Goal: Obtain resource: Download file/media

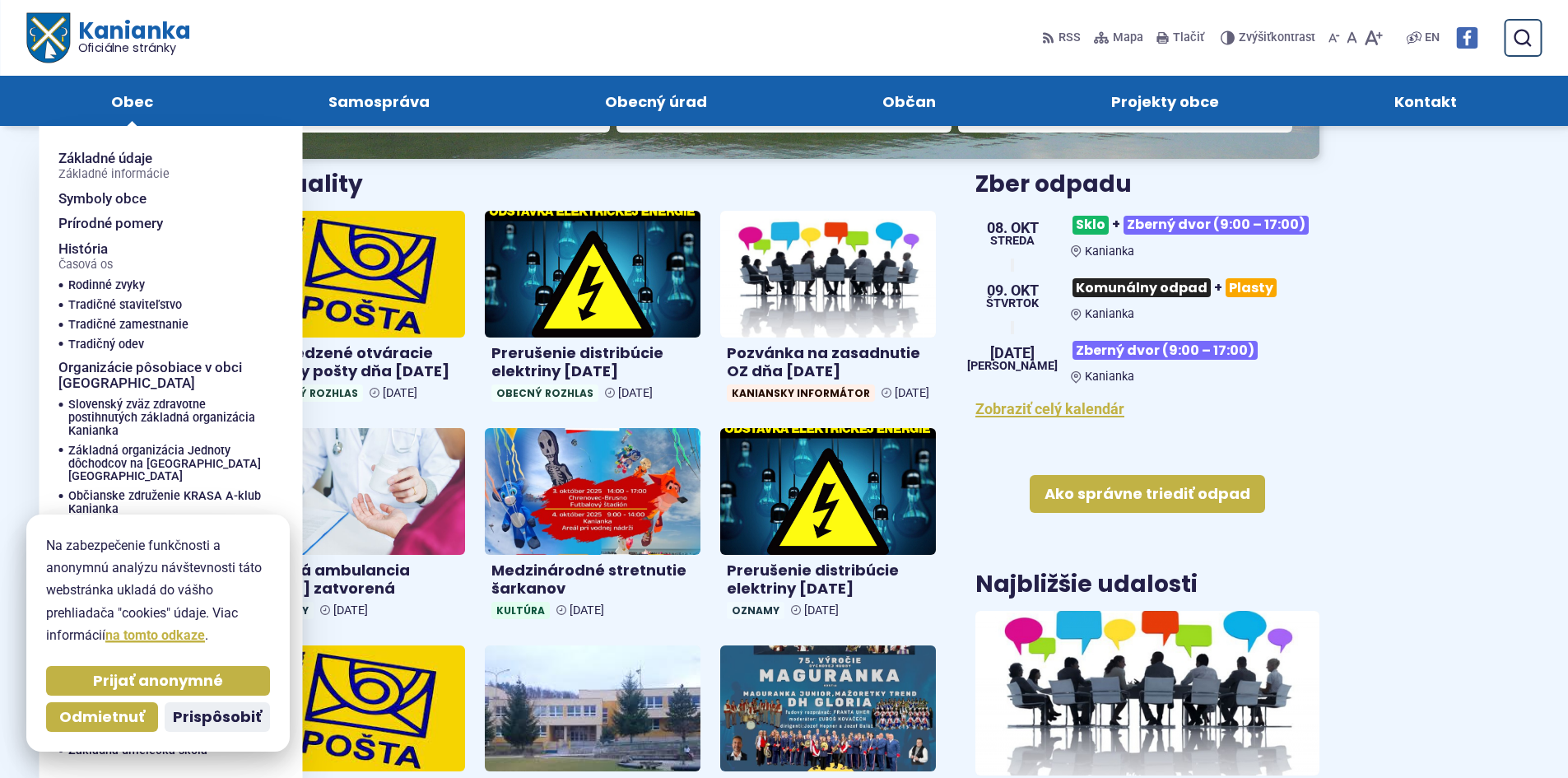
scroll to position [494, 0]
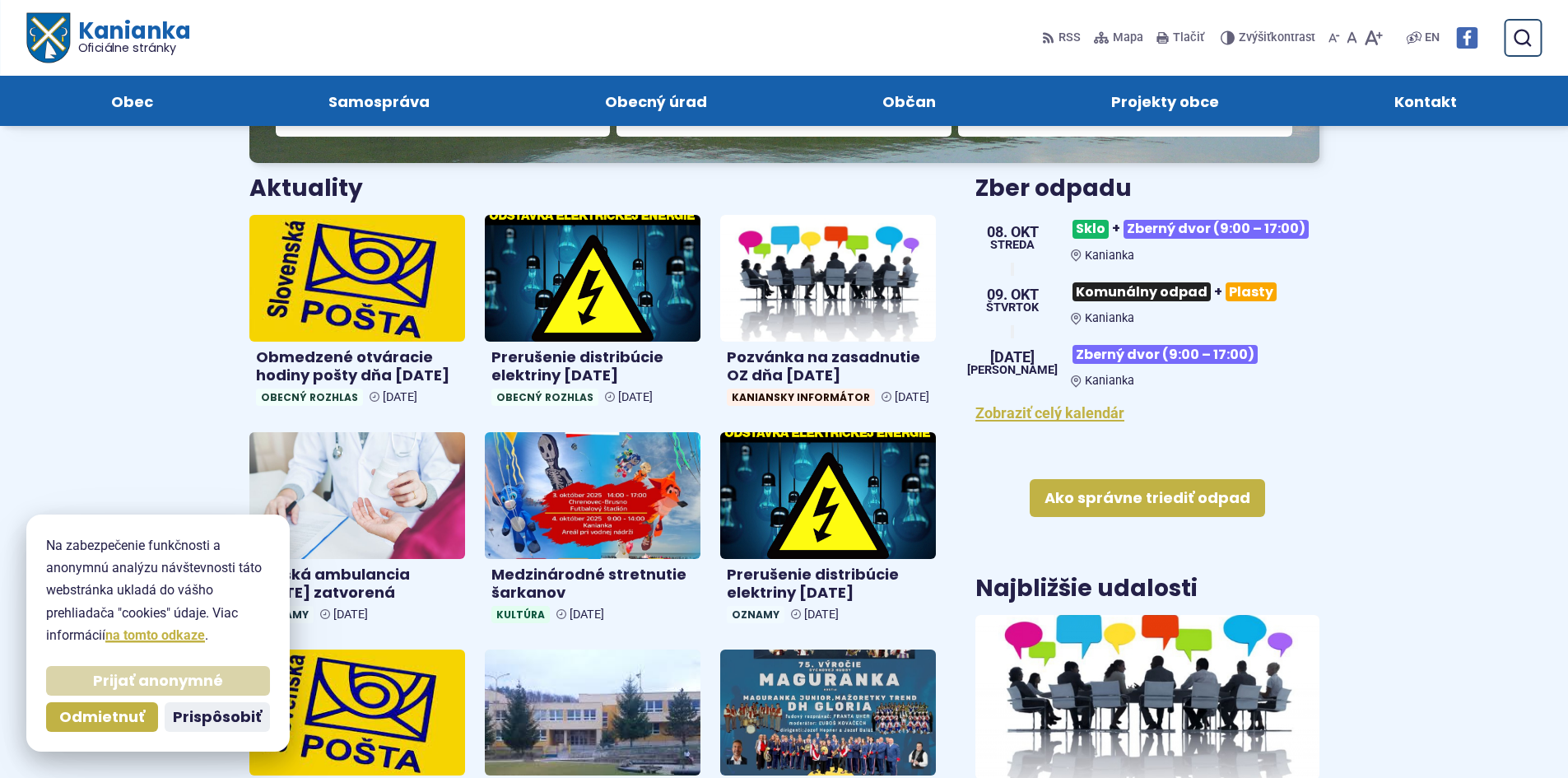
click at [181, 685] on span "Prijať anonymné" at bounding box center [158, 680] width 130 height 19
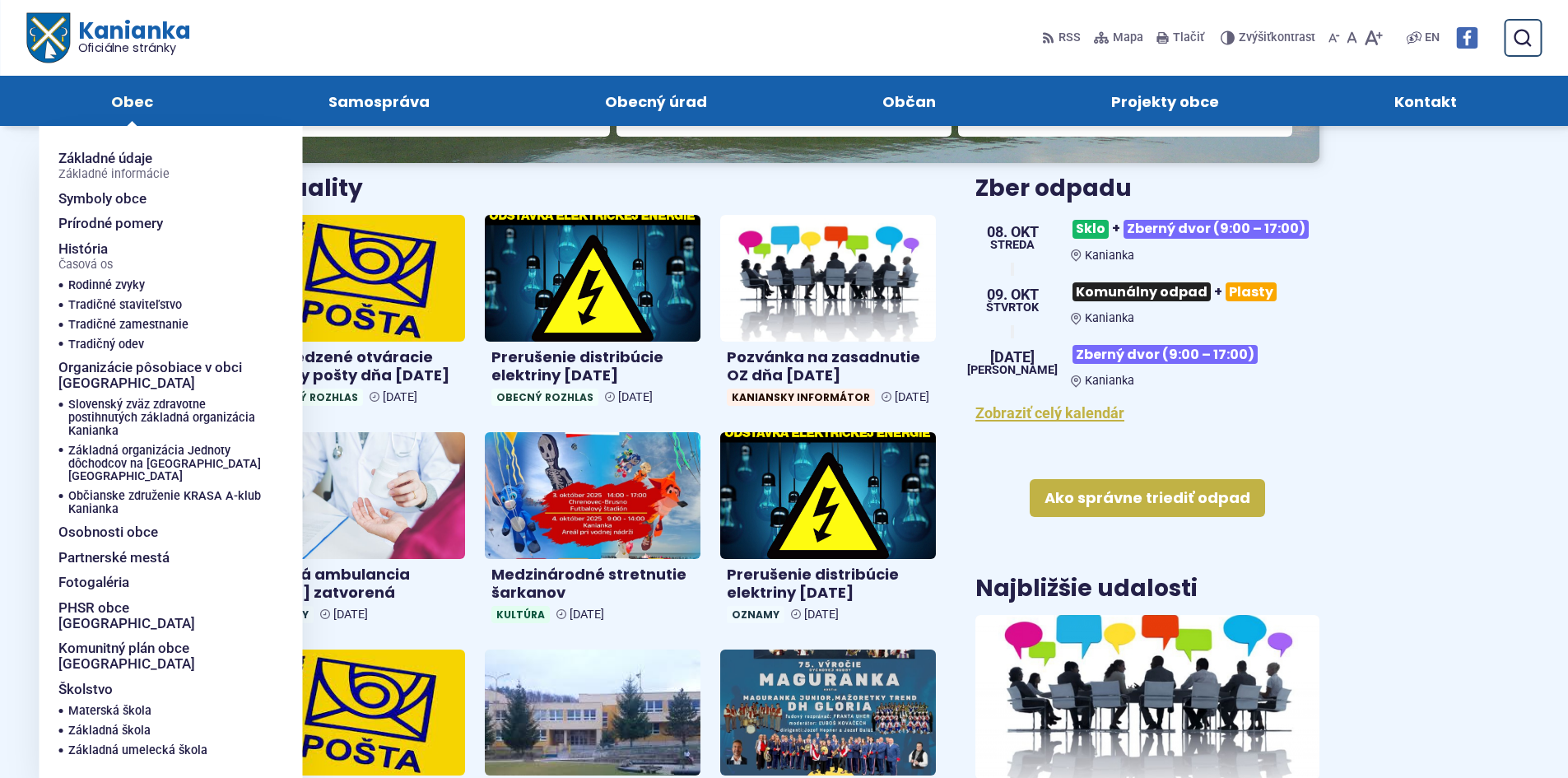
click at [132, 97] on span "Obec" at bounding box center [132, 101] width 42 height 50
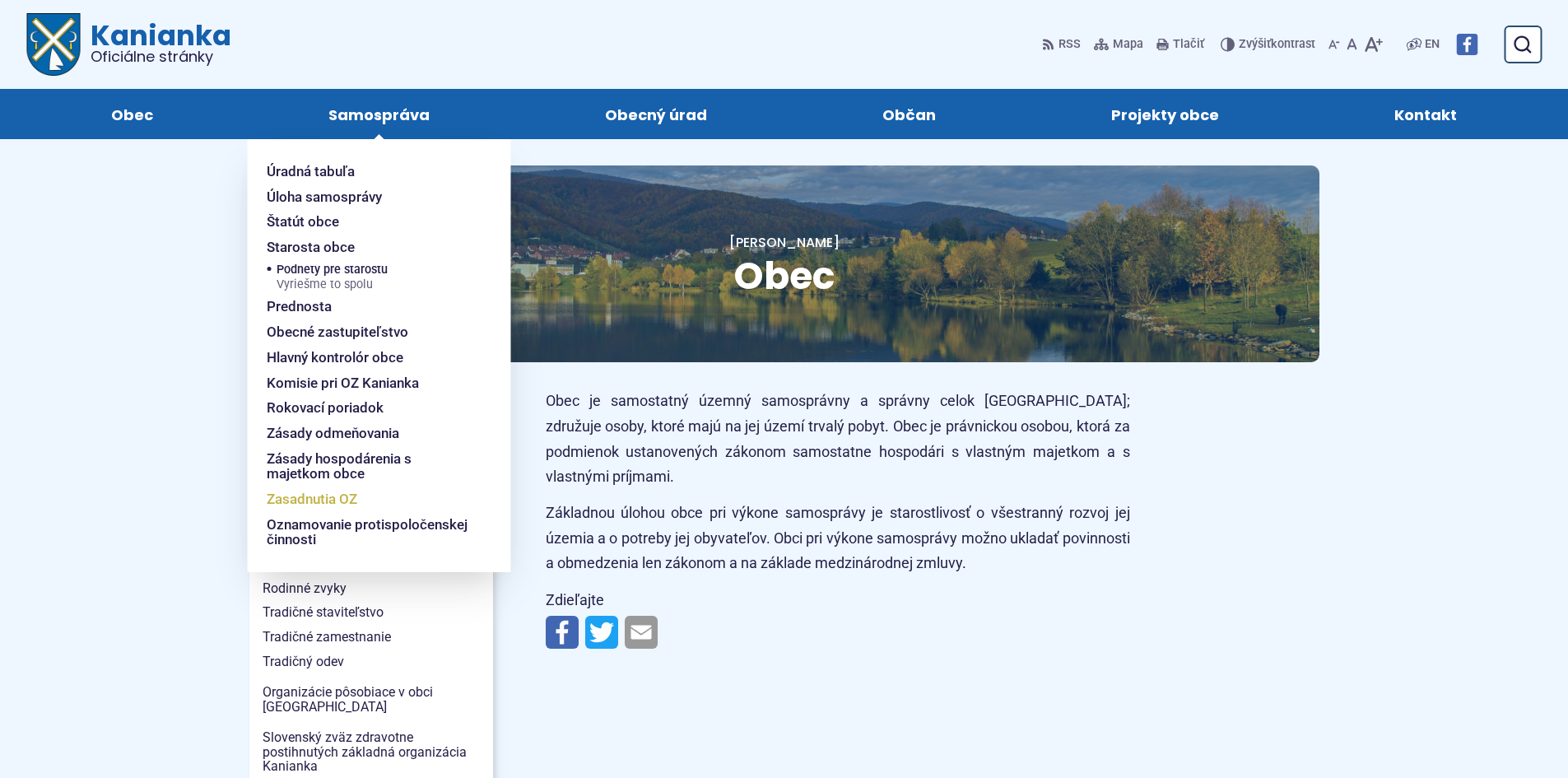
click at [342, 492] on span "Zasadnutia OZ" at bounding box center [312, 499] width 91 height 25
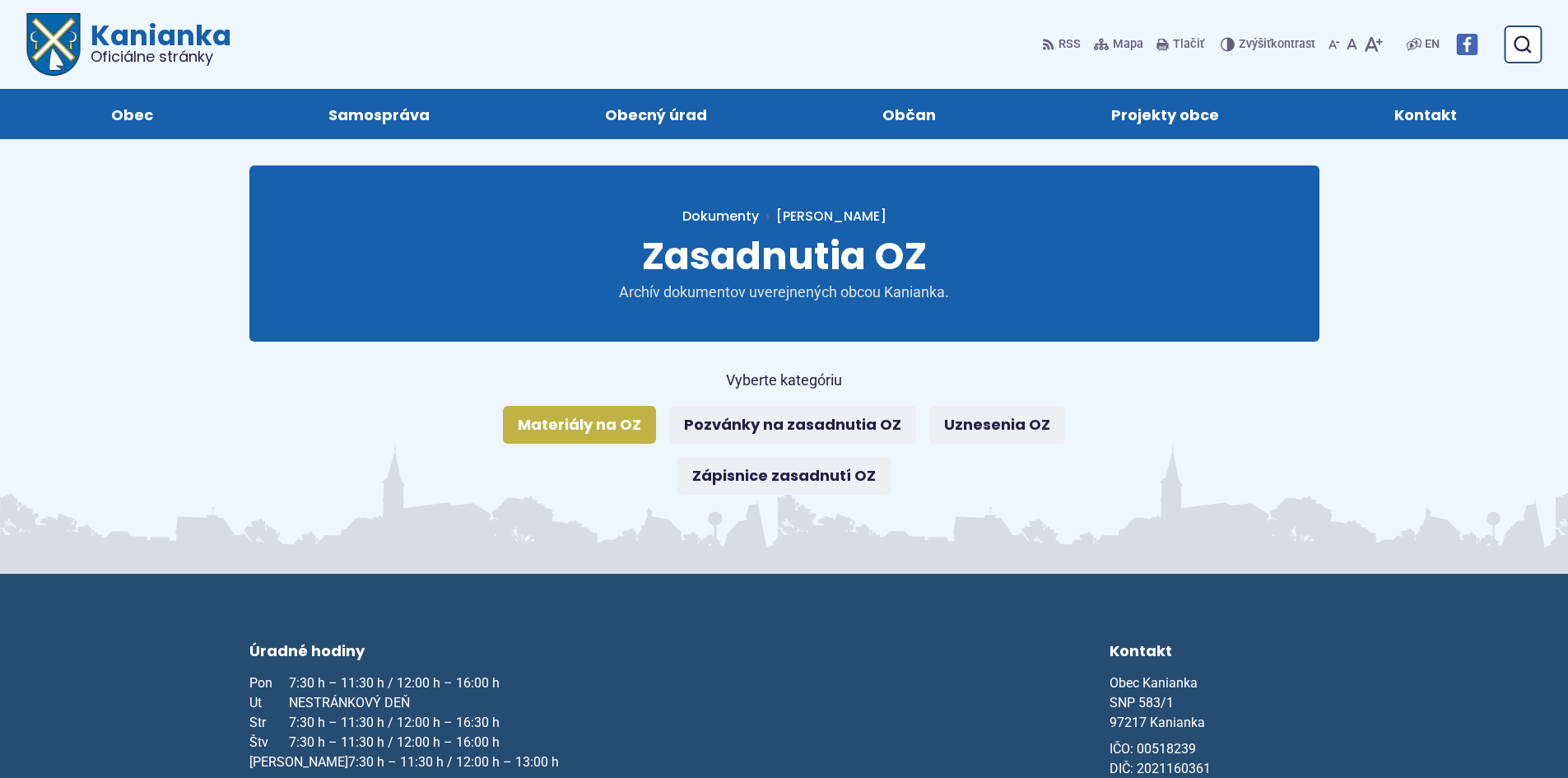
click at [561, 426] on link "Materiály na OZ" at bounding box center [580, 424] width 153 height 38
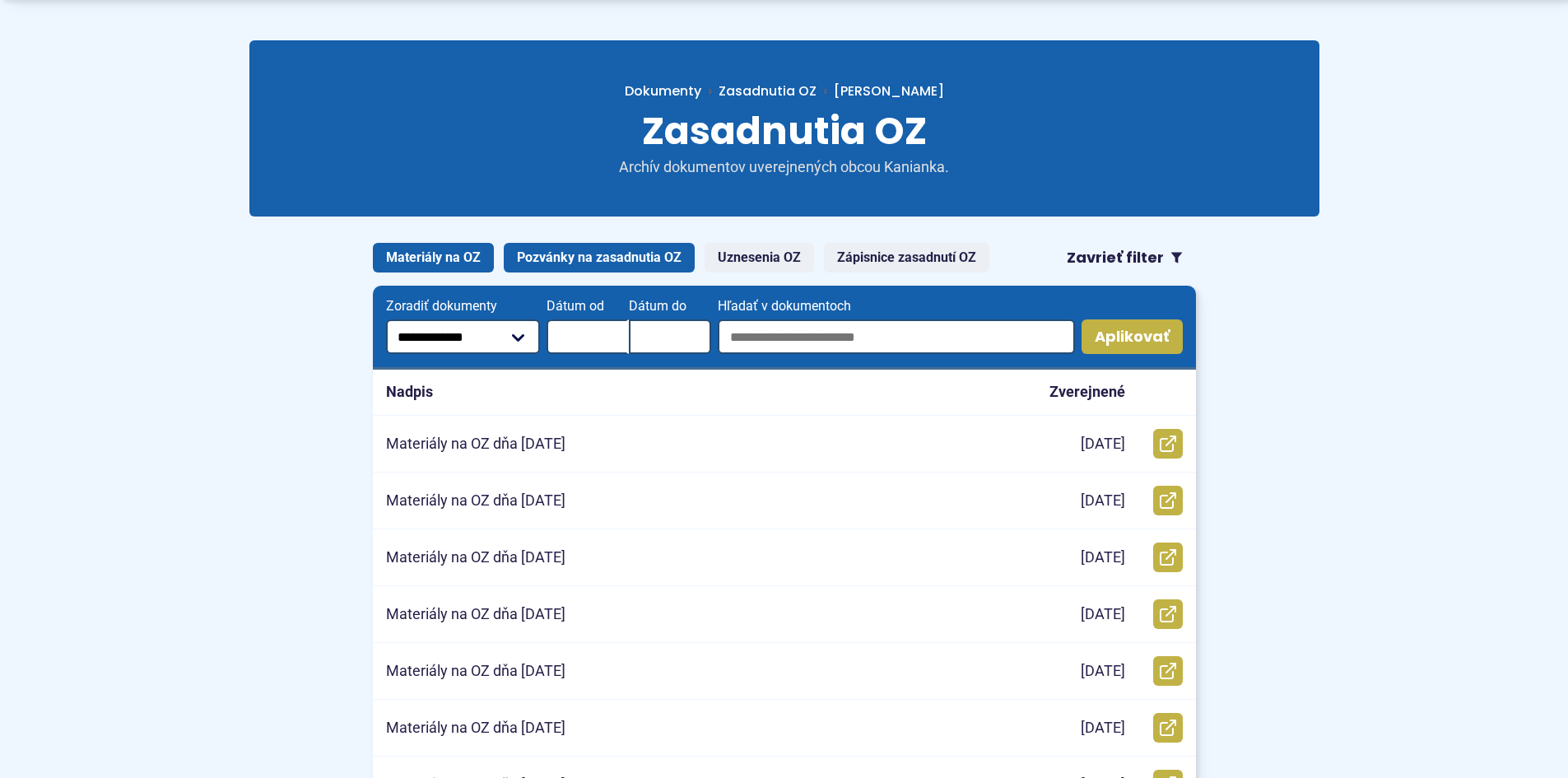
scroll to position [247, 0]
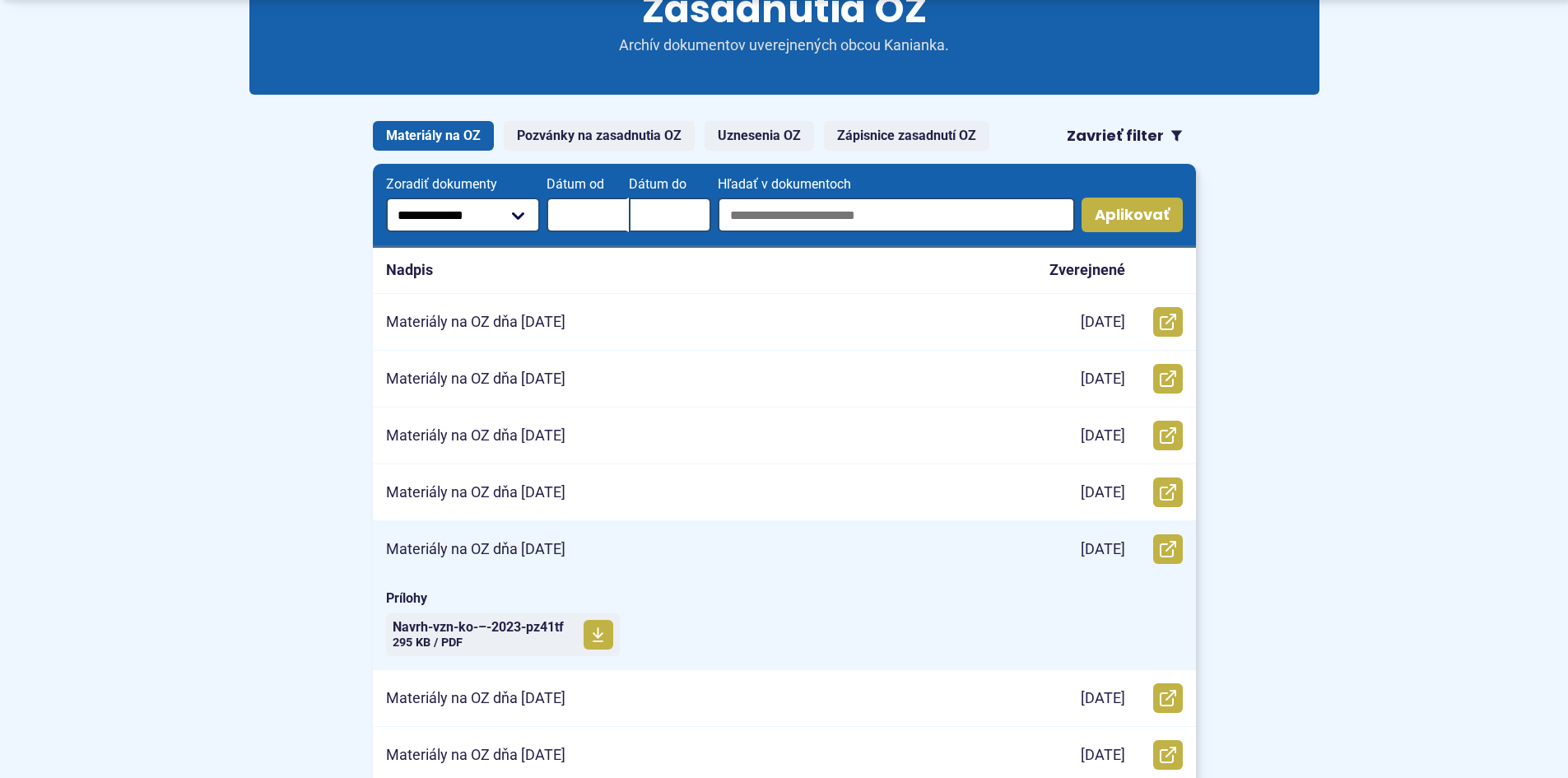
click at [502, 547] on p "Materiály na OZ dňa 15. 12. 2022" at bounding box center [475, 549] width 179 height 19
click at [464, 632] on span "Navrh-vzn-ko-–-2023-pz41tf" at bounding box center [479, 627] width 172 height 13
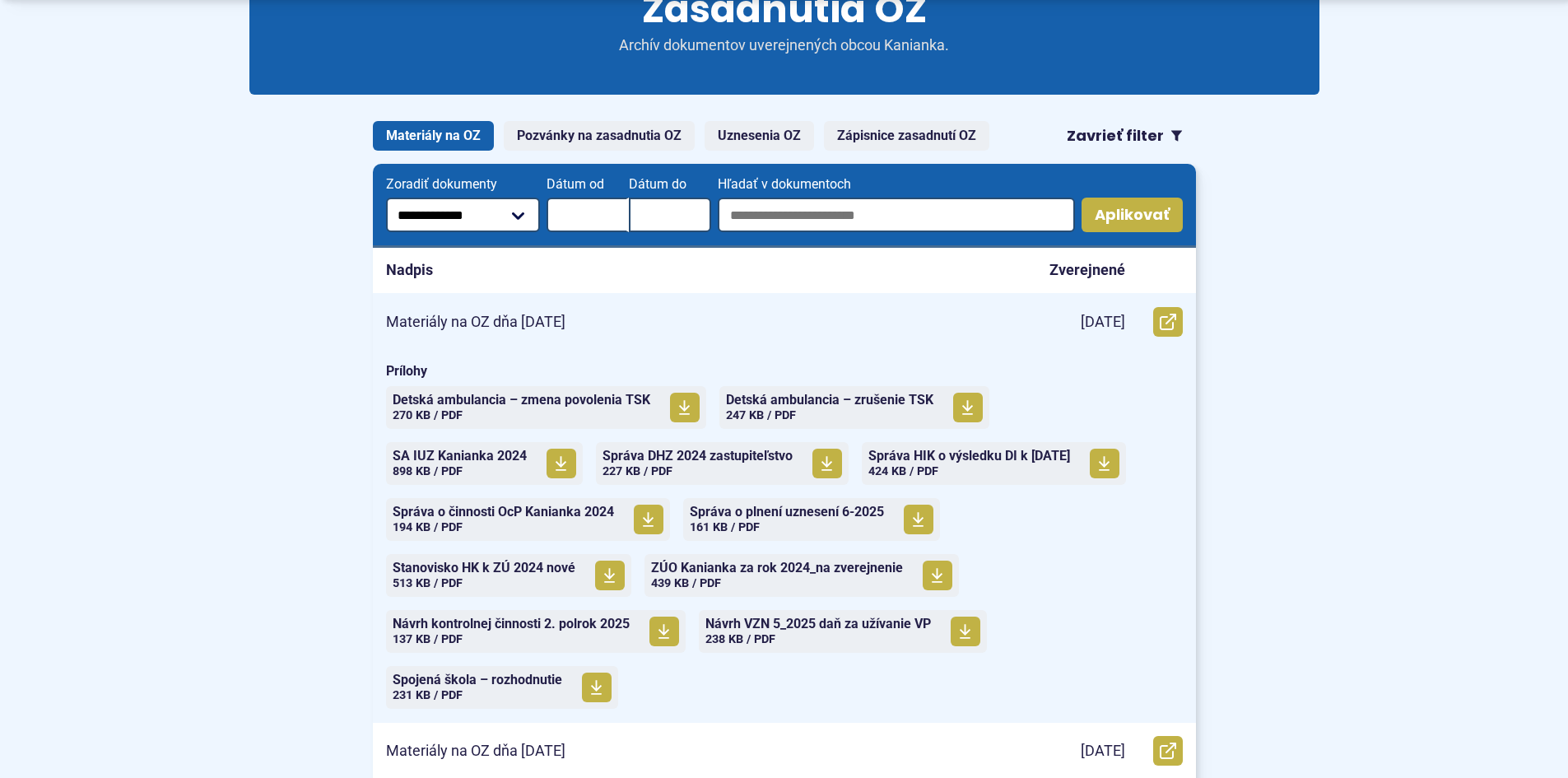
click at [540, 316] on p "Materiály na OZ dňa 11.6.2025" at bounding box center [475, 322] width 179 height 19
click at [430, 689] on span "Veľkosť a typ súboru 231 KB / PDF" at bounding box center [427, 695] width 70 height 14
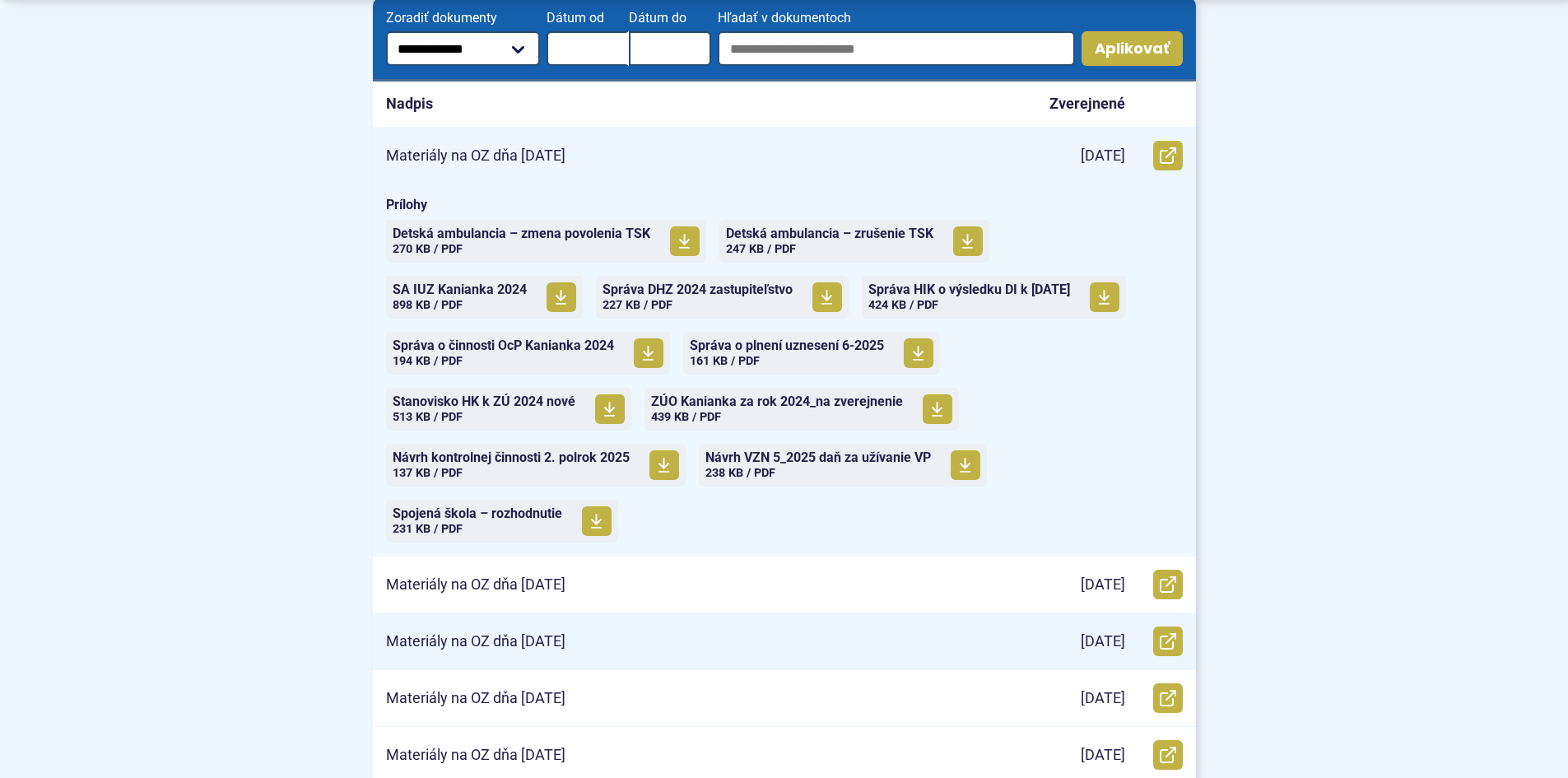
scroll to position [576, 0]
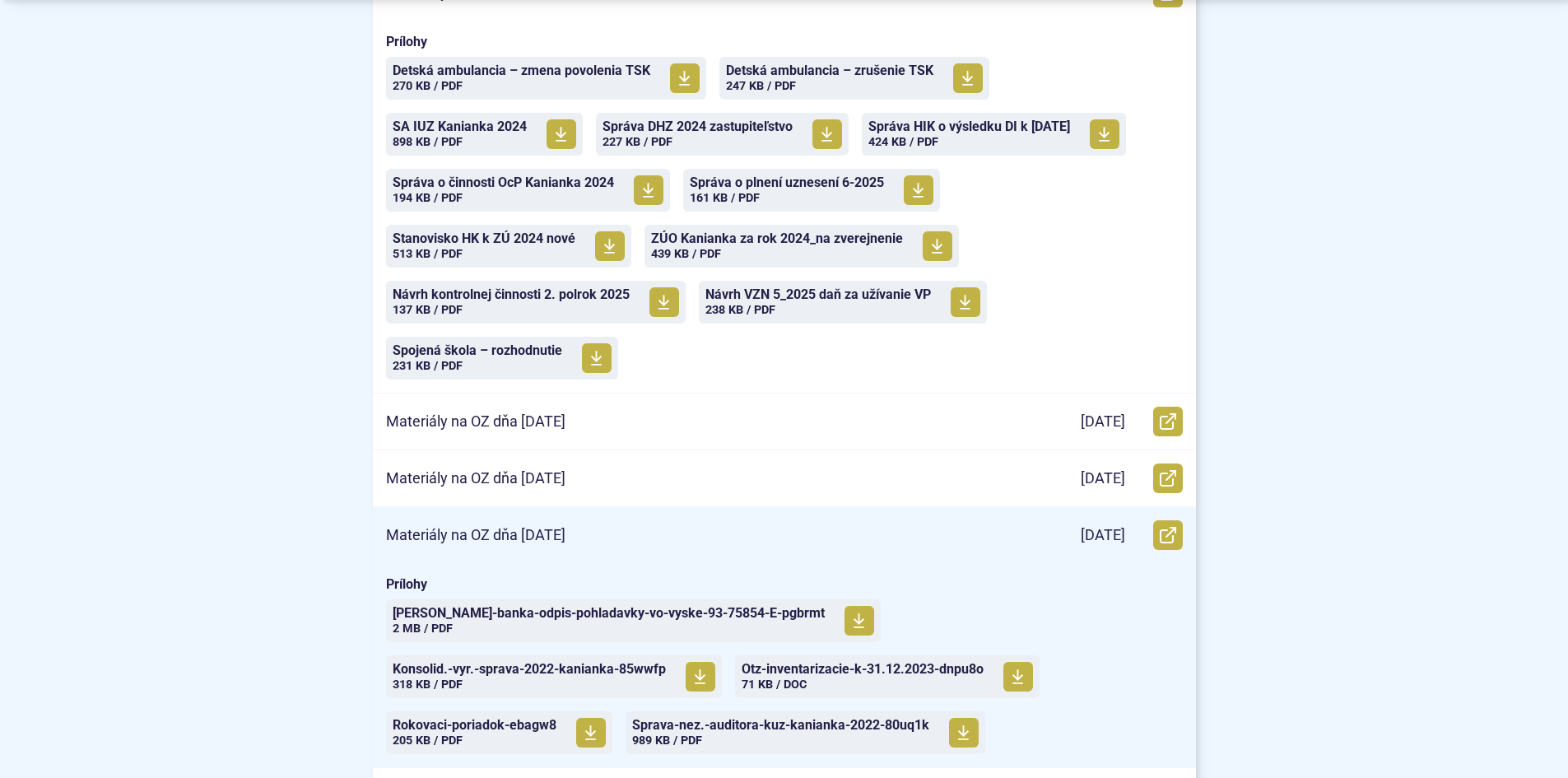
click at [509, 531] on p "Materiály na OZ dňa 25.10.2023" at bounding box center [475, 535] width 179 height 19
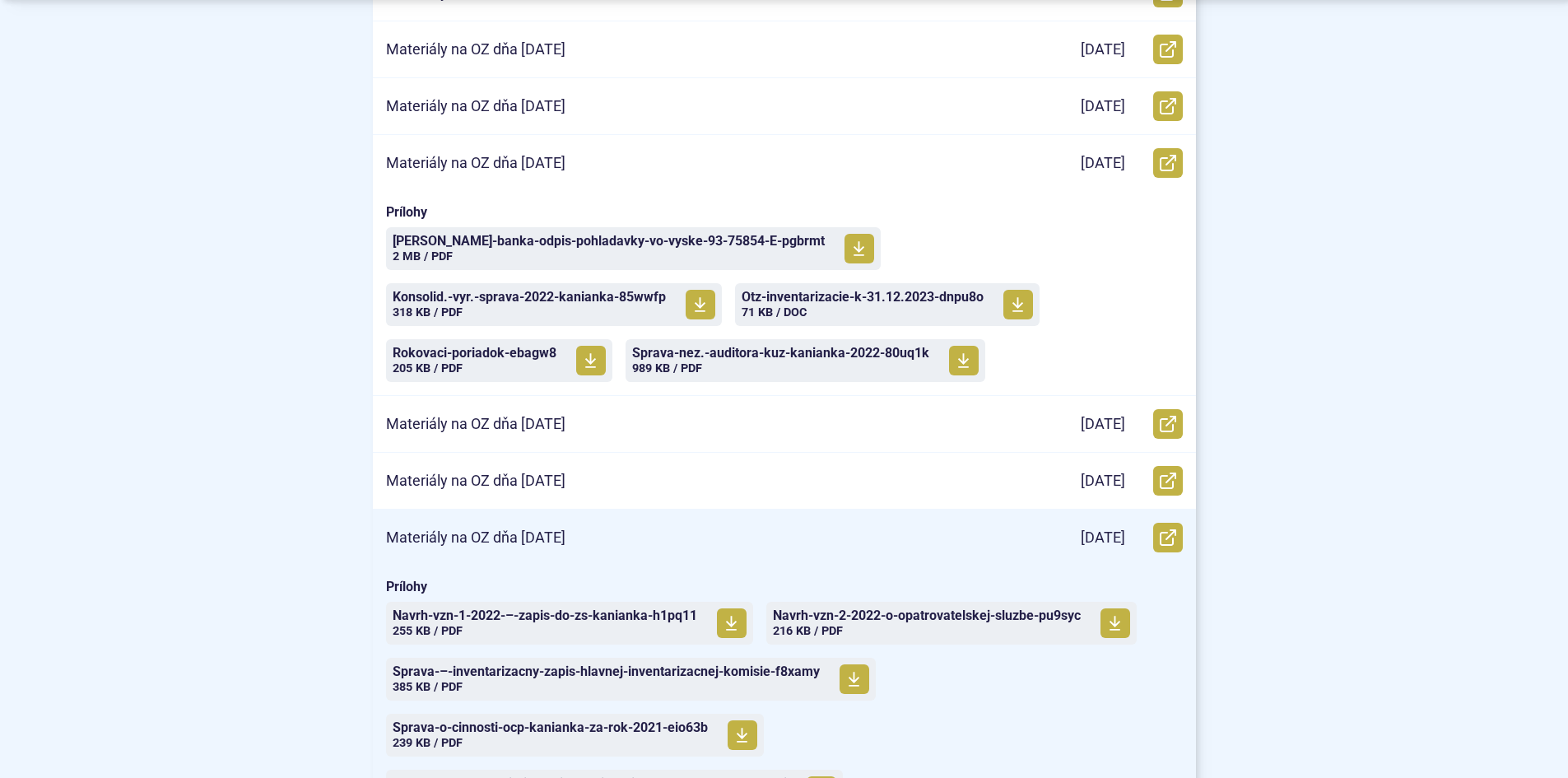
click at [509, 532] on p "Materiály na OZ dňa 30. 3. 2022" at bounding box center [475, 537] width 179 height 19
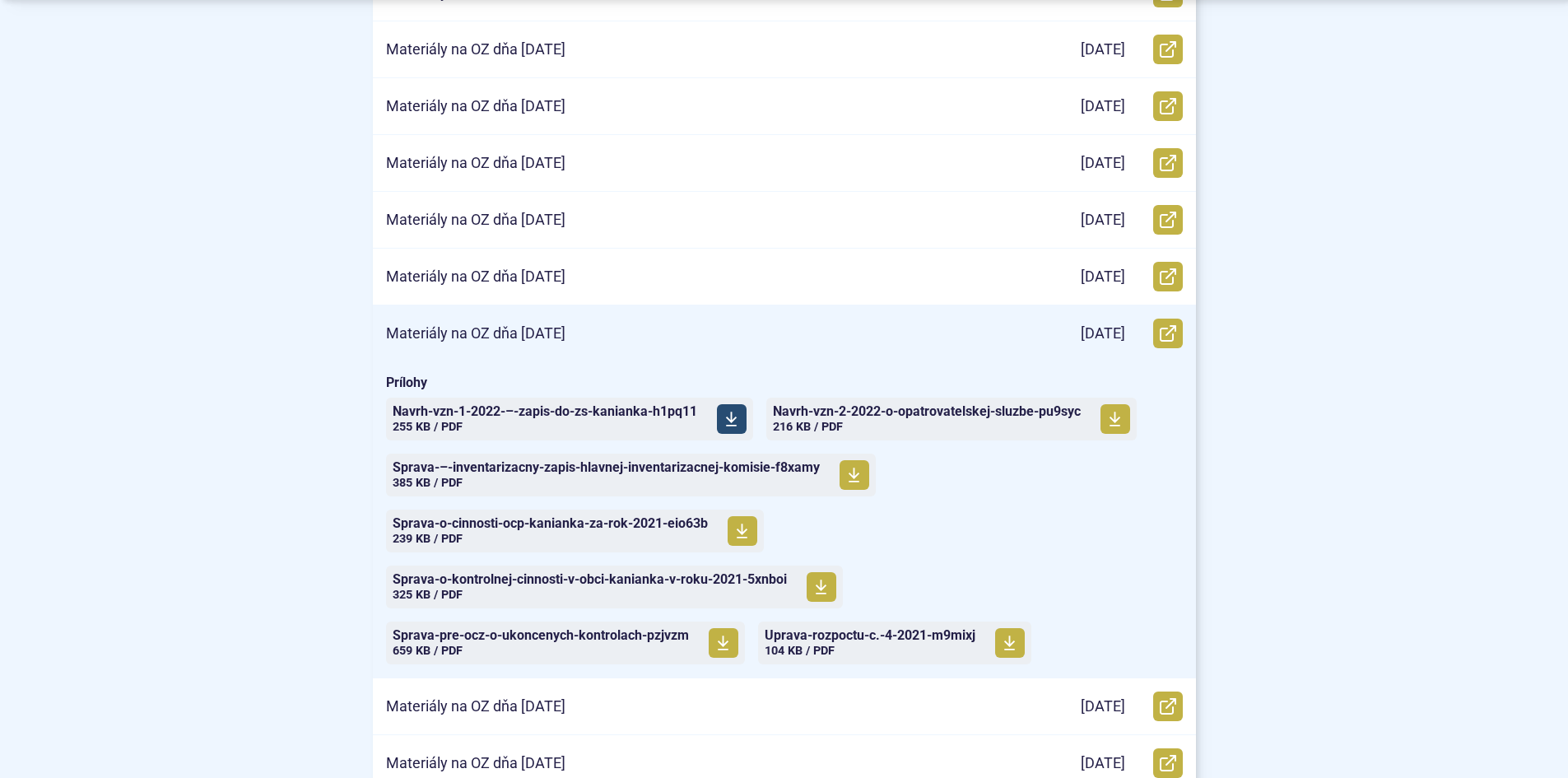
click at [490, 417] on span "Navrh-vzn-1-2022-–-zapis-do-zs-kanianka-h1pq11" at bounding box center [545, 411] width 305 height 13
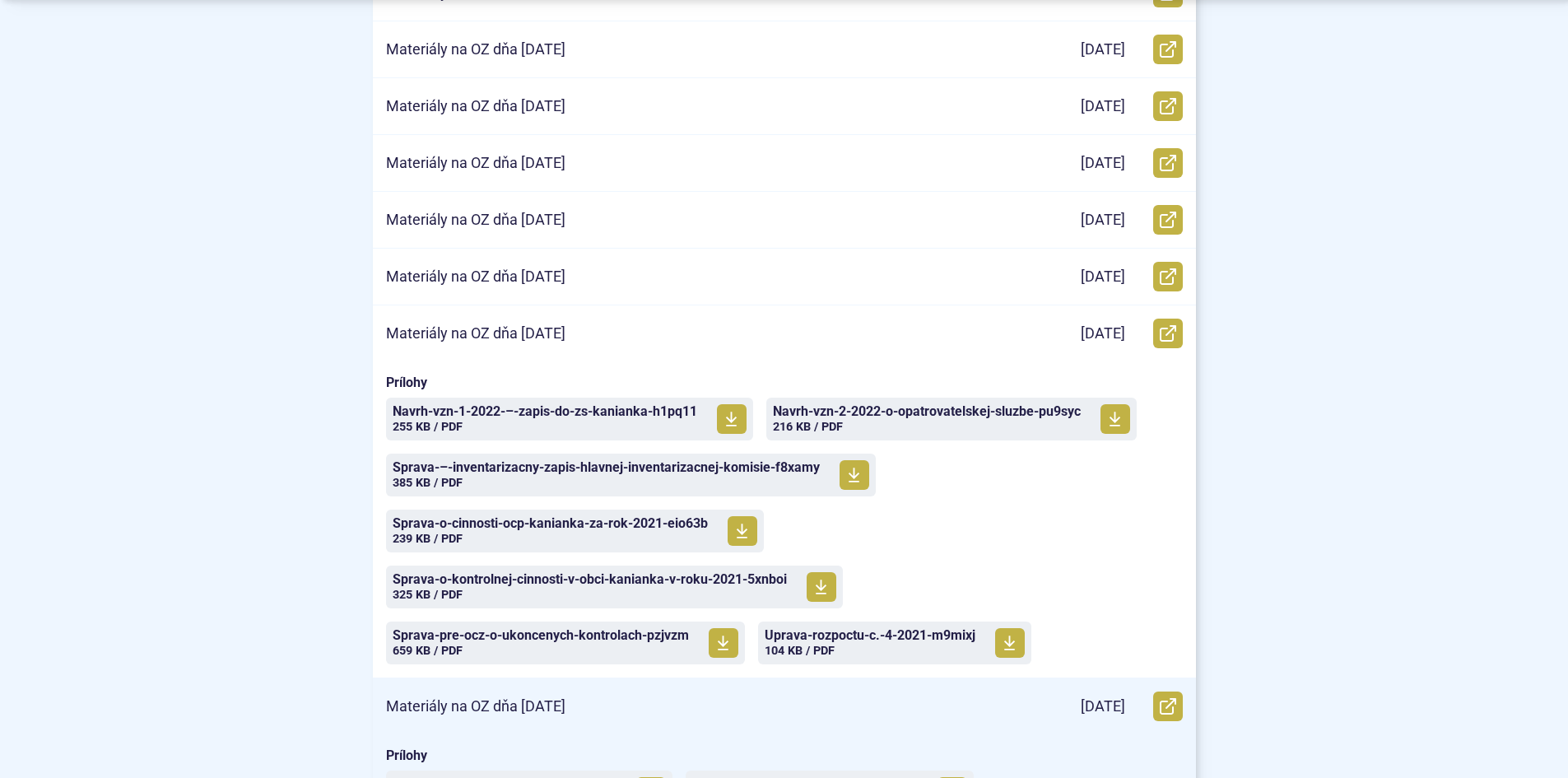
click at [524, 700] on p "Materiály na OZ dňa 24. 3. 2021" at bounding box center [475, 707] width 179 height 19
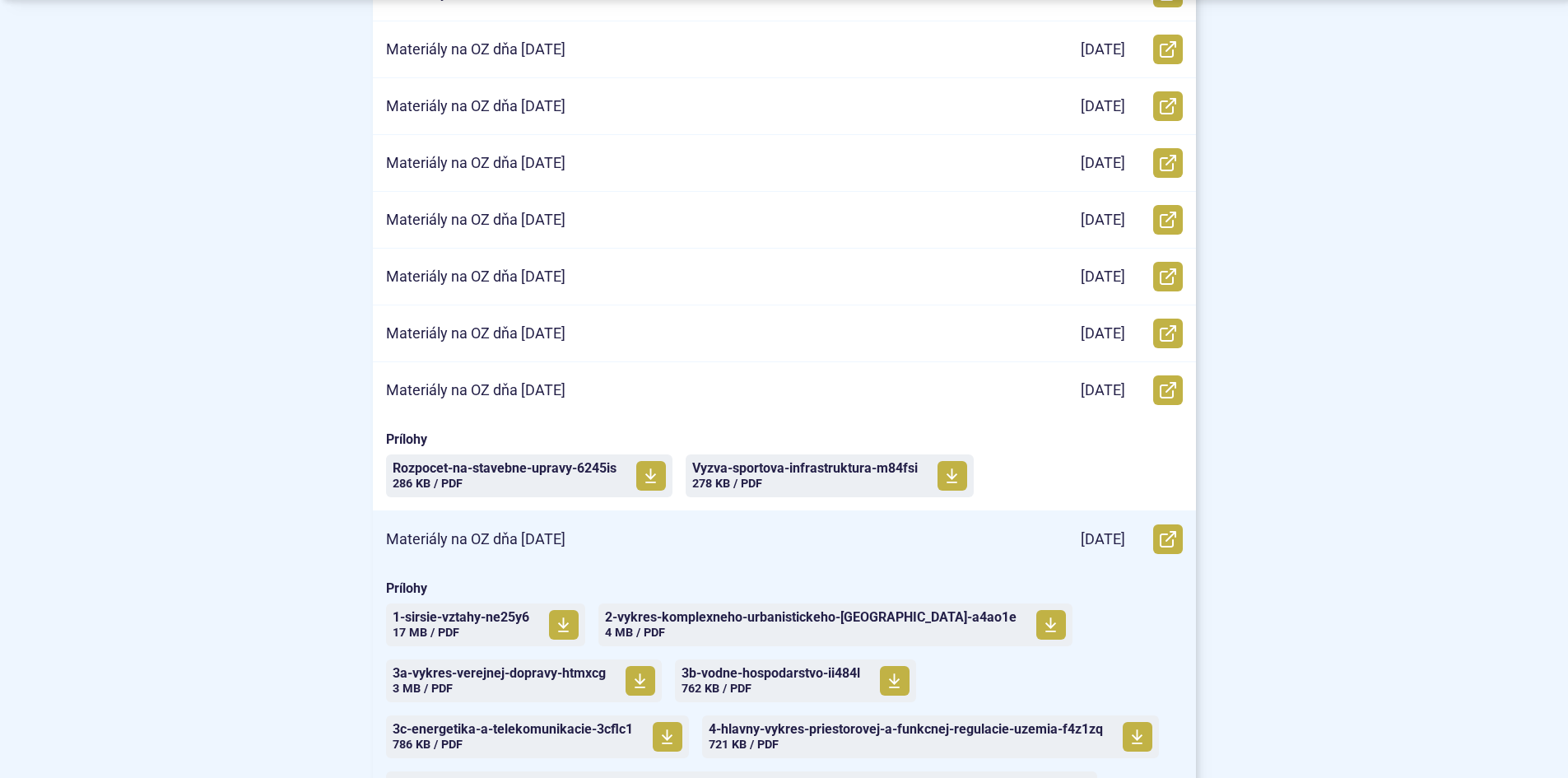
click at [607, 538] on div "Materiály na OZ dňa 24. 2. 2021" at bounding box center [693, 539] width 642 height 56
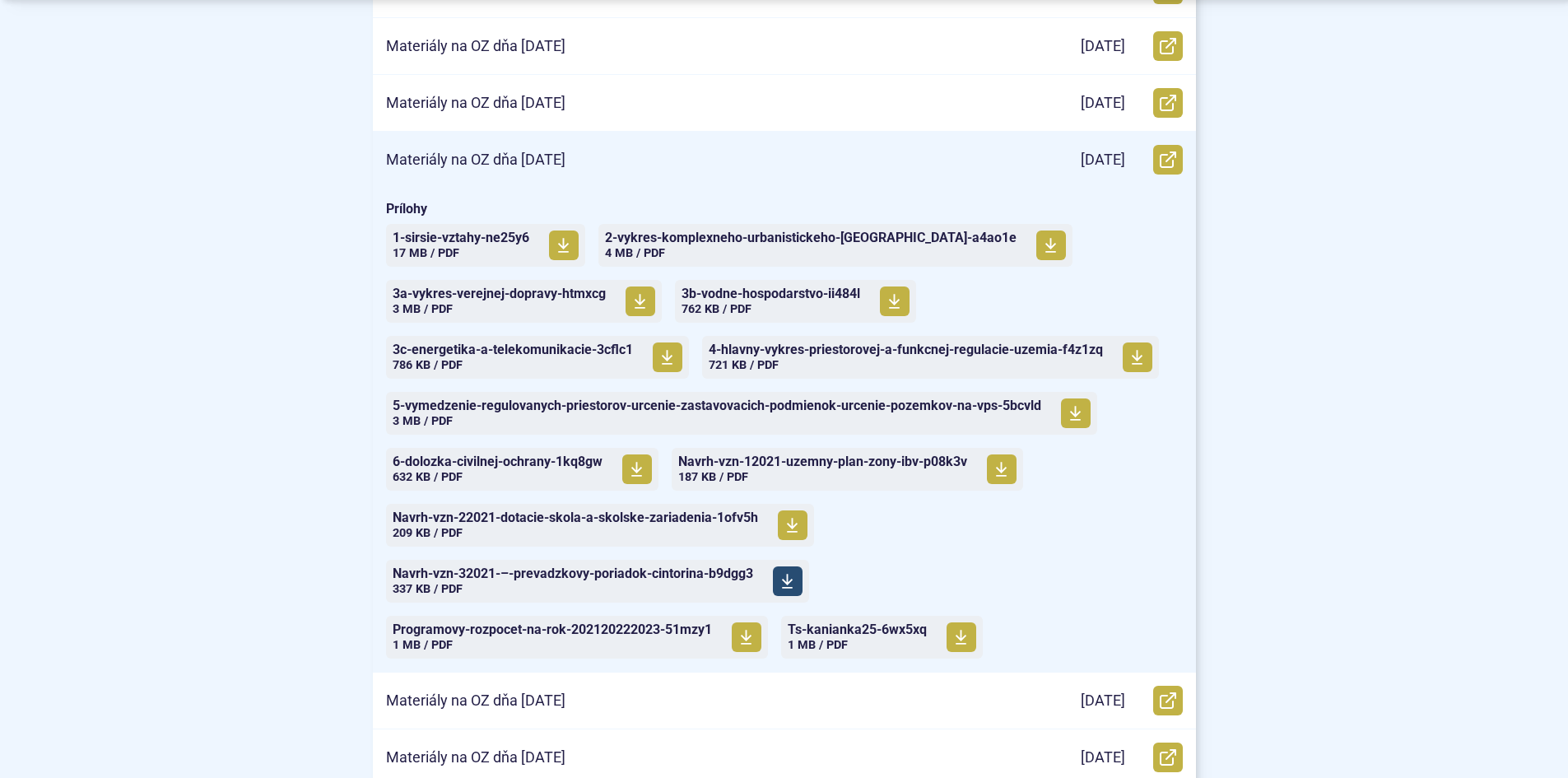
scroll to position [905, 0]
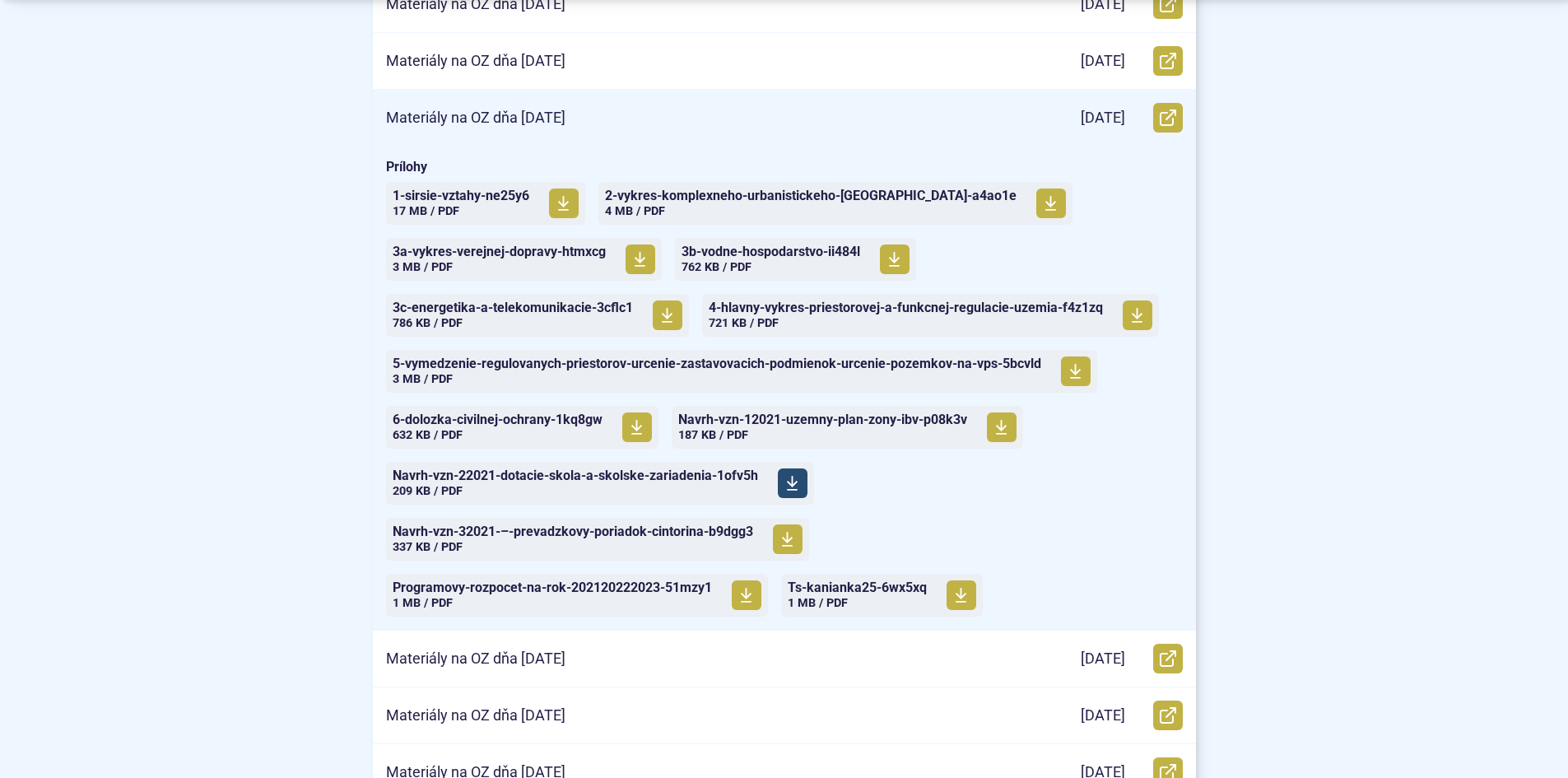
click at [560, 474] on span "Navrh-vzn-22021-dotacie-skola-a-skolske-zariadenia-1ofv5h" at bounding box center [575, 476] width 365 height 13
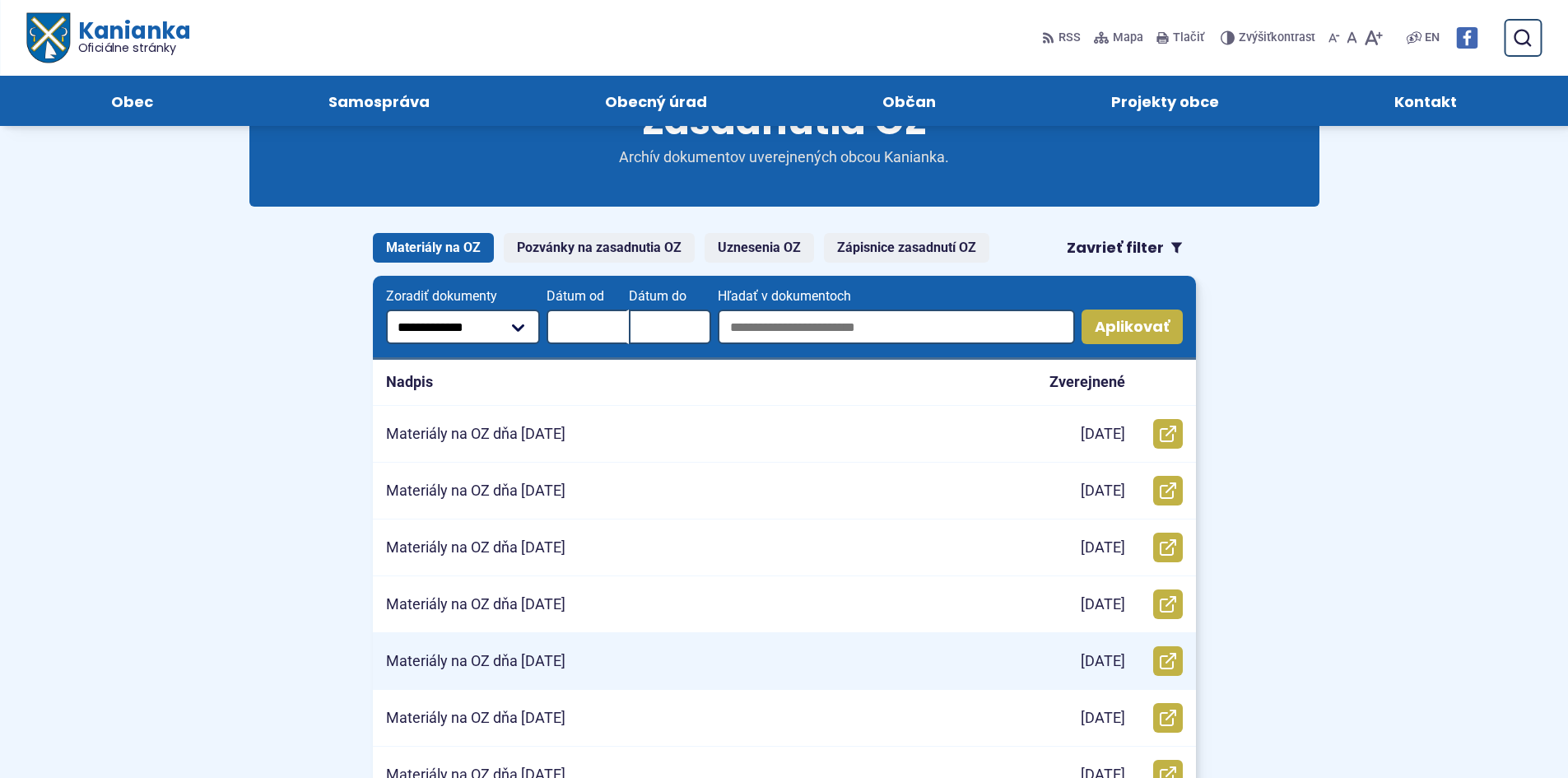
scroll to position [82, 0]
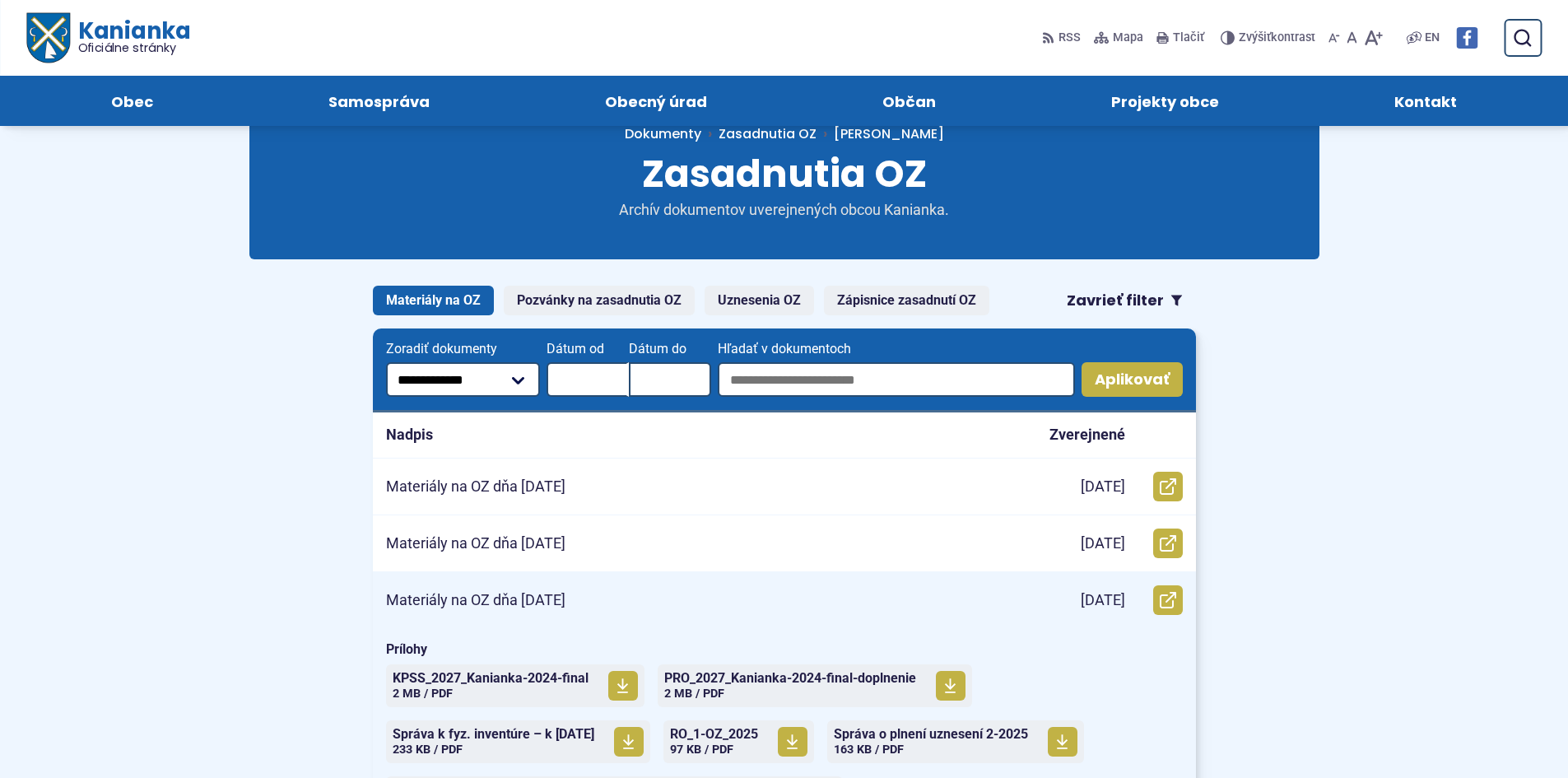
click at [629, 609] on div "Materiály na OZ dňa [DATE]" at bounding box center [693, 600] width 642 height 56
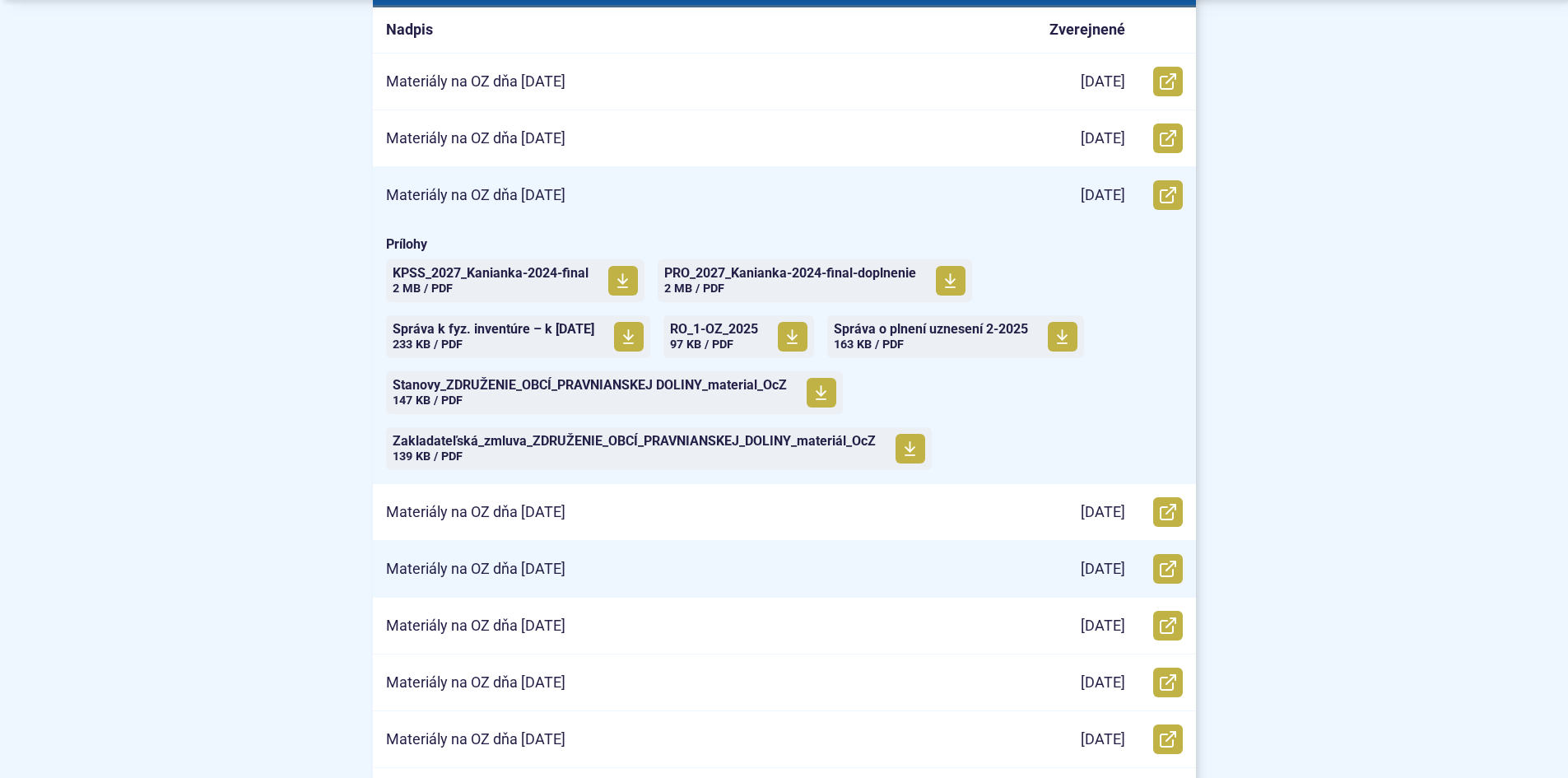
scroll to position [576, 0]
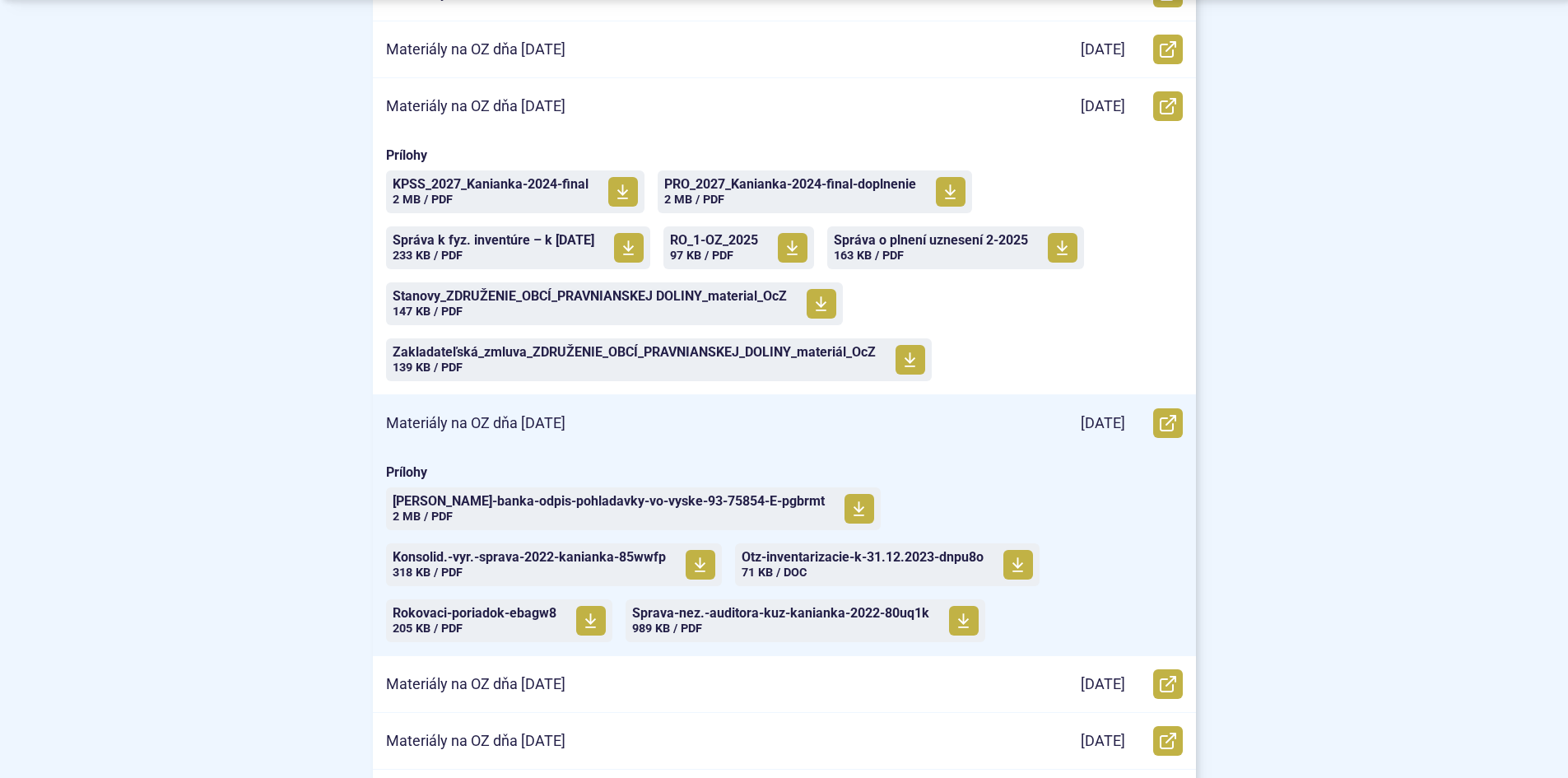
click at [499, 417] on p "Materiály na OZ dňa [DATE]" at bounding box center [475, 423] width 179 height 19
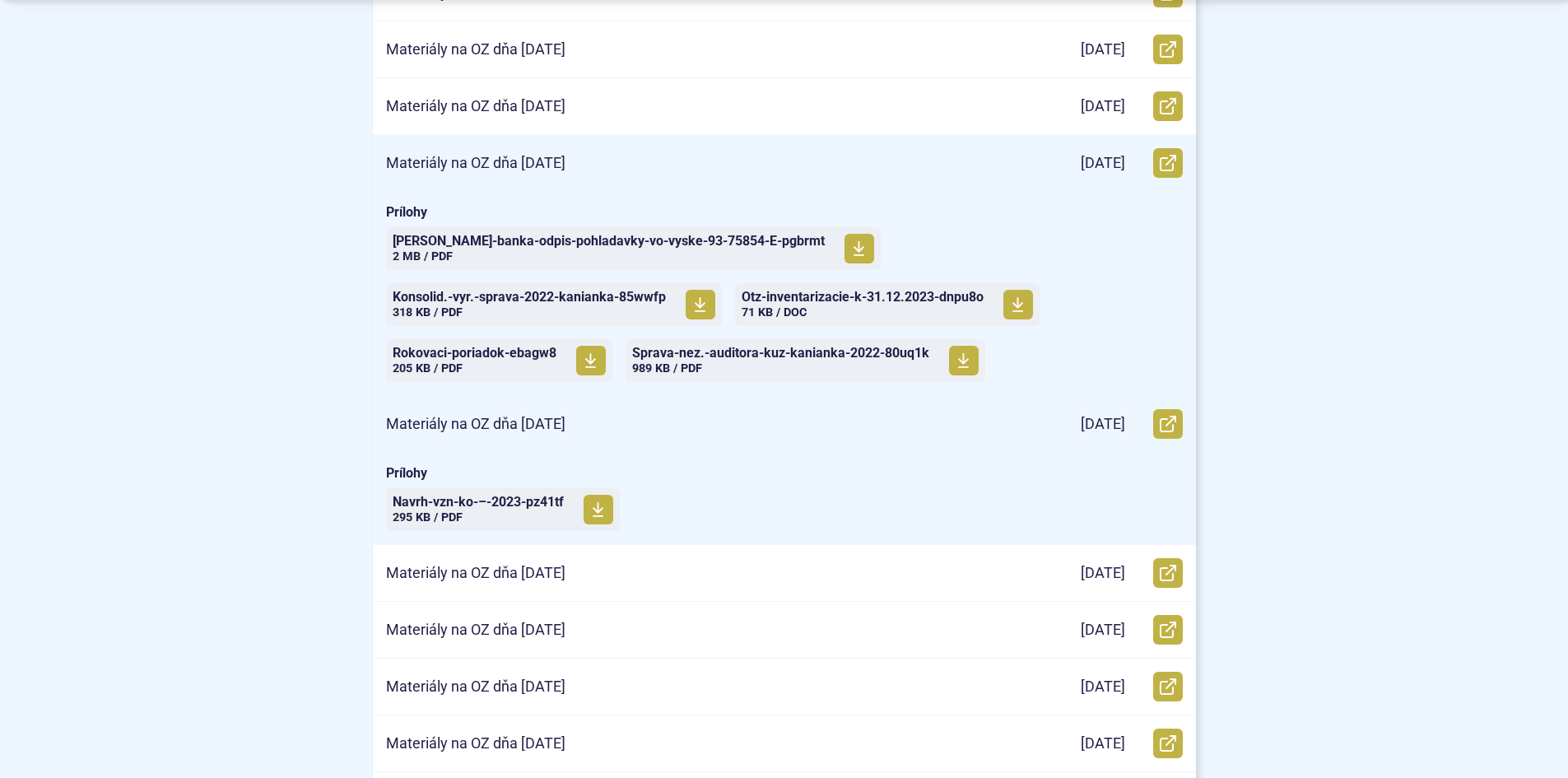
click at [499, 417] on p "Materiály na OZ dňa [DATE]" at bounding box center [475, 424] width 179 height 19
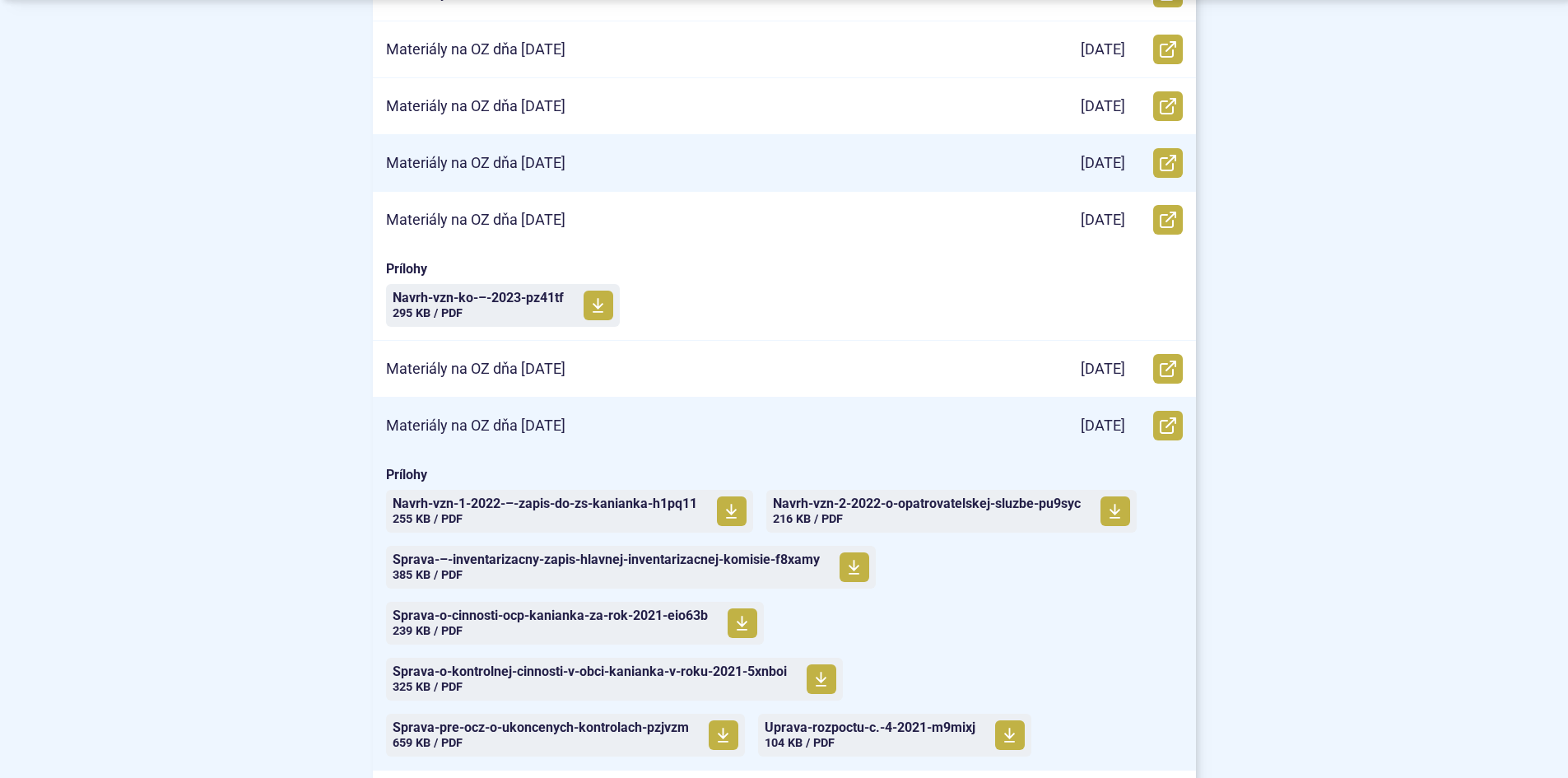
click at [499, 417] on p "Materiály na OZ dňa [DATE]" at bounding box center [475, 426] width 179 height 19
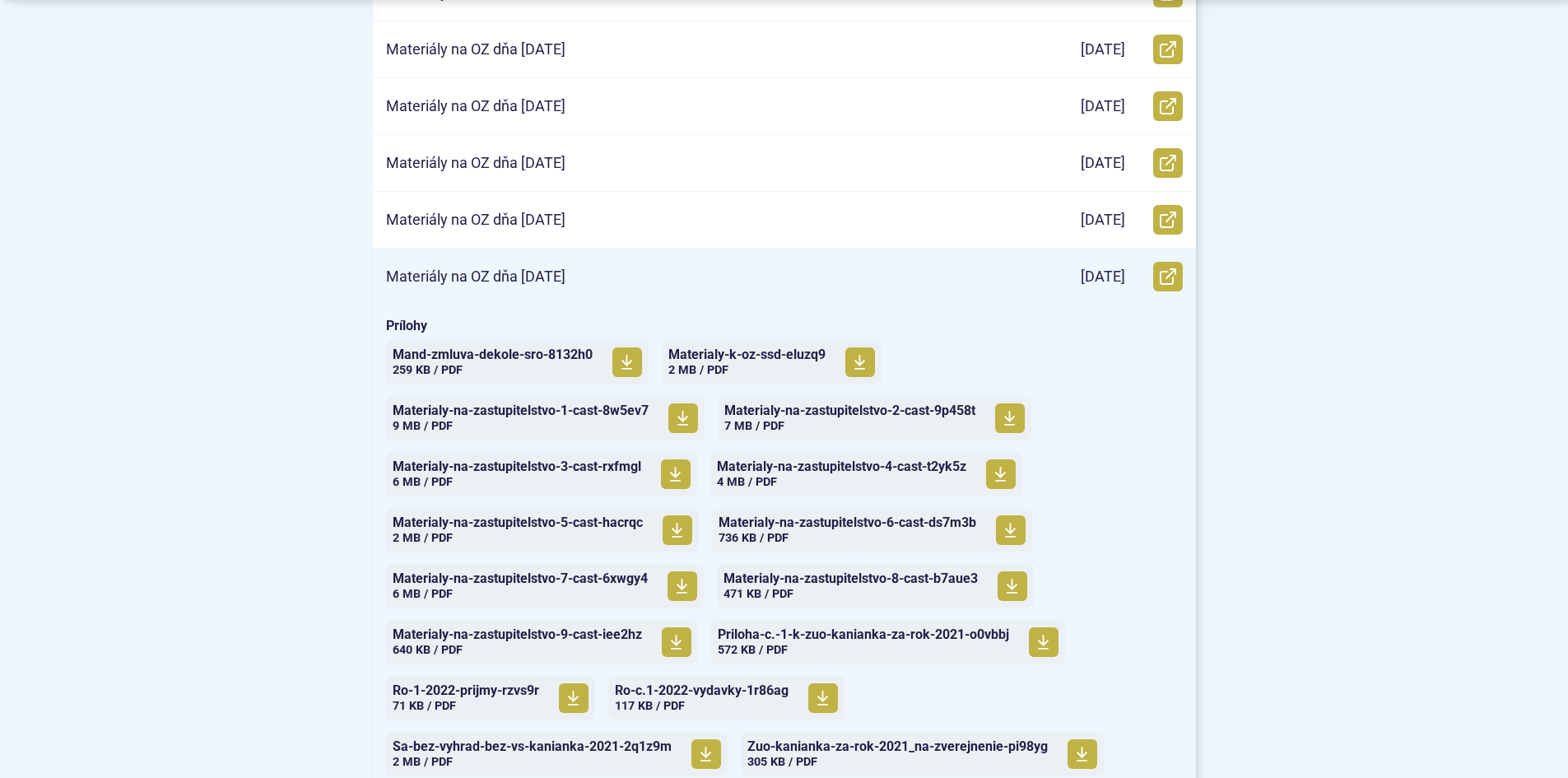
click at [513, 271] on p "Materiály na OZ dňa [DATE]" at bounding box center [475, 277] width 179 height 19
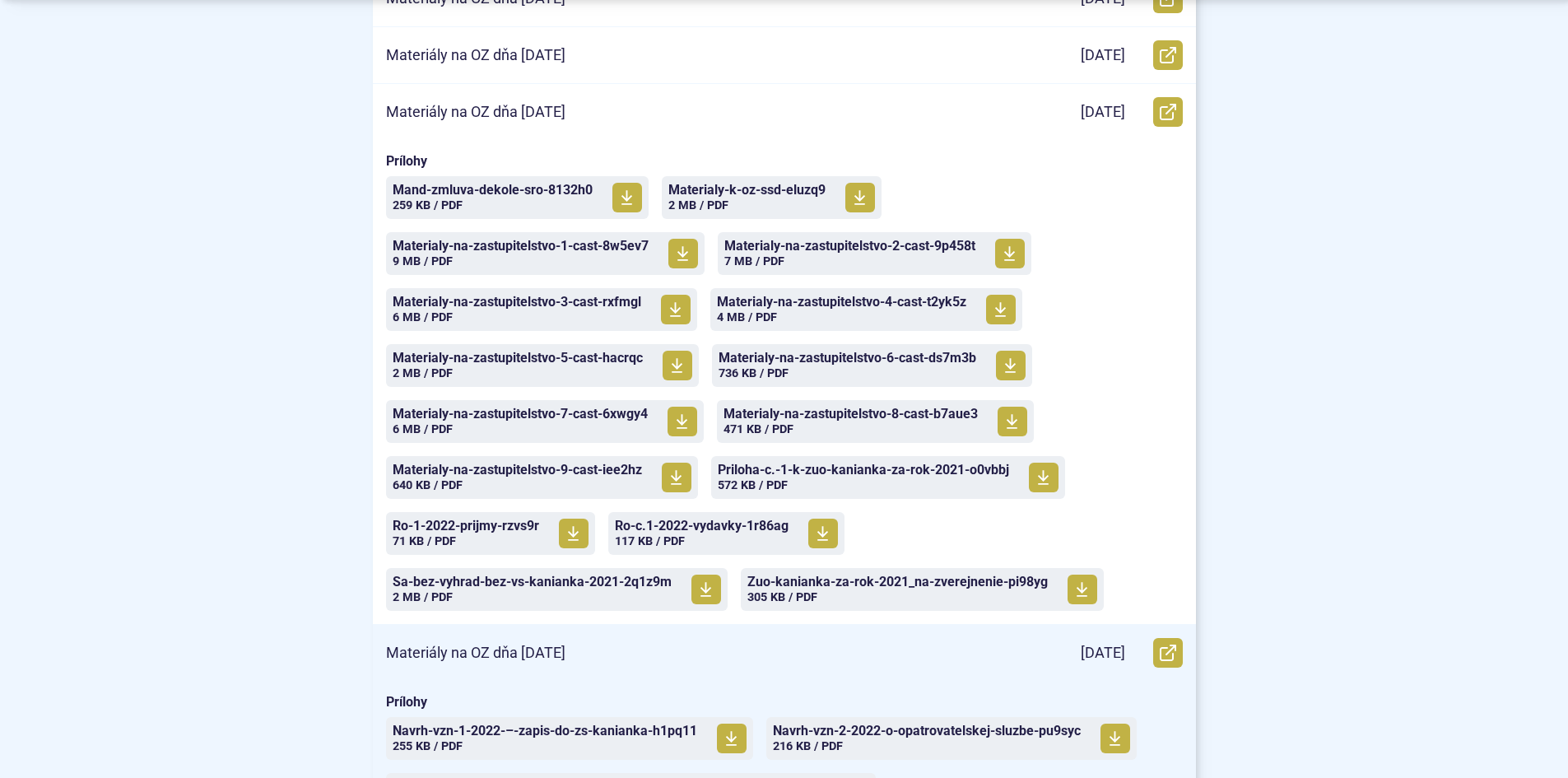
click at [618, 643] on div "Materiály na OZ dňa [DATE]" at bounding box center [693, 653] width 642 height 56
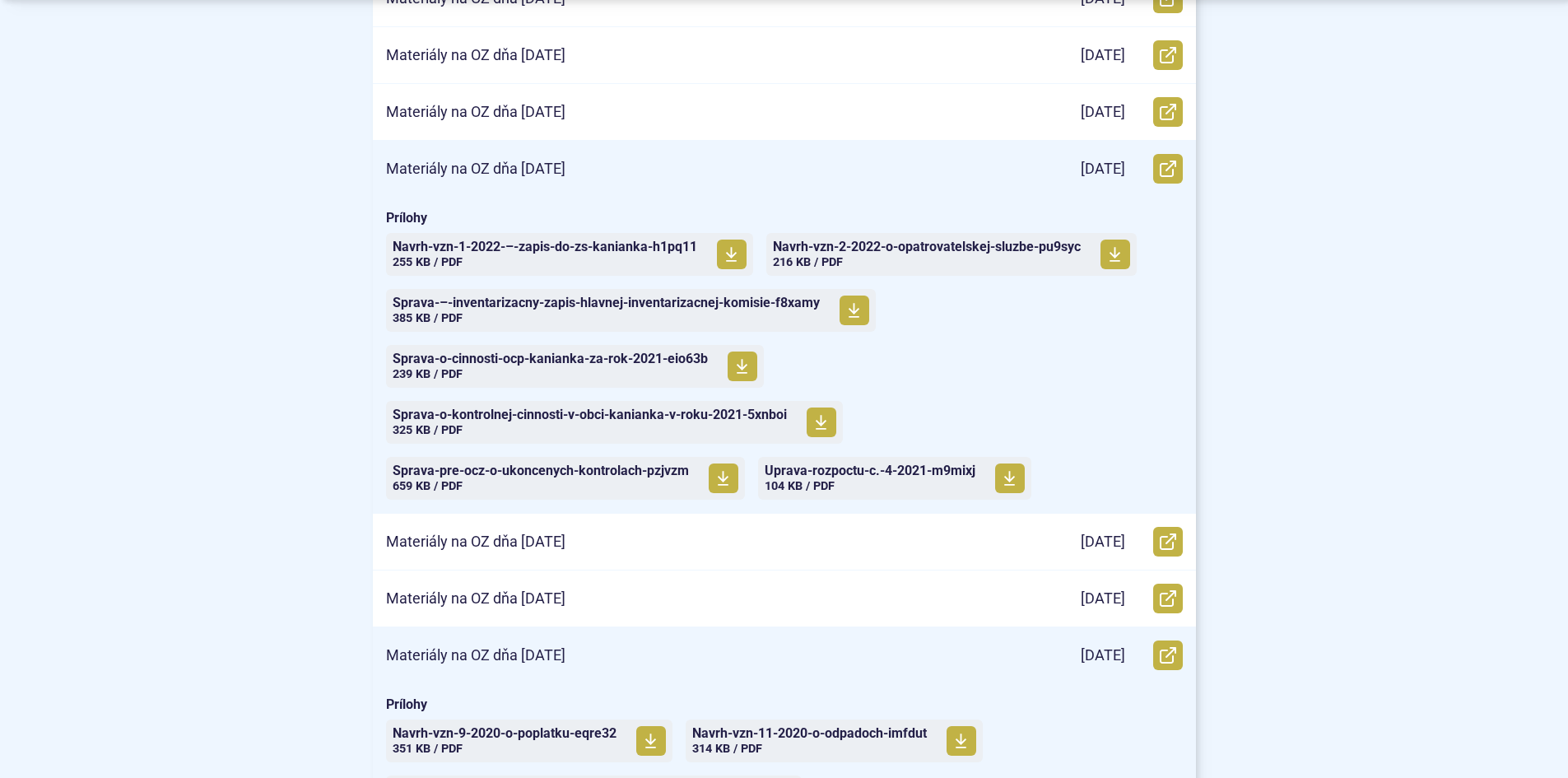
click at [618, 643] on div "Materiály na OZ dňa [DATE]" at bounding box center [693, 655] width 642 height 56
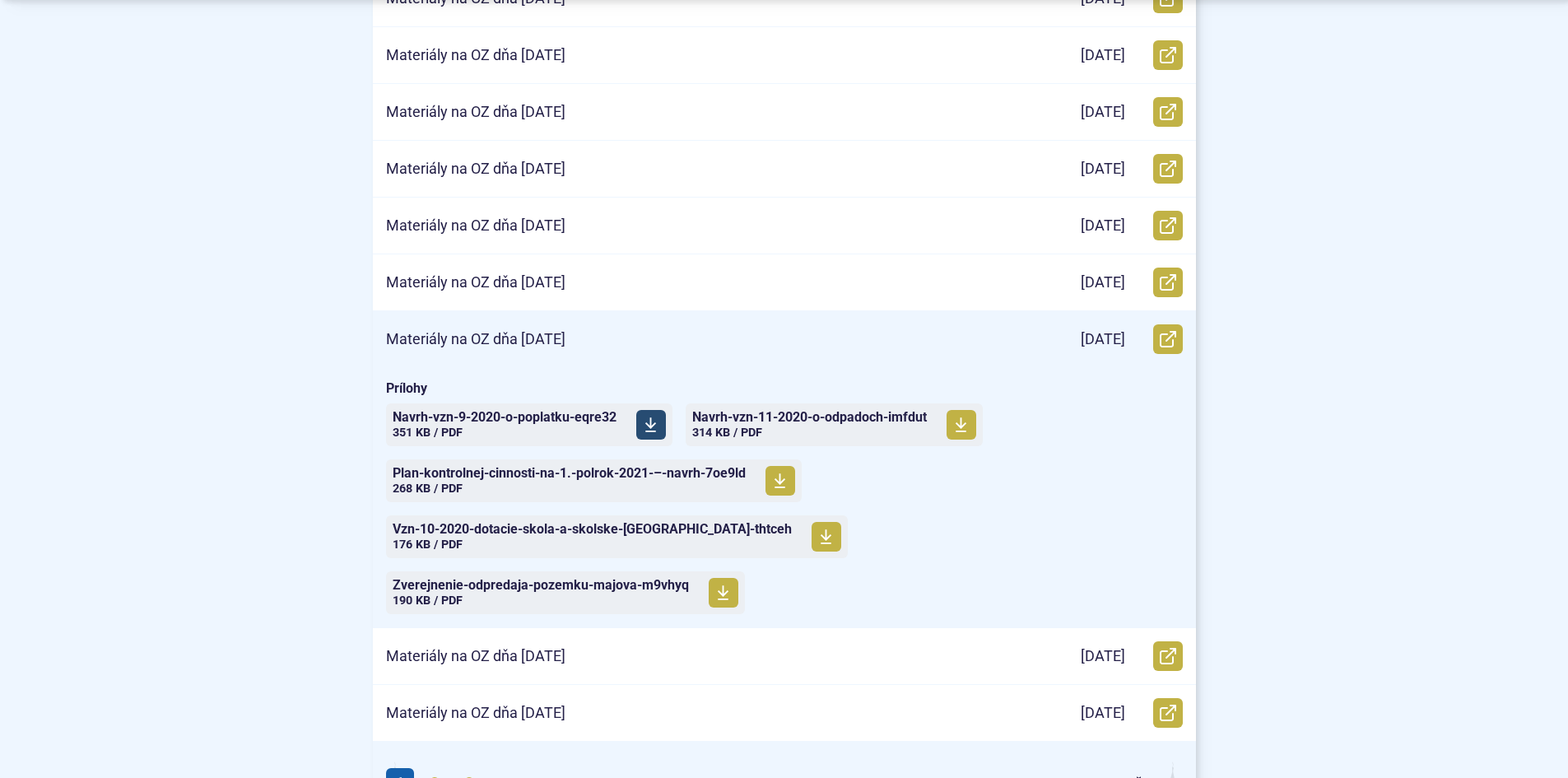
click at [575, 422] on span "Navrh-vzn-9-2020-o-poplatku-eqre32" at bounding box center [505, 417] width 224 height 13
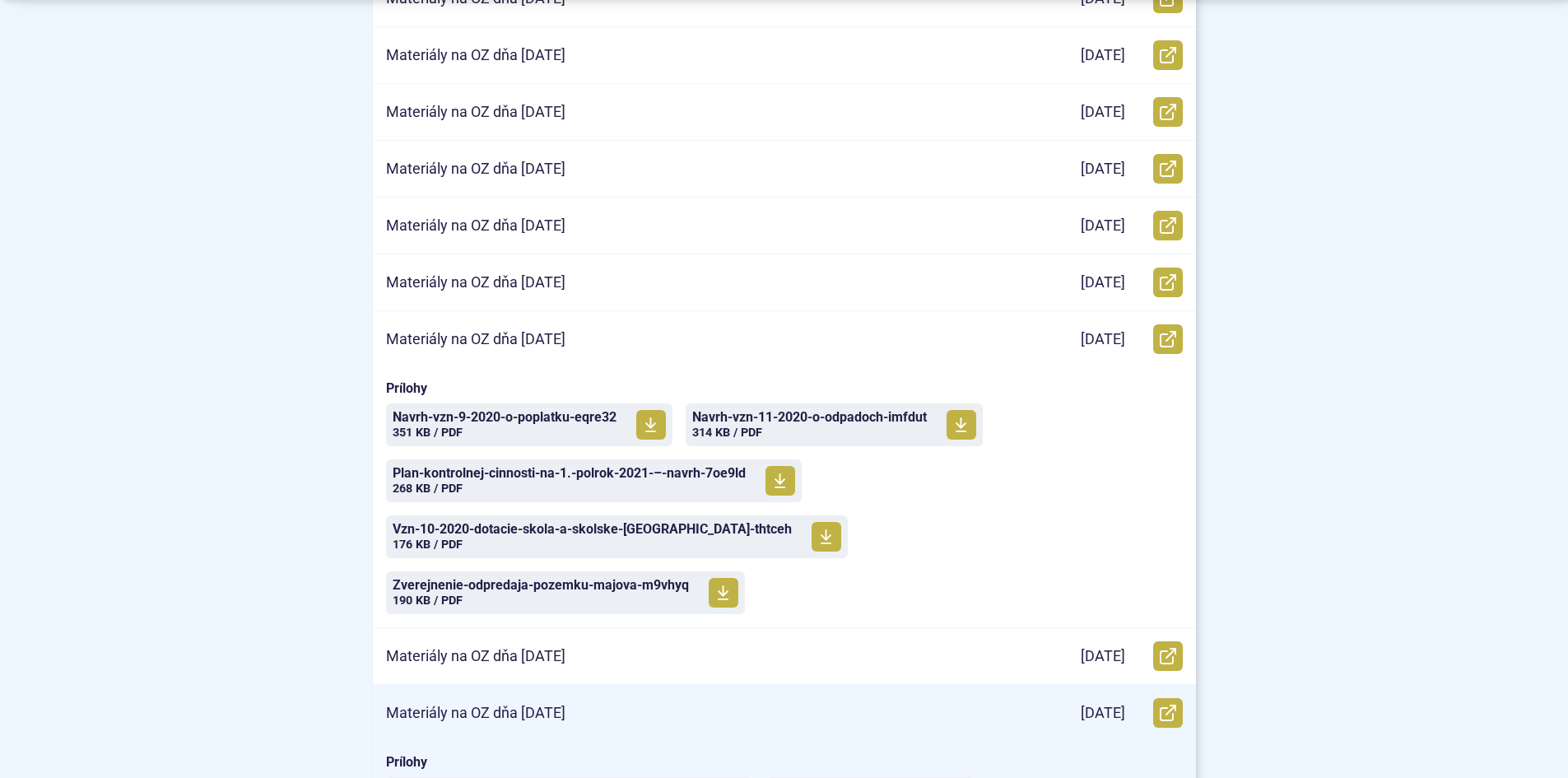
click at [538, 704] on p "Materiály na OZ dňa [DATE]" at bounding box center [475, 713] width 179 height 19
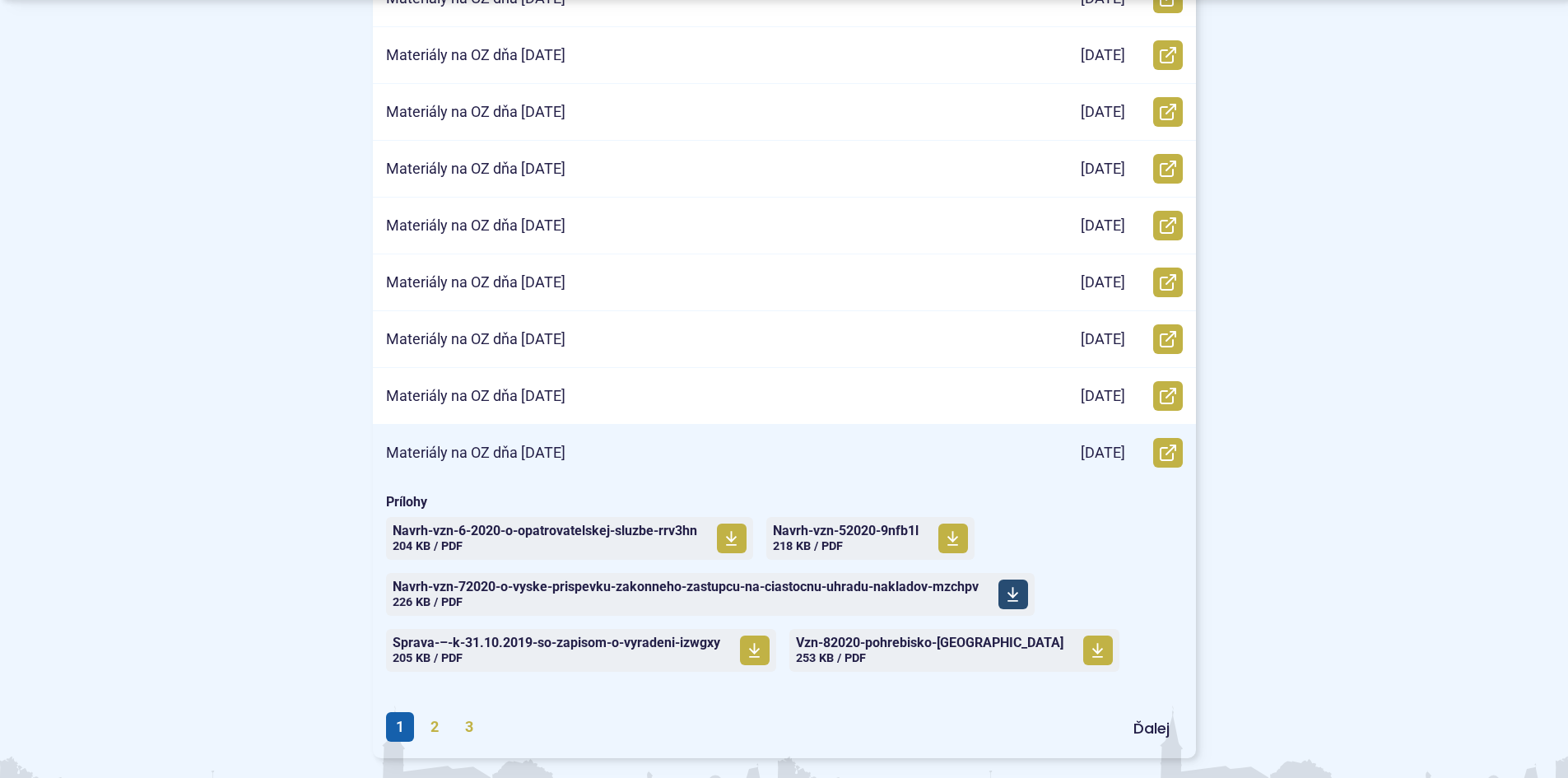
click at [590, 594] on span "Navrh-vzn-72020-o-vyske-prispevku-zakonneho-zastupcu-na-ciastocnu-uhradu-naklad…" at bounding box center [686, 594] width 586 height 41
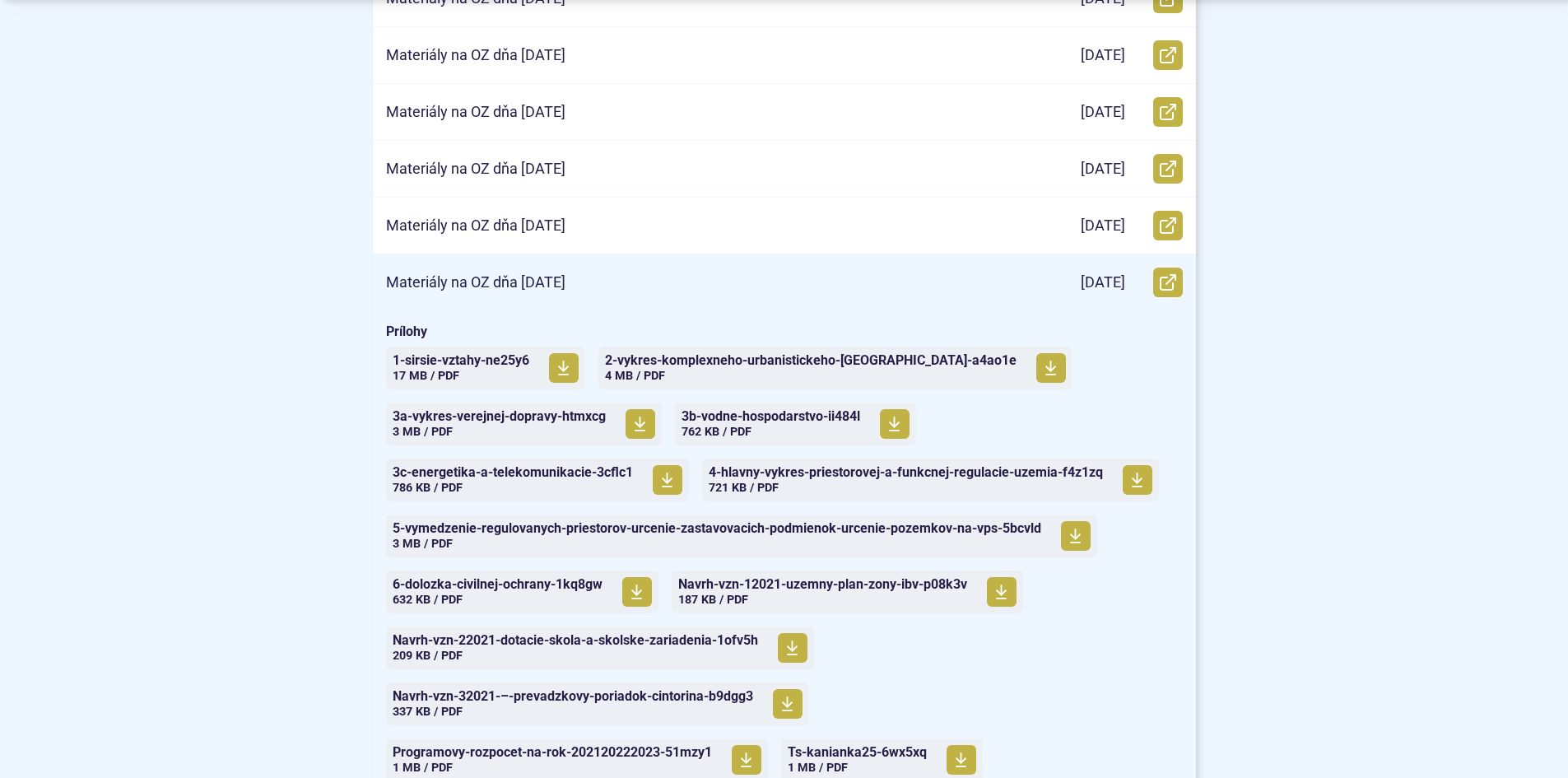
click at [853, 266] on div "Materiály na OZ dňa [DATE]" at bounding box center [693, 282] width 642 height 56
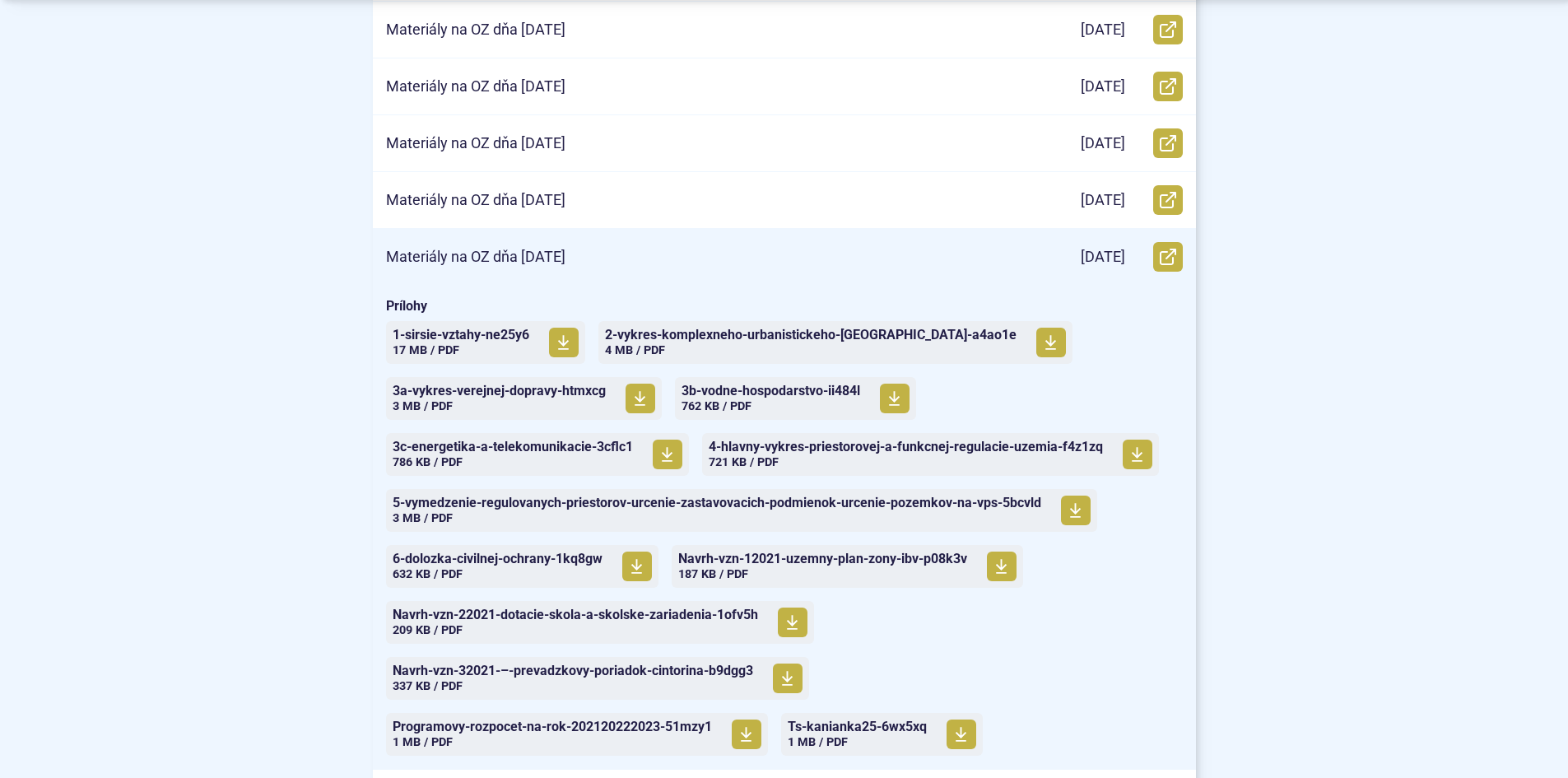
scroll to position [659, 0]
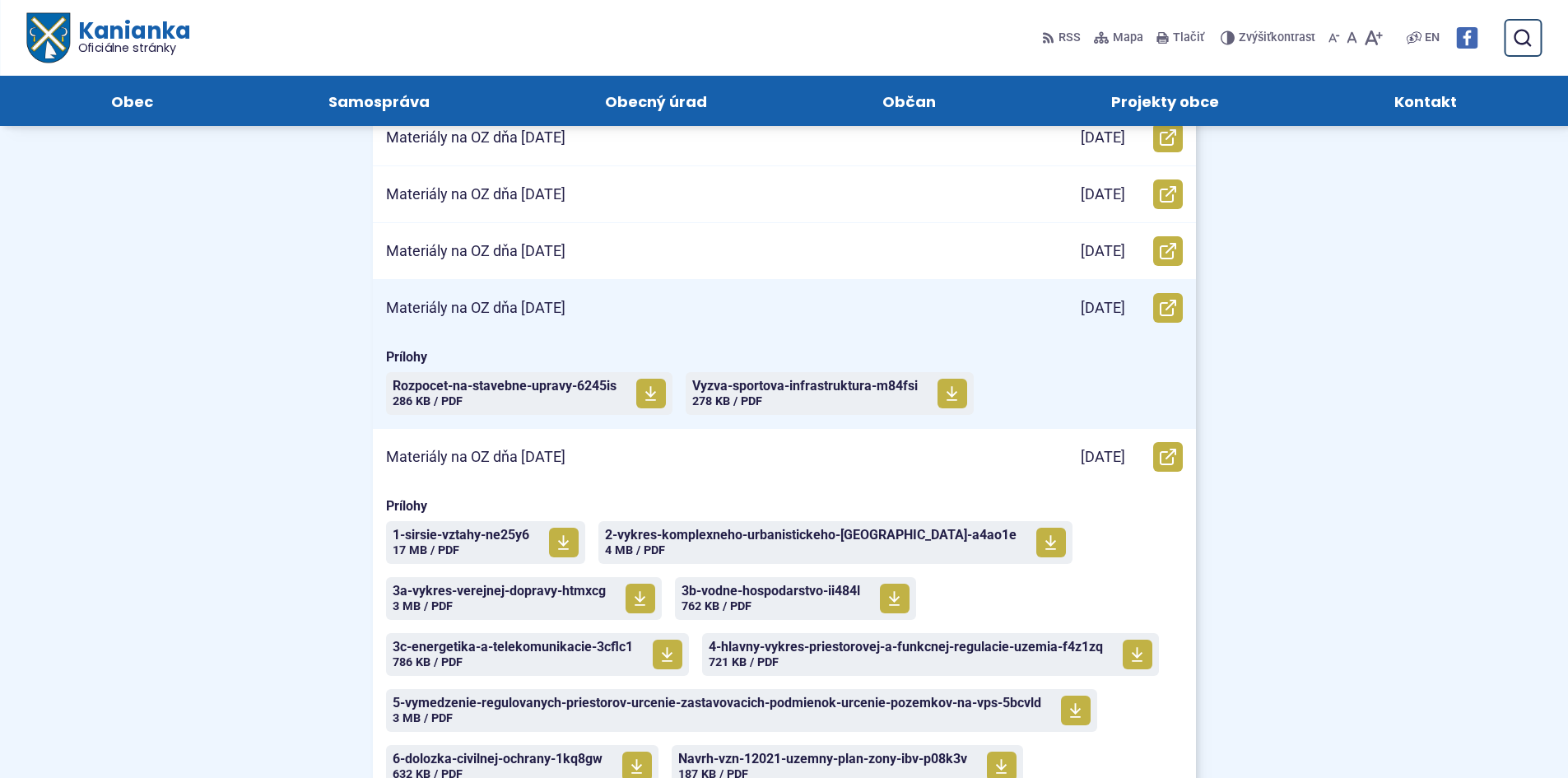
click at [804, 310] on div "Materiály na OZ dňa [DATE]" at bounding box center [693, 308] width 642 height 56
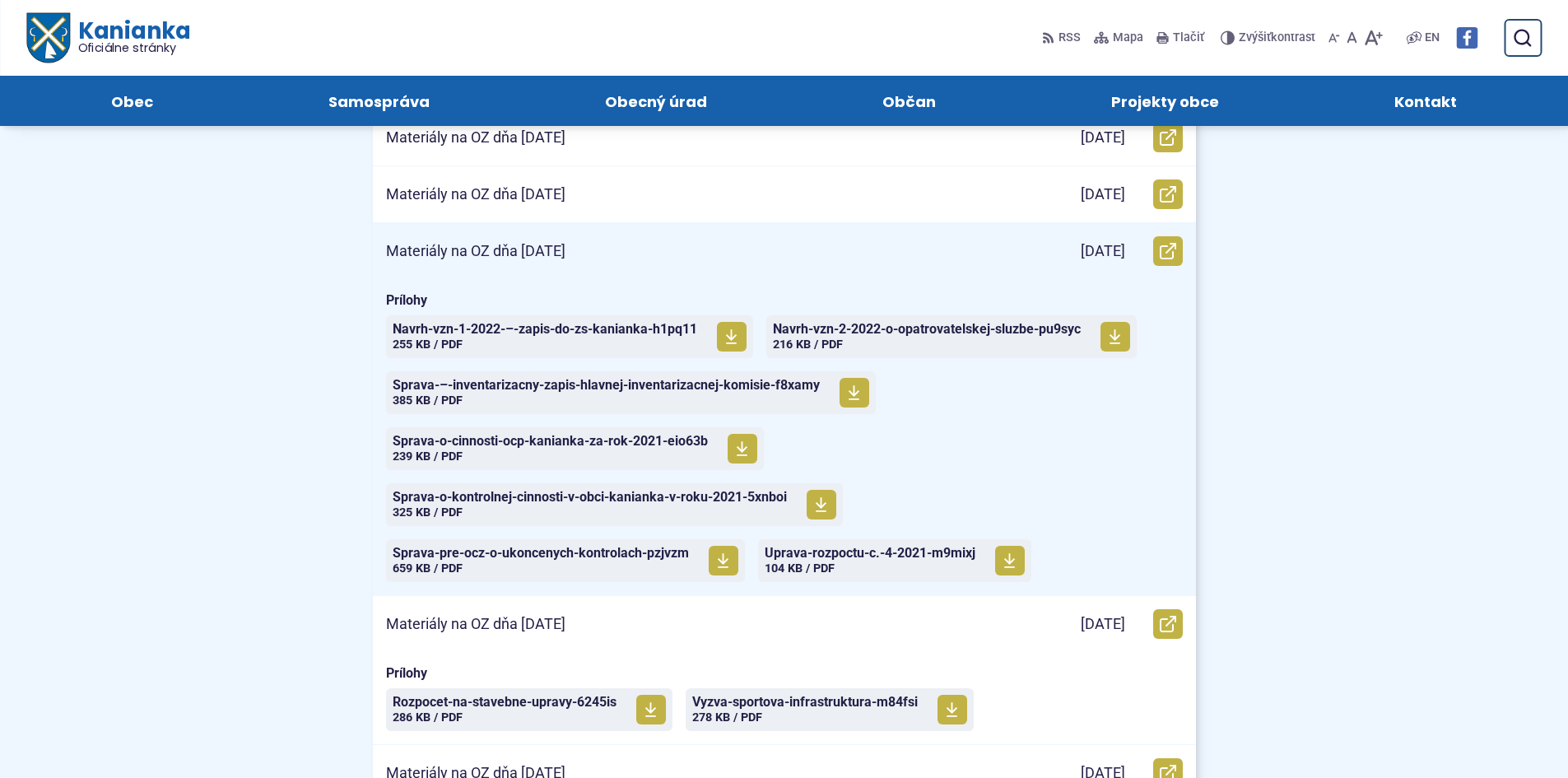
click at [785, 246] on div "Materiály na OZ dňa [DATE]" at bounding box center [693, 251] width 642 height 56
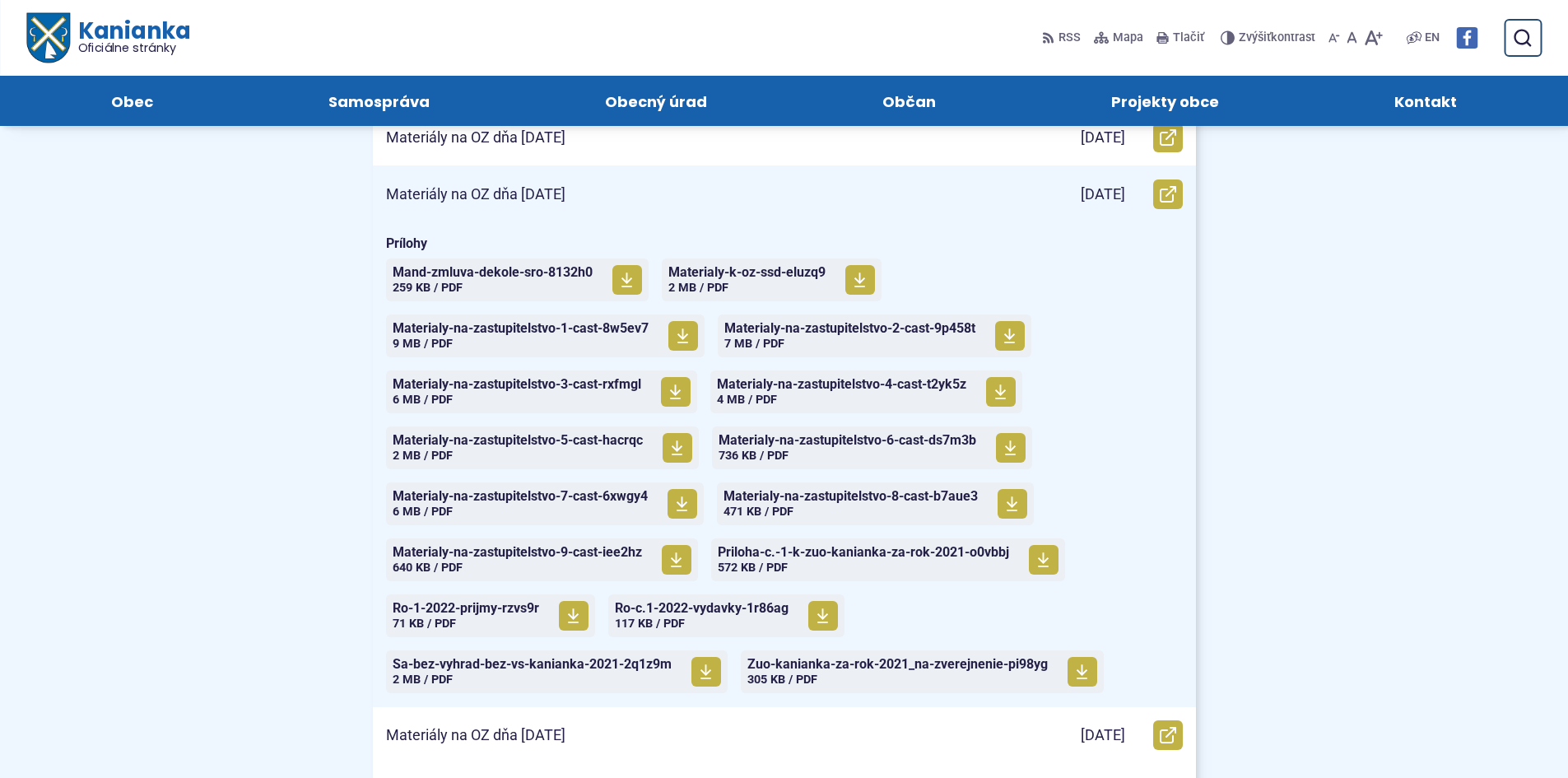
click at [776, 188] on div "Materiály na OZ dňa [DATE]" at bounding box center [693, 194] width 642 height 56
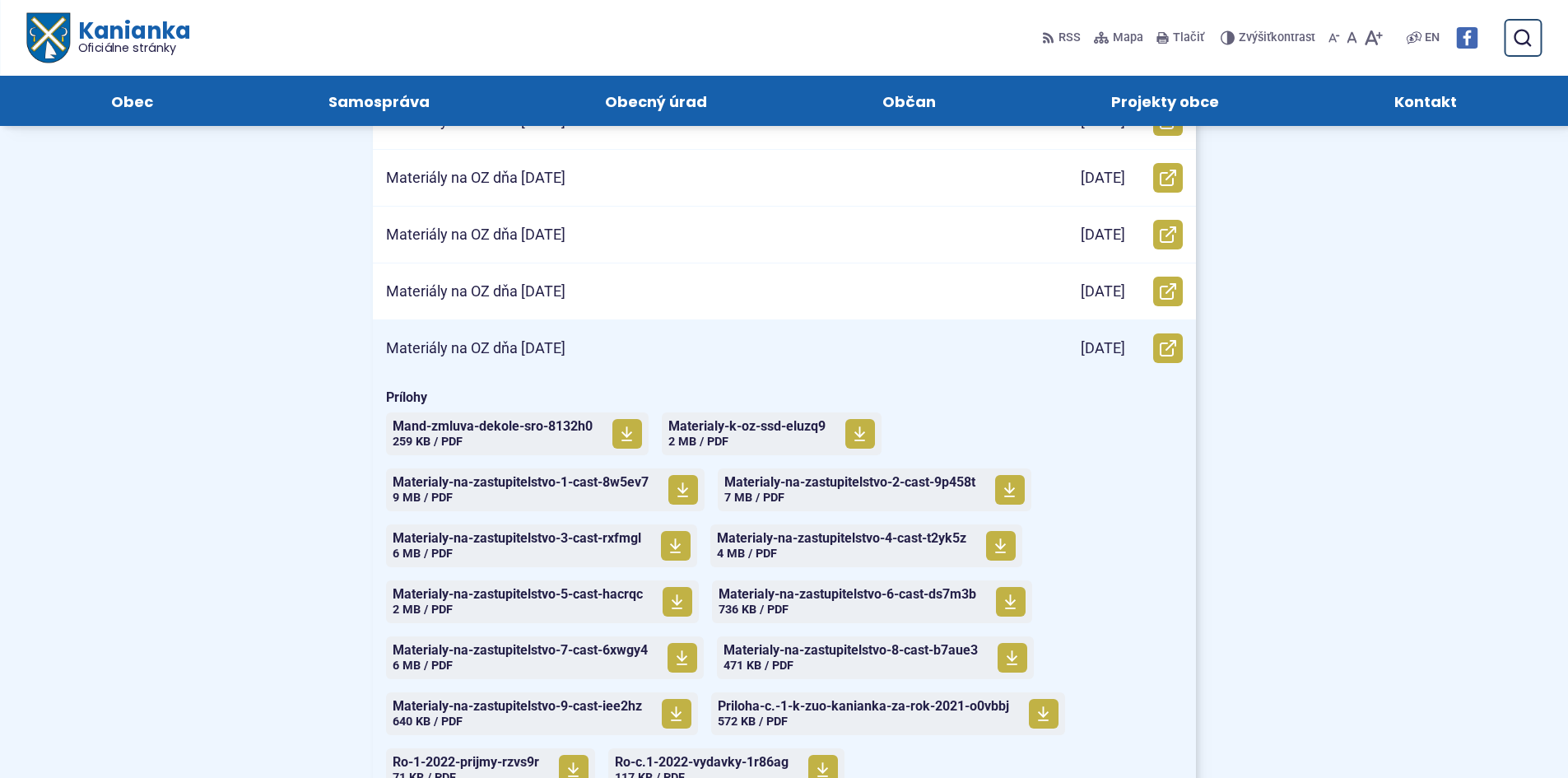
scroll to position [494, 0]
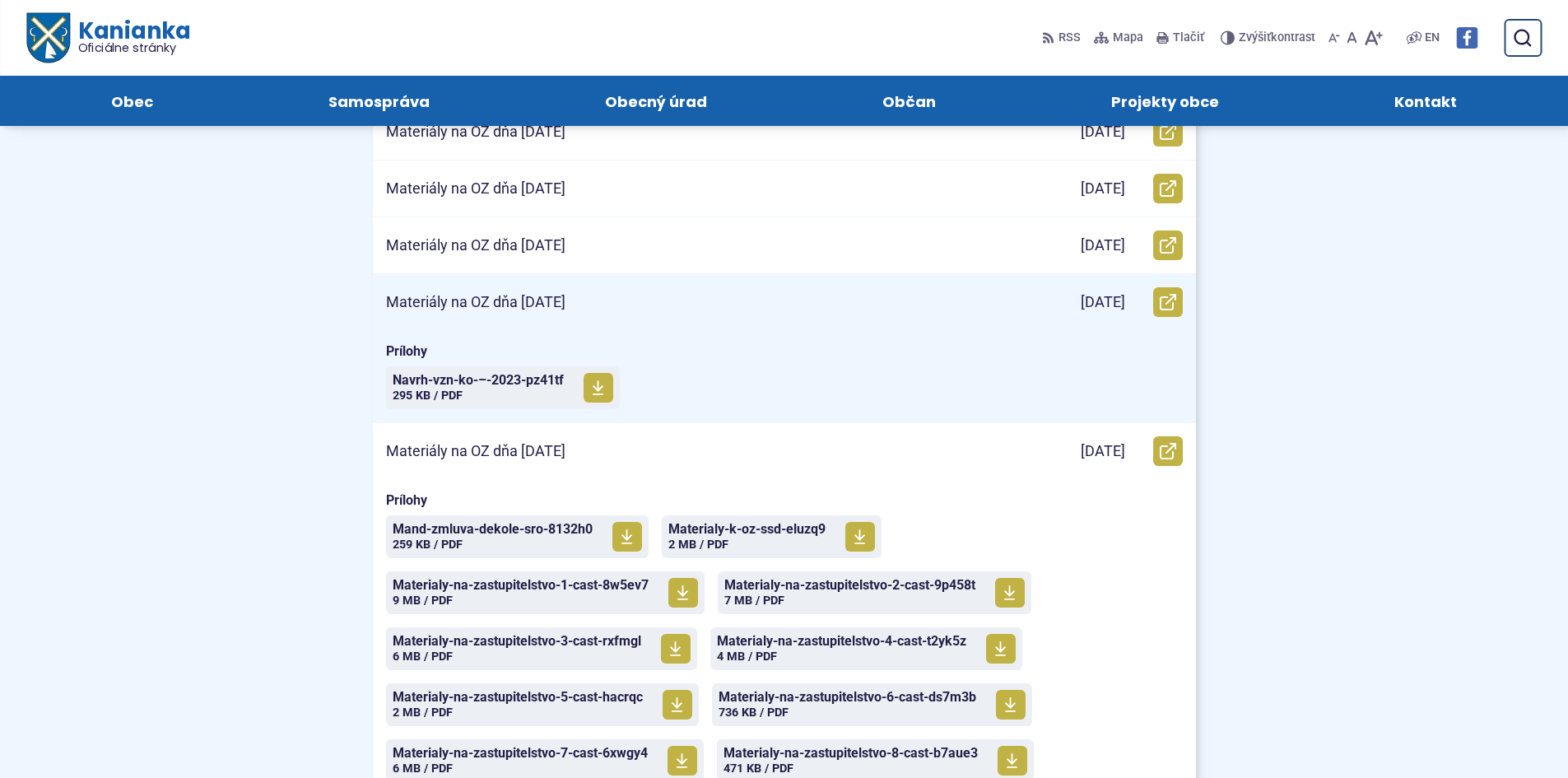
click at [768, 286] on div "Materiály na OZ dňa [DATE]" at bounding box center [693, 302] width 642 height 56
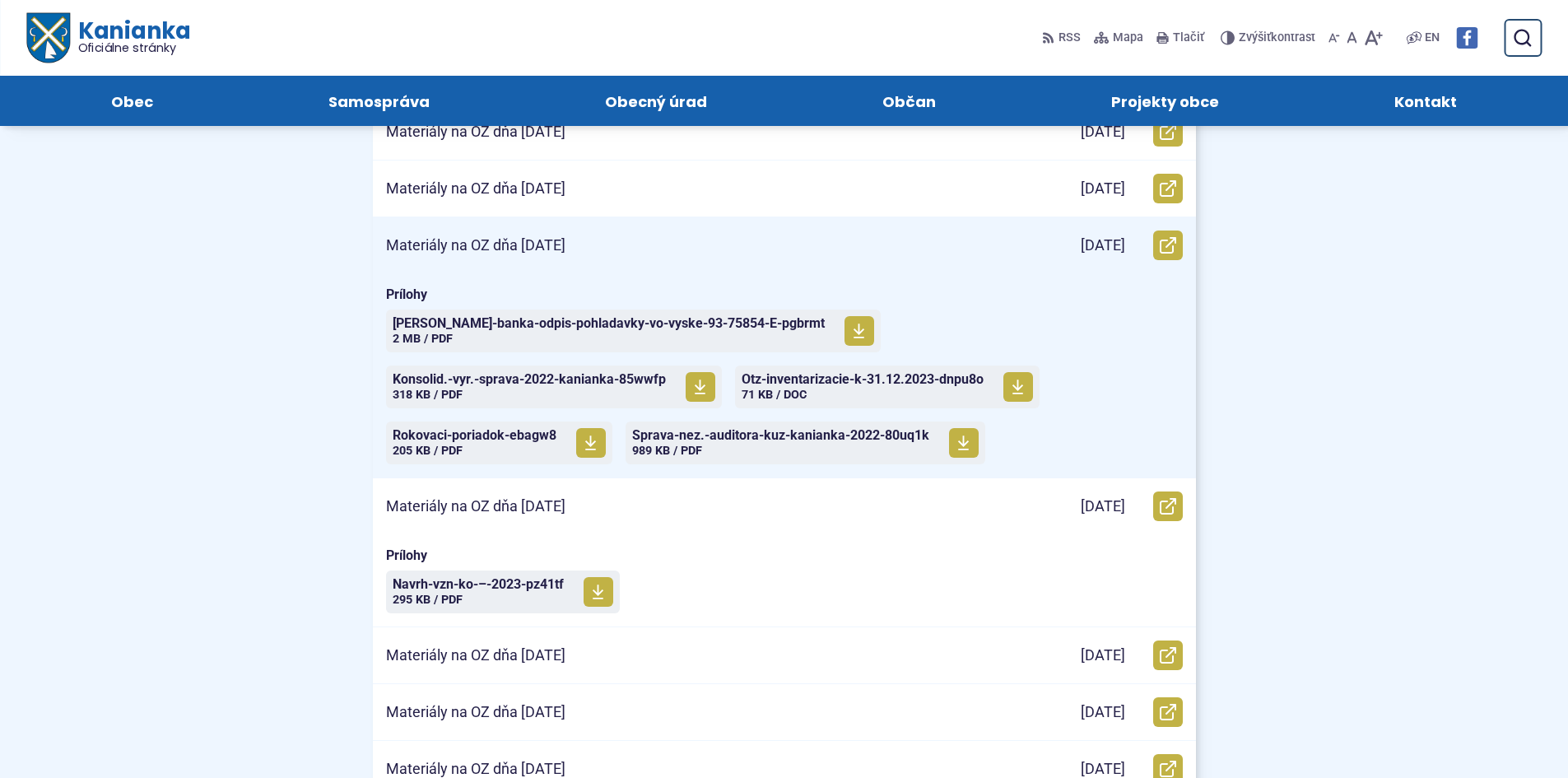
click at [565, 243] on p "Materiály na OZ dňa [DATE]" at bounding box center [475, 246] width 179 height 19
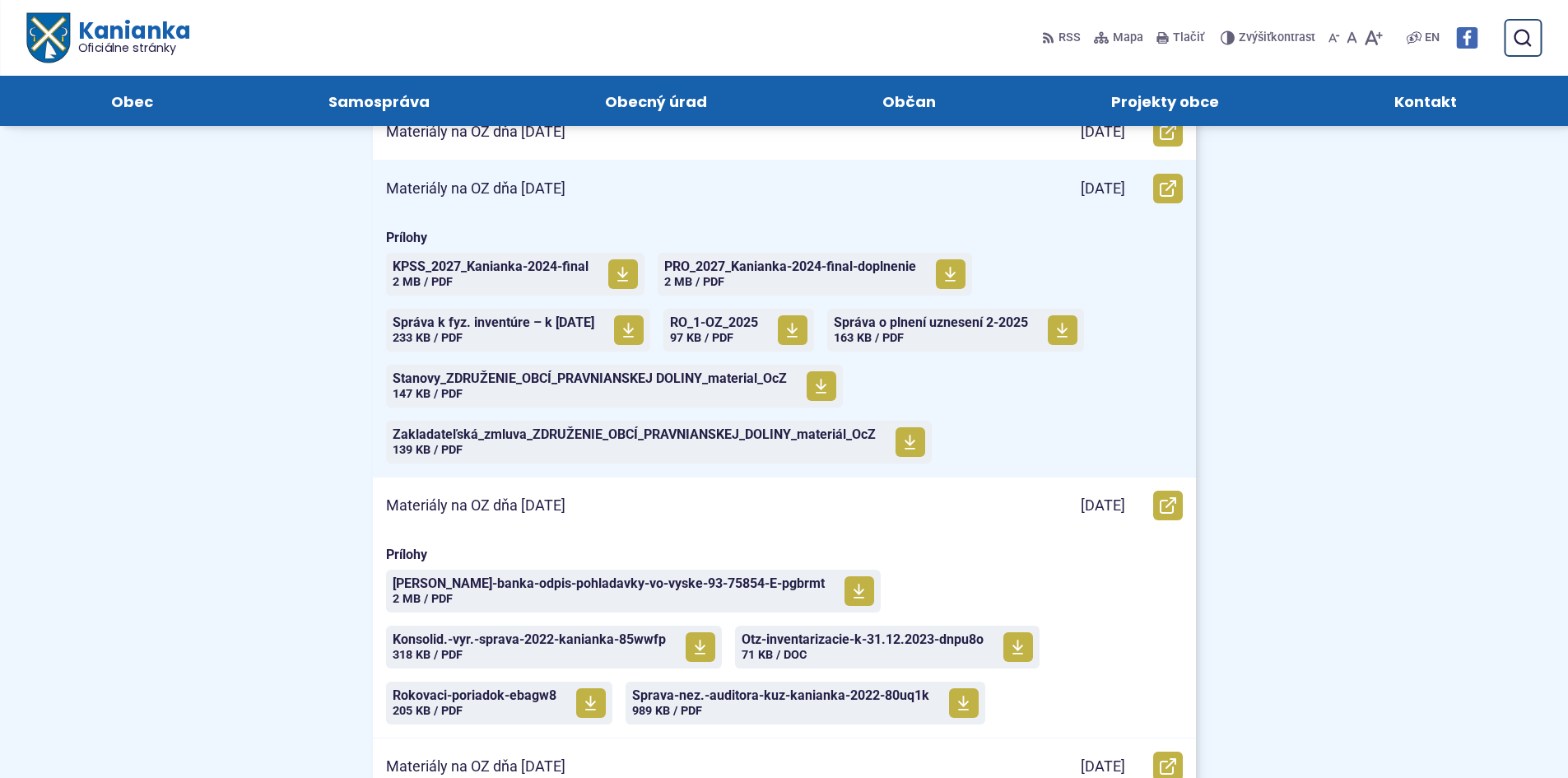
click at [607, 177] on div "Materiály na OZ dňa [DATE]" at bounding box center [693, 188] width 642 height 56
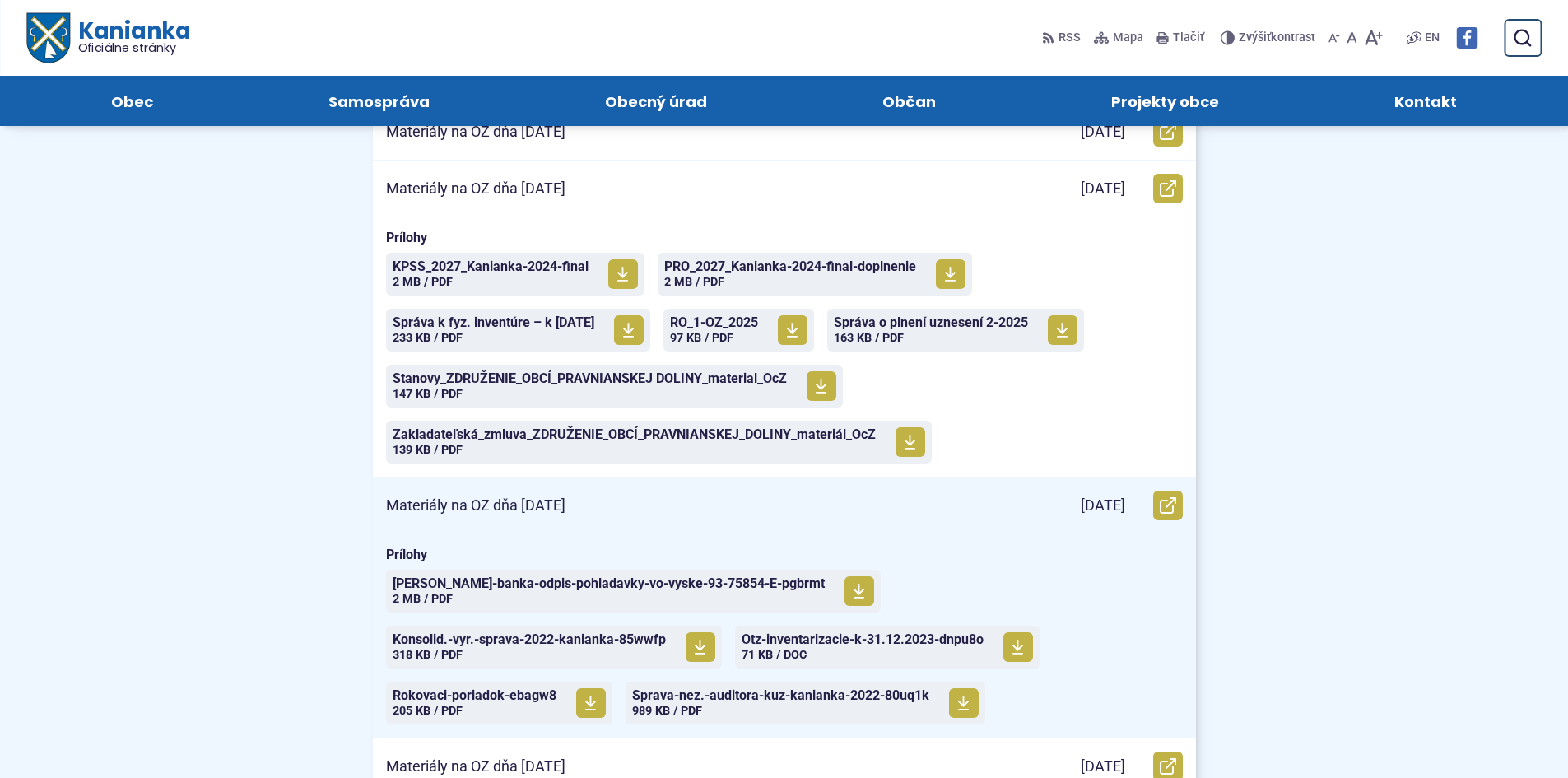
click at [565, 508] on p "Materiály na OZ dňa [DATE]" at bounding box center [475, 505] width 179 height 19
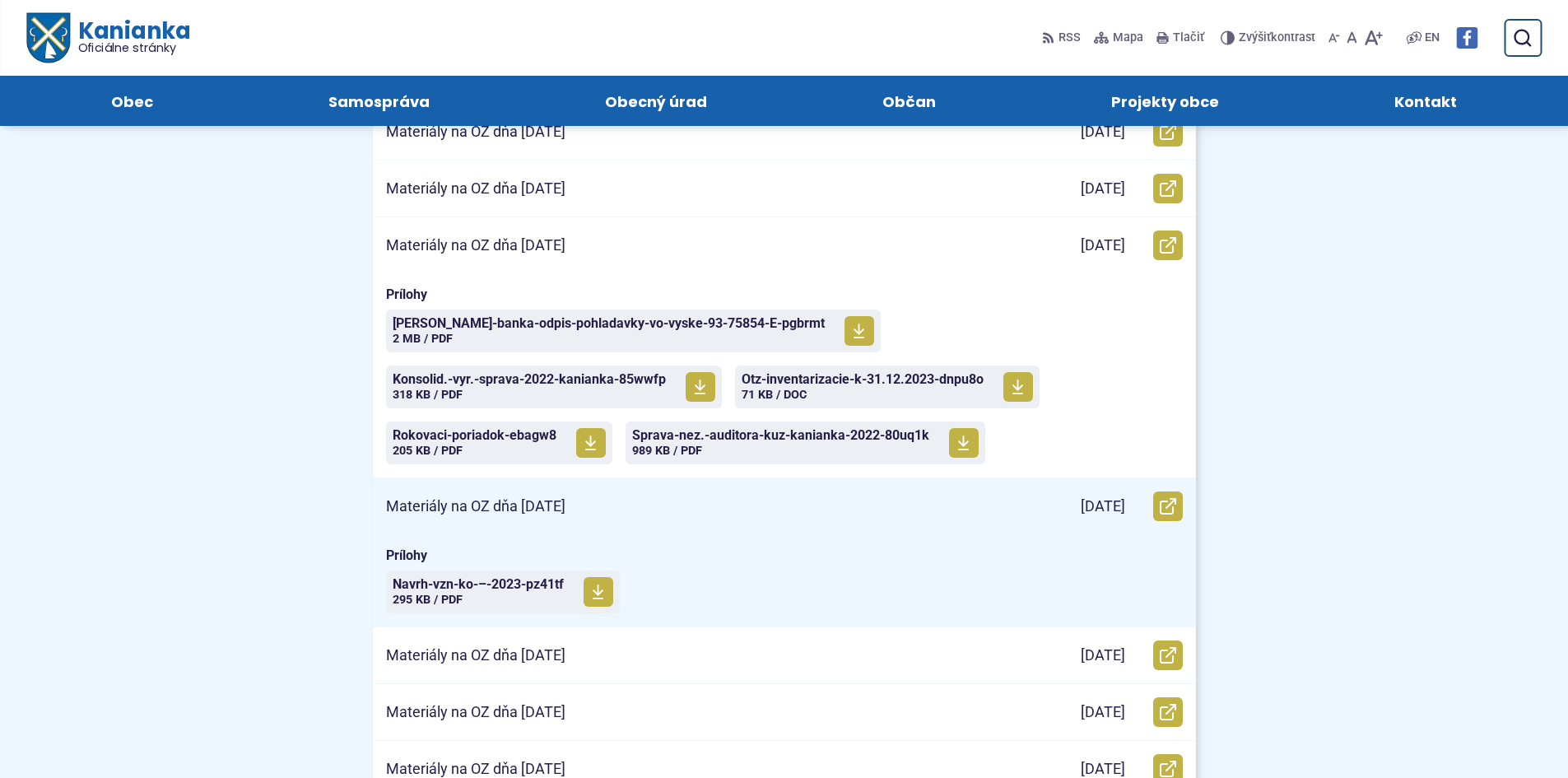
click at [622, 509] on div "Materiály na OZ dňa [DATE]" at bounding box center [693, 505] width 642 height 56
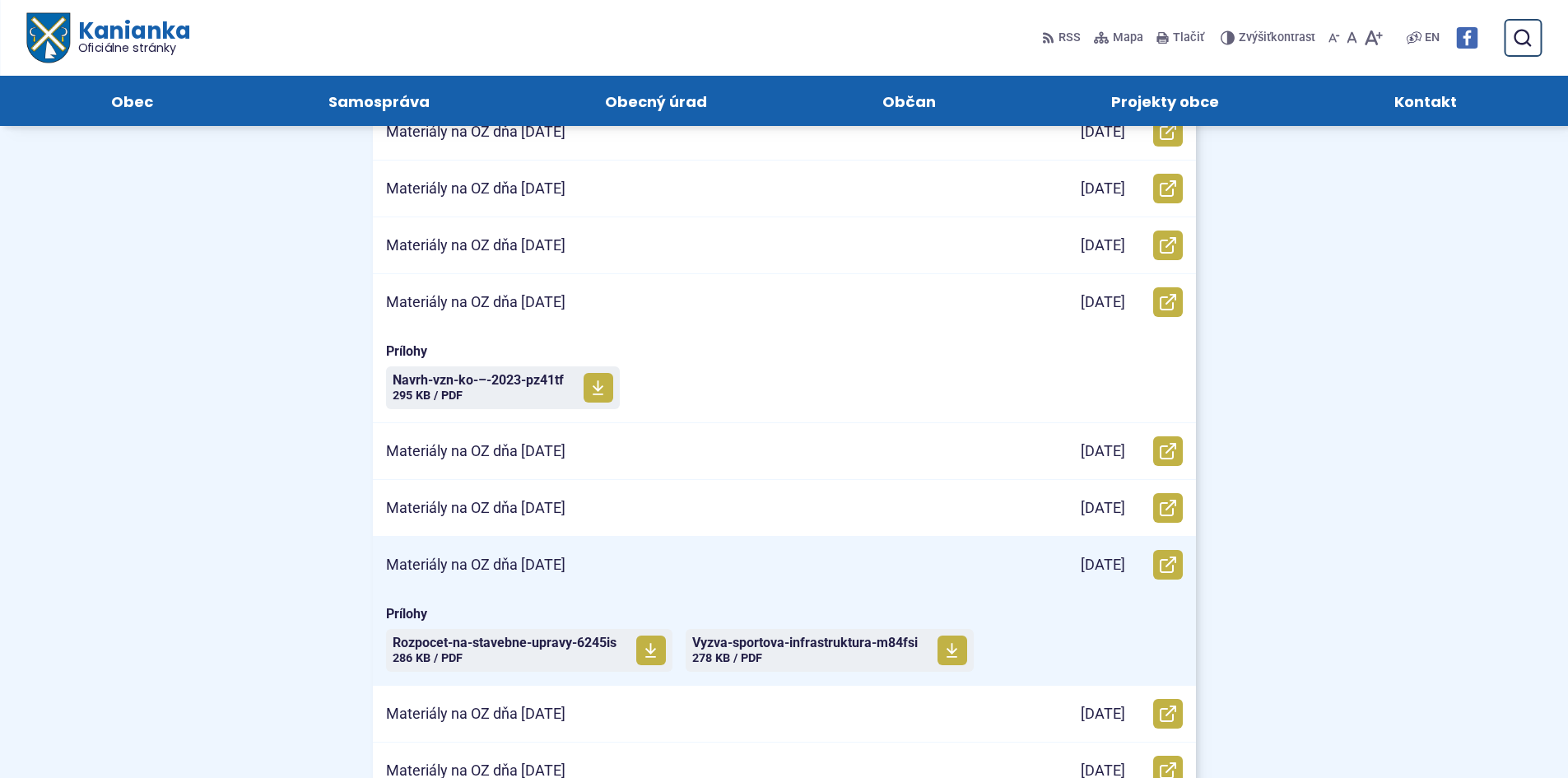
click at [618, 558] on div "Materiály na OZ dňa [DATE]" at bounding box center [693, 564] width 642 height 56
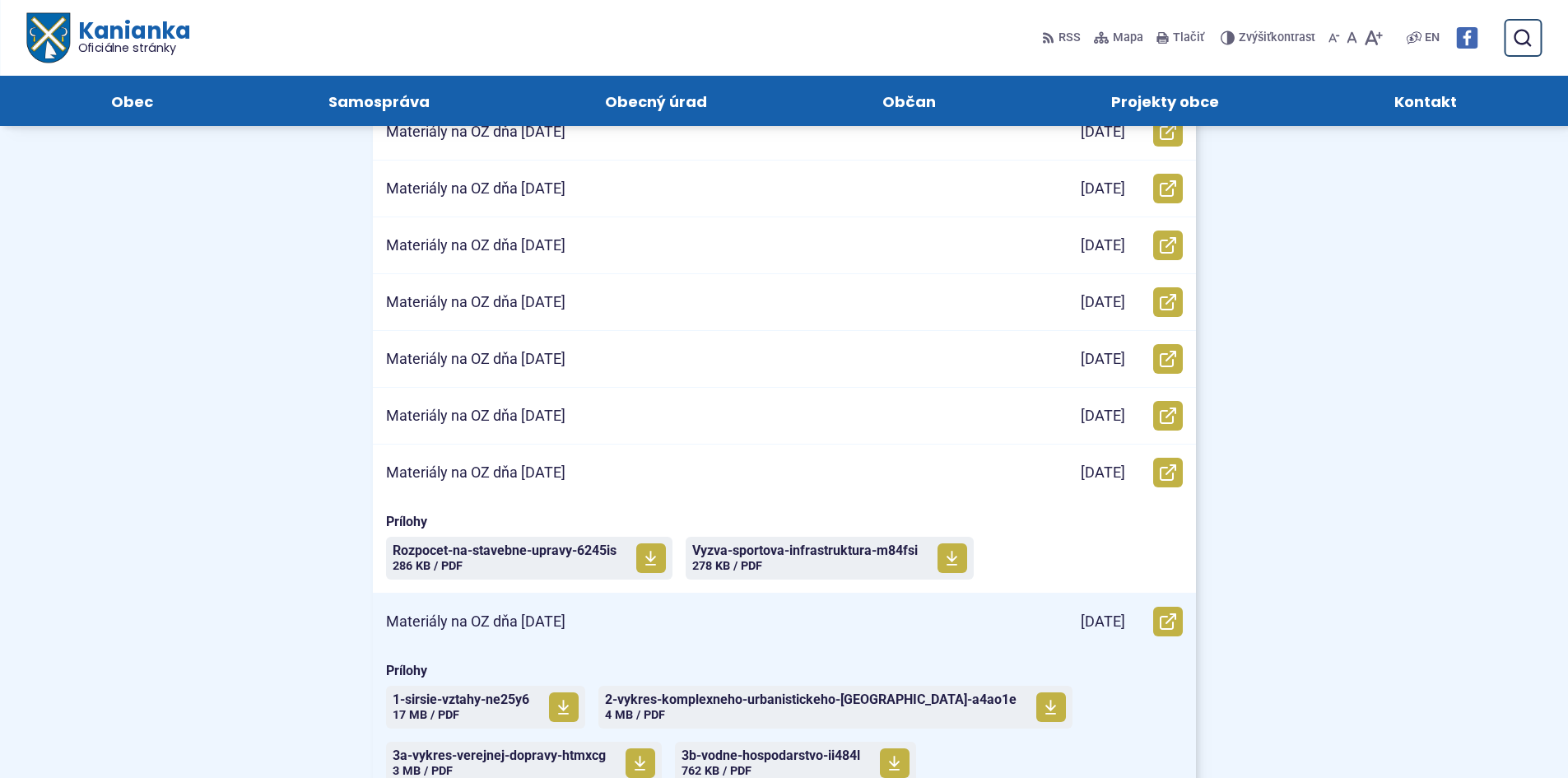
click at [636, 611] on div "Materiály na OZ dňa [DATE]" at bounding box center [693, 621] width 642 height 56
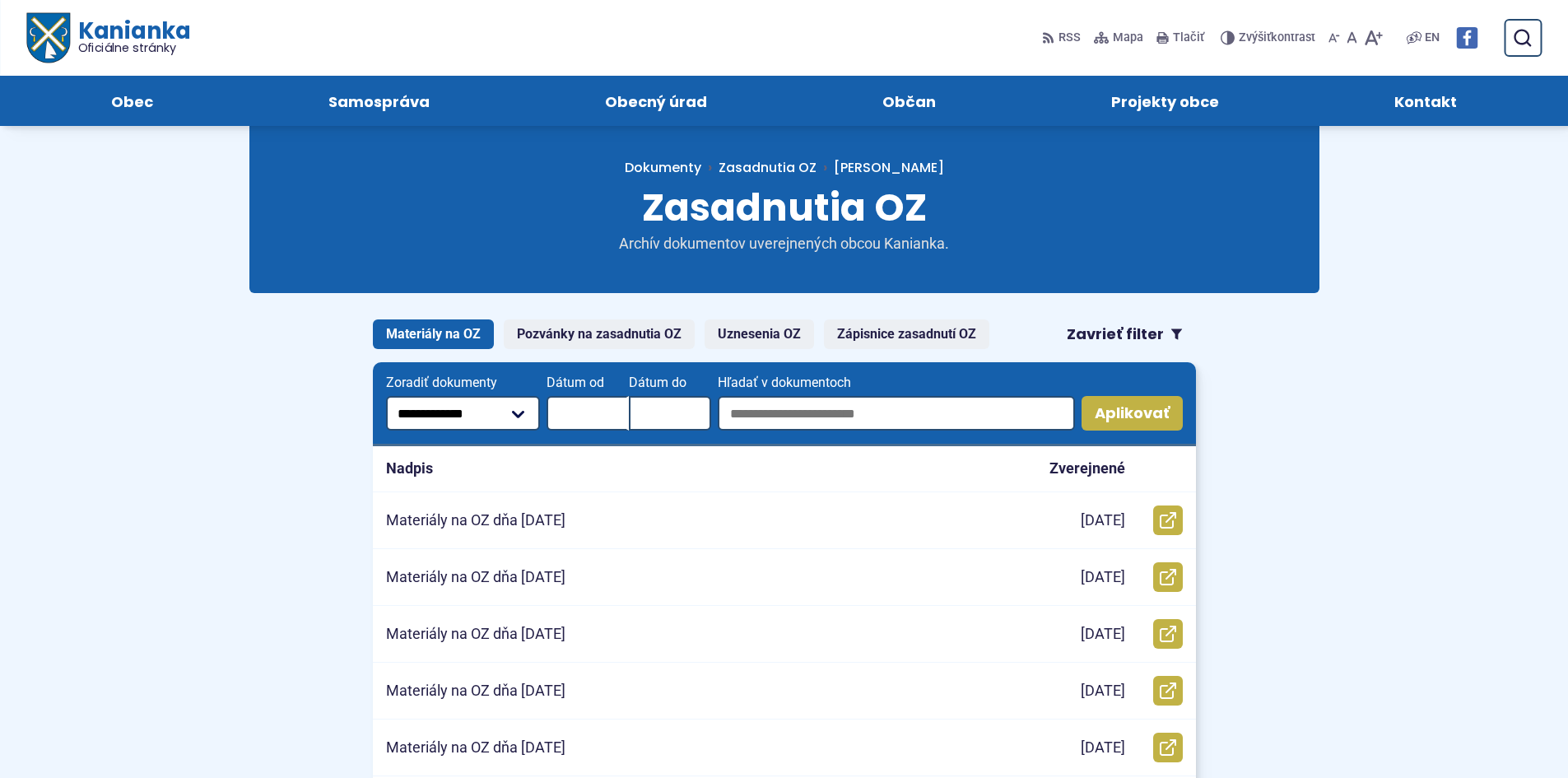
scroll to position [0, 0]
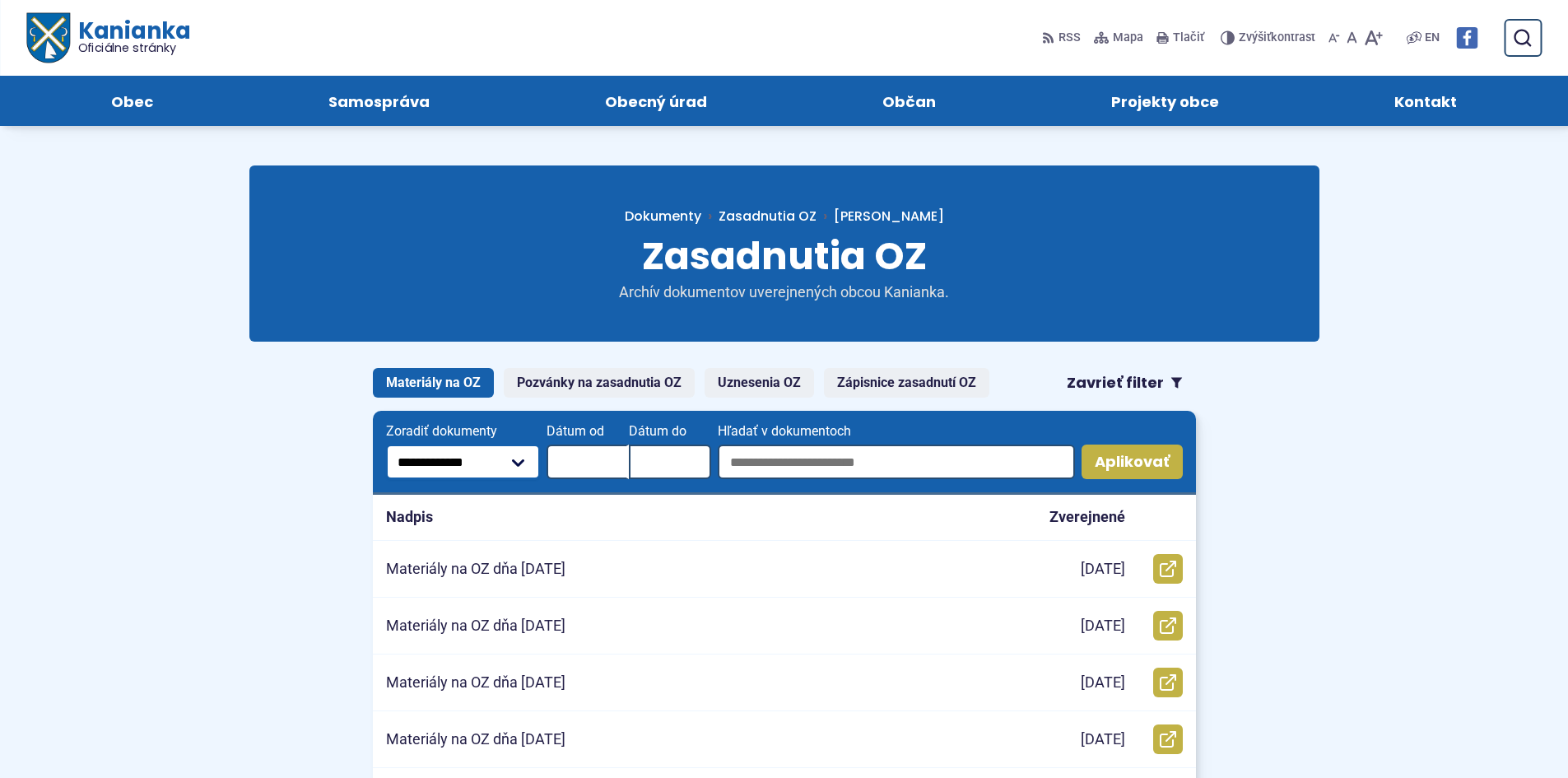
click at [509, 460] on select "**********" at bounding box center [464, 461] width 155 height 34
click at [1034, 462] on input "Hľadať v dokumentoch" at bounding box center [896, 461] width 357 height 34
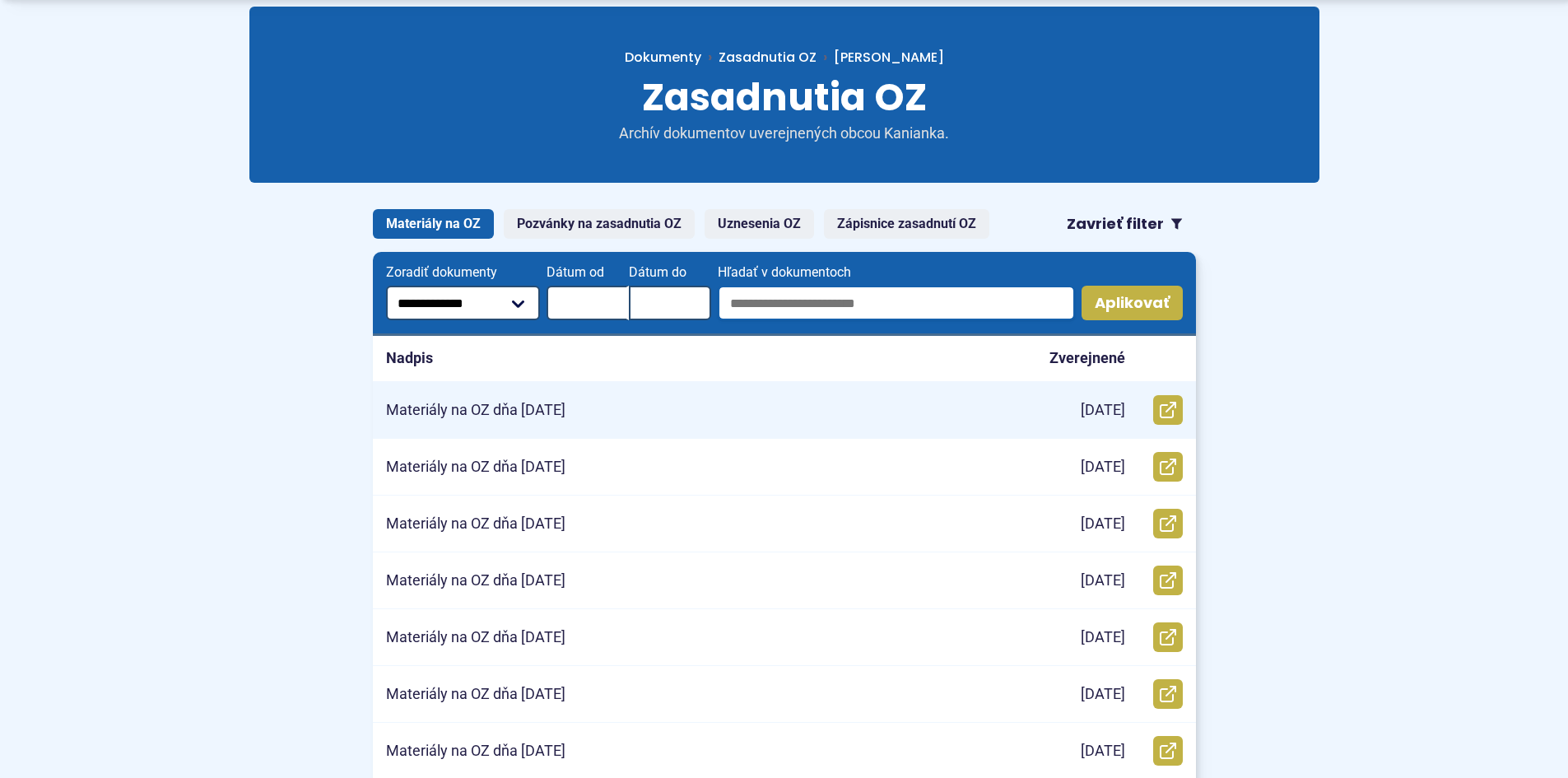
scroll to position [165, 0]
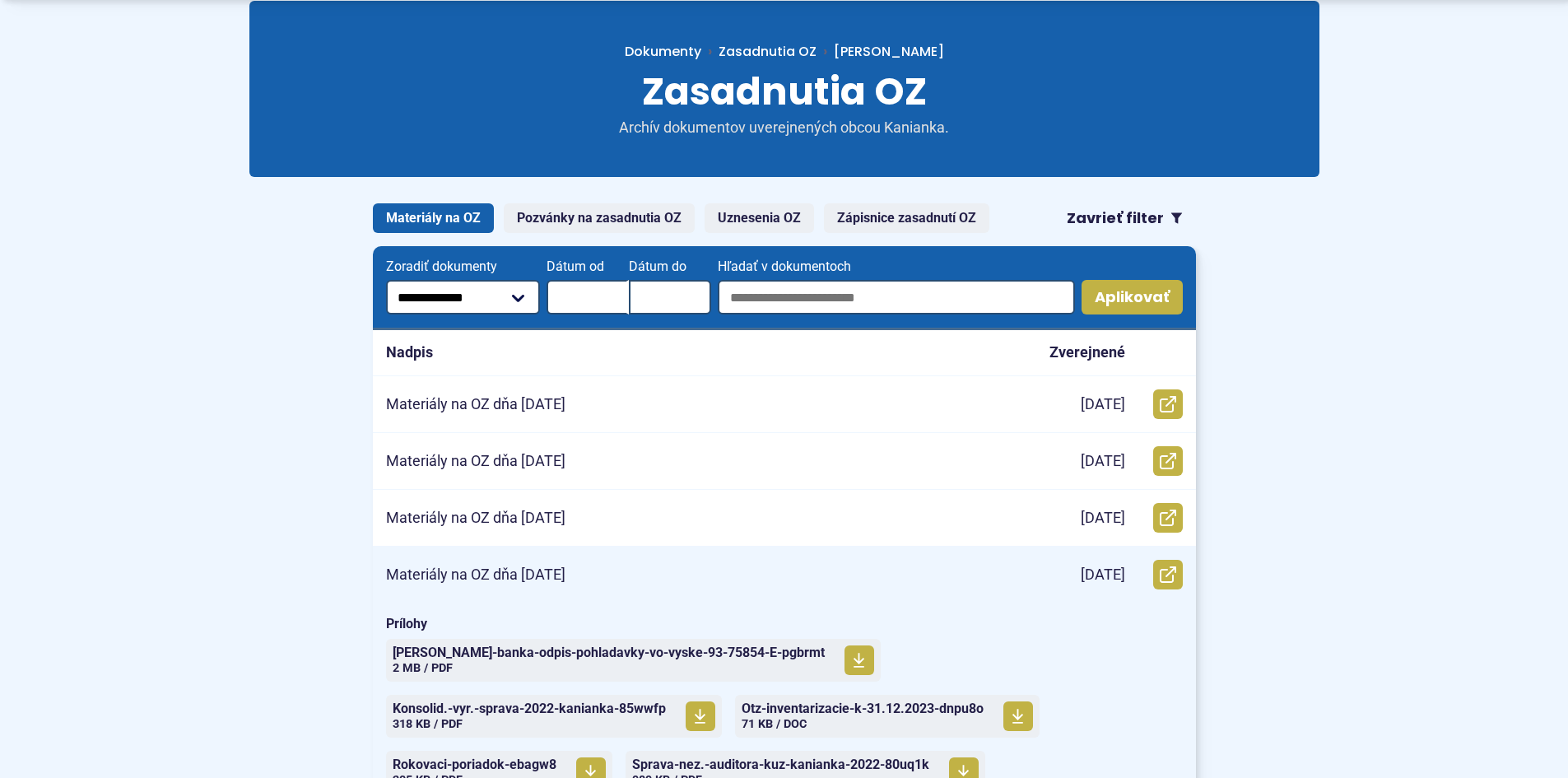
click at [734, 569] on div "Materiály na OZ dňa [DATE]" at bounding box center [693, 574] width 642 height 56
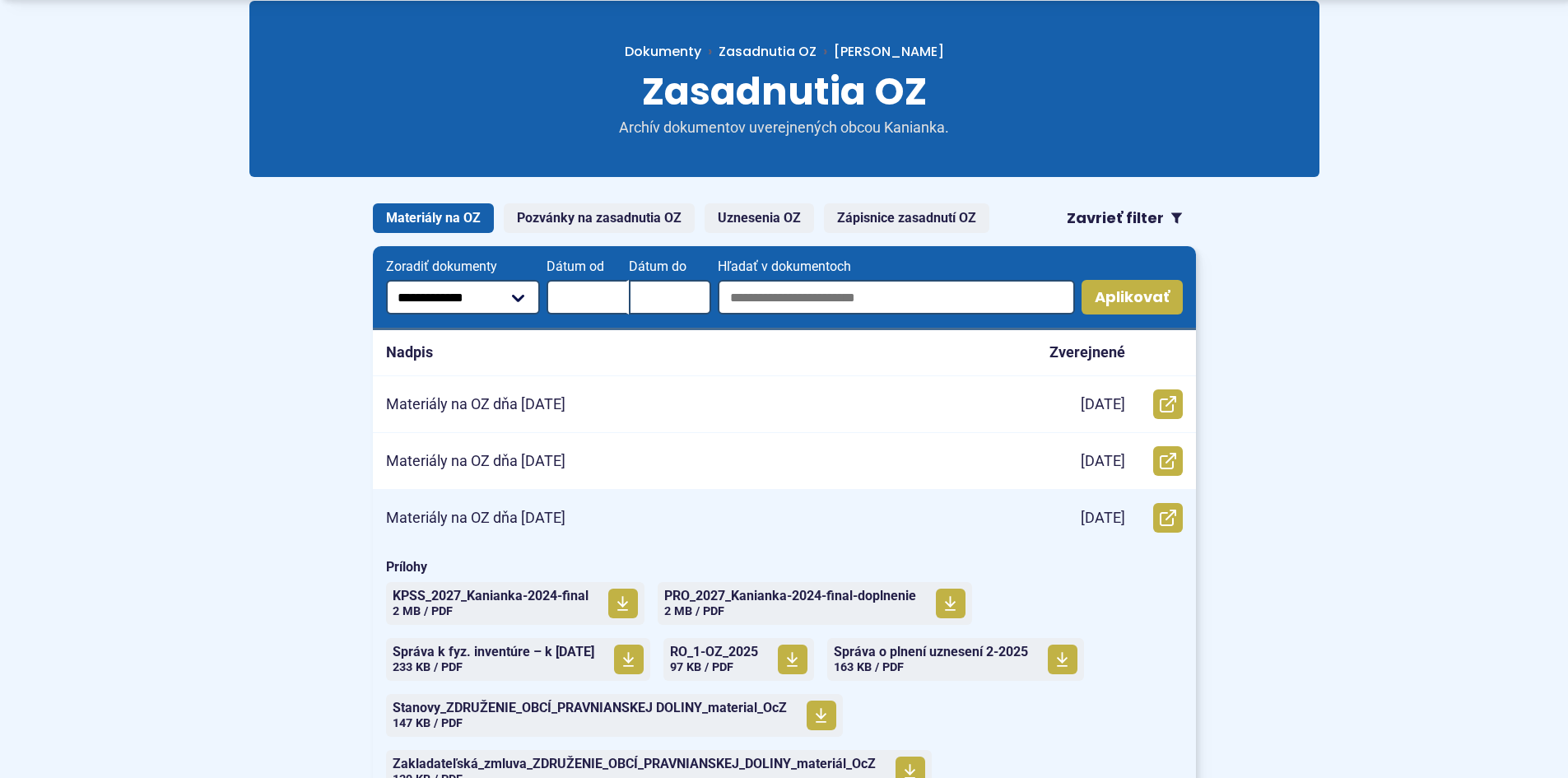
click at [707, 521] on div "Materiály na OZ dňa [DATE]" at bounding box center [693, 517] width 642 height 56
click at [567, 603] on span "KPSS_2027_Kanianka-2024-final Veľkosť a typ súboru 2 MB / PDF" at bounding box center [490, 603] width 196 height 41
click at [792, 598] on span "PRO_2027_Kanianka-2024-final-doplnenie" at bounding box center [790, 596] width 252 height 13
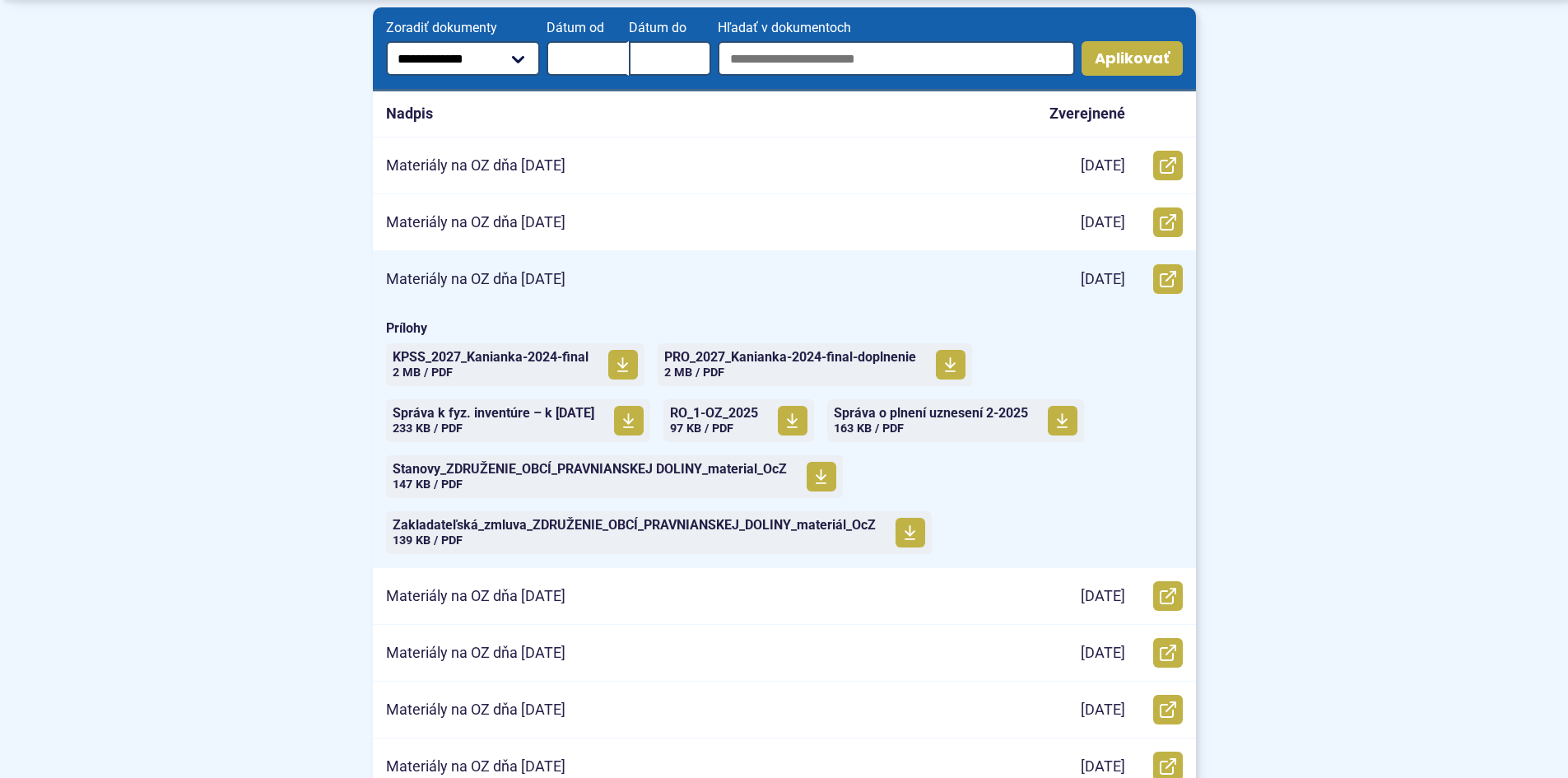
scroll to position [411, 0]
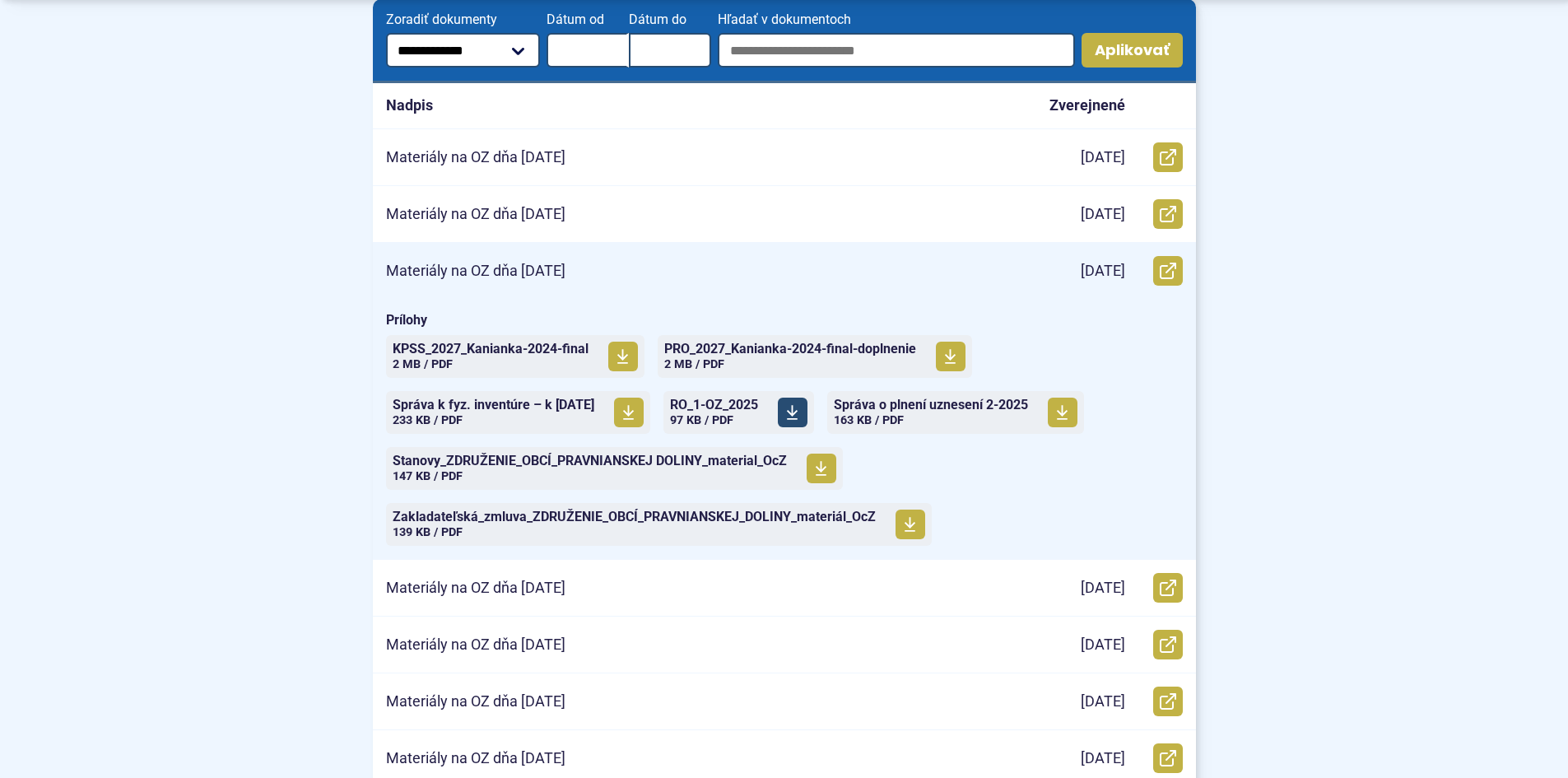
click at [758, 399] on span "RO_1-OZ_2025" at bounding box center [713, 405] width 88 height 13
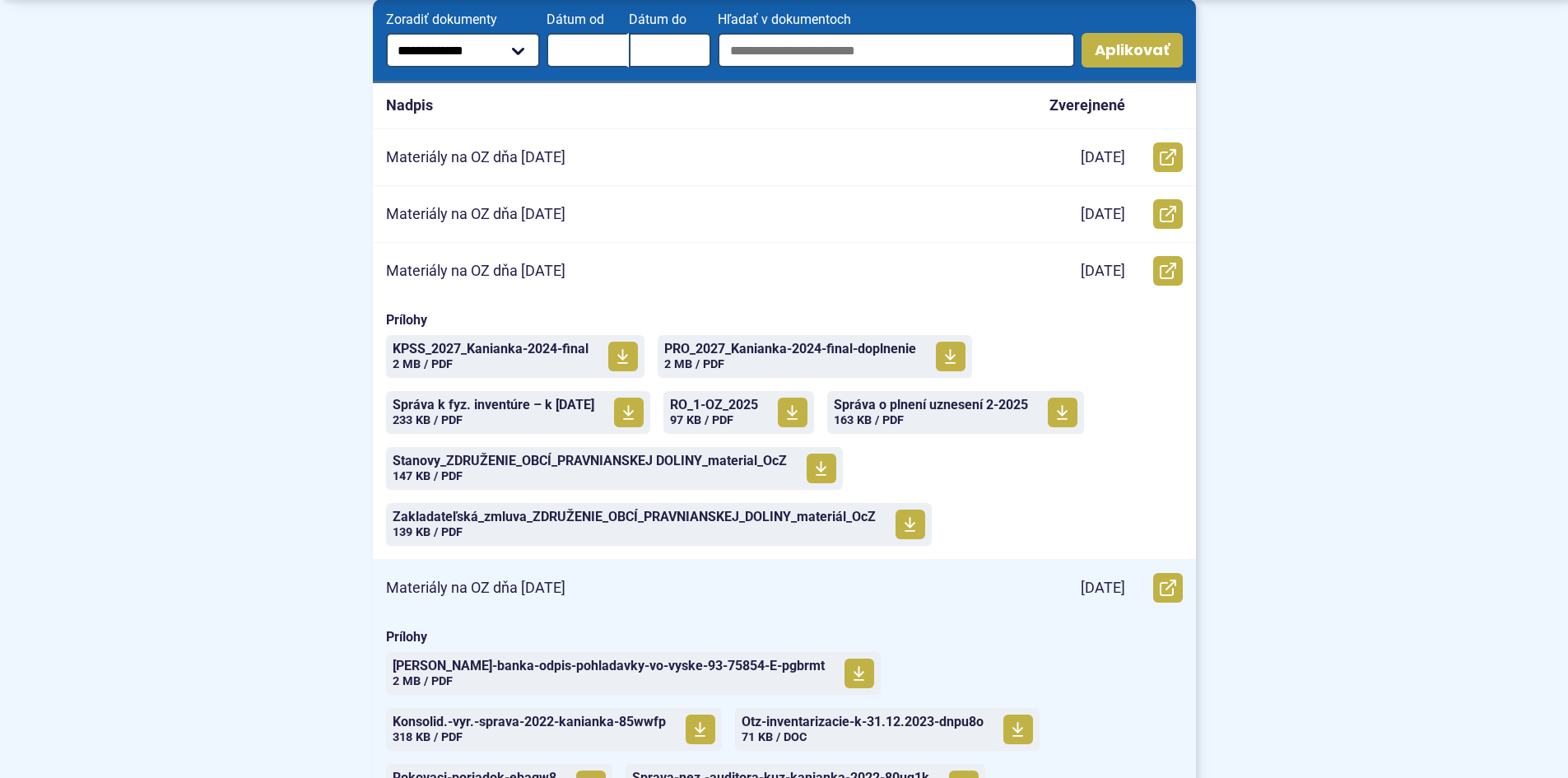
click at [538, 588] on p "Materiály na OZ dňa [DATE]" at bounding box center [475, 588] width 179 height 19
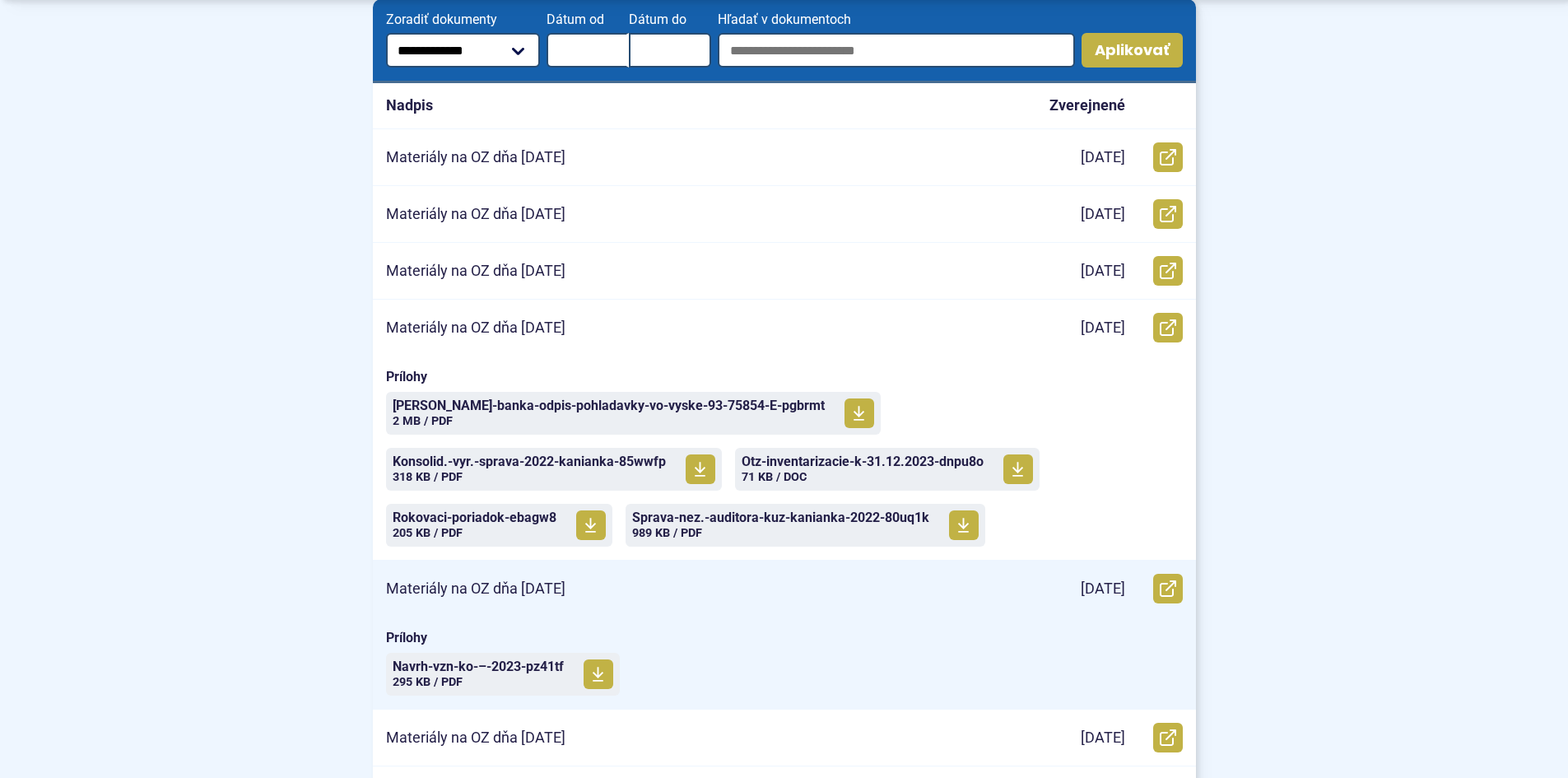
click at [565, 581] on p "Materiály na OZ dňa [DATE]" at bounding box center [475, 589] width 179 height 19
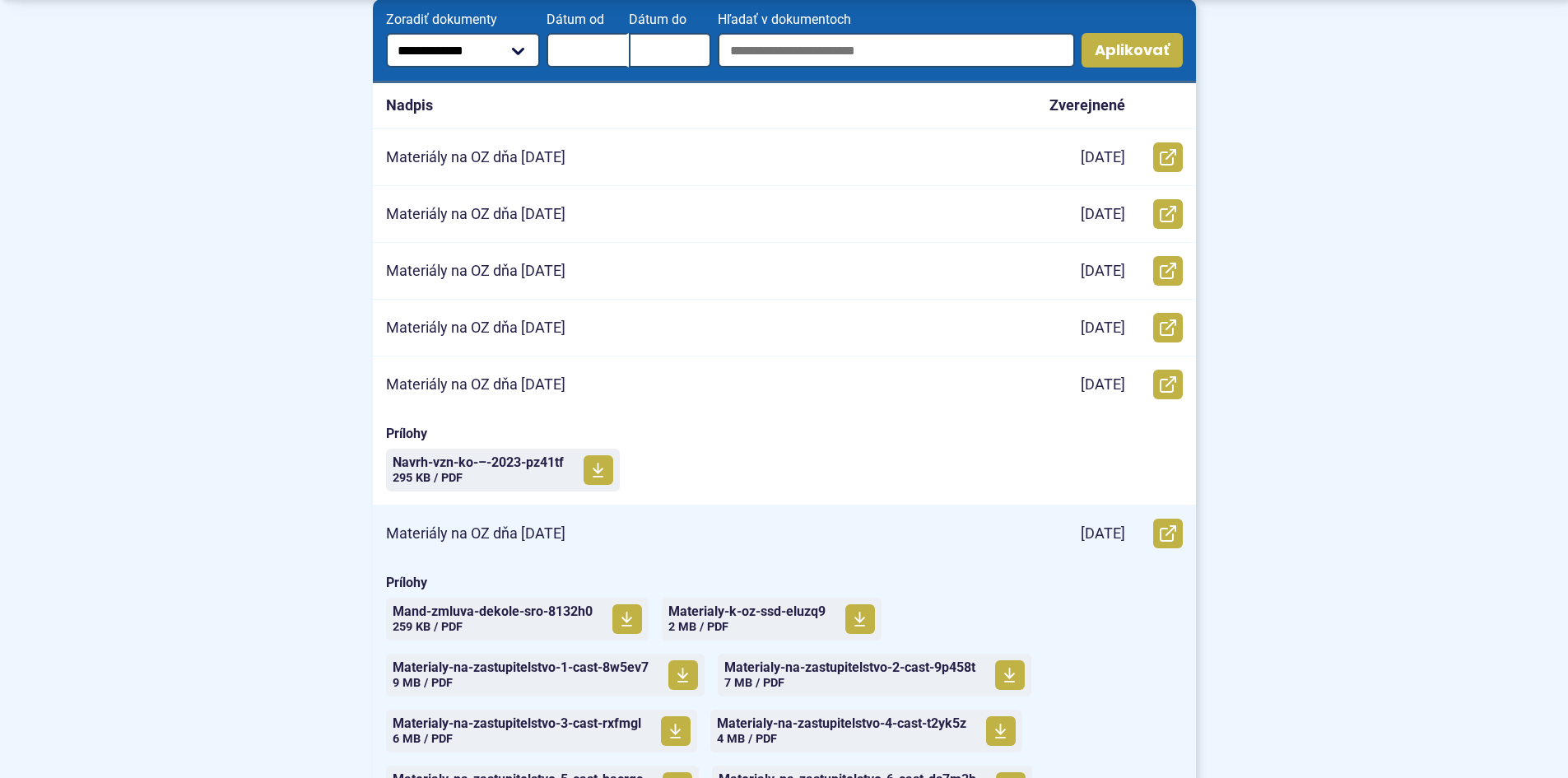
click at [639, 528] on div "Materiály na OZ dňa [DATE]" at bounding box center [693, 533] width 642 height 56
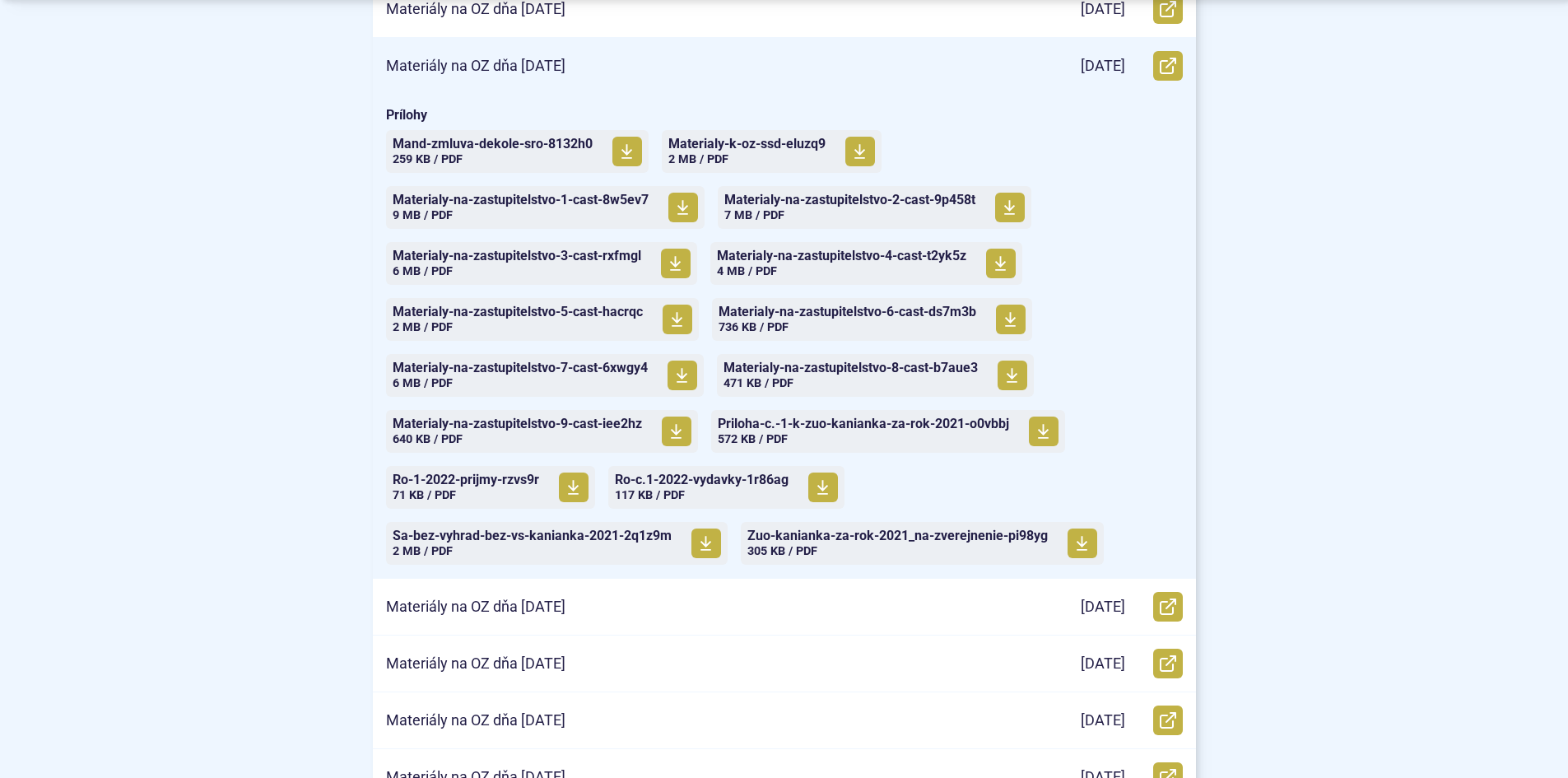
scroll to position [823, 0]
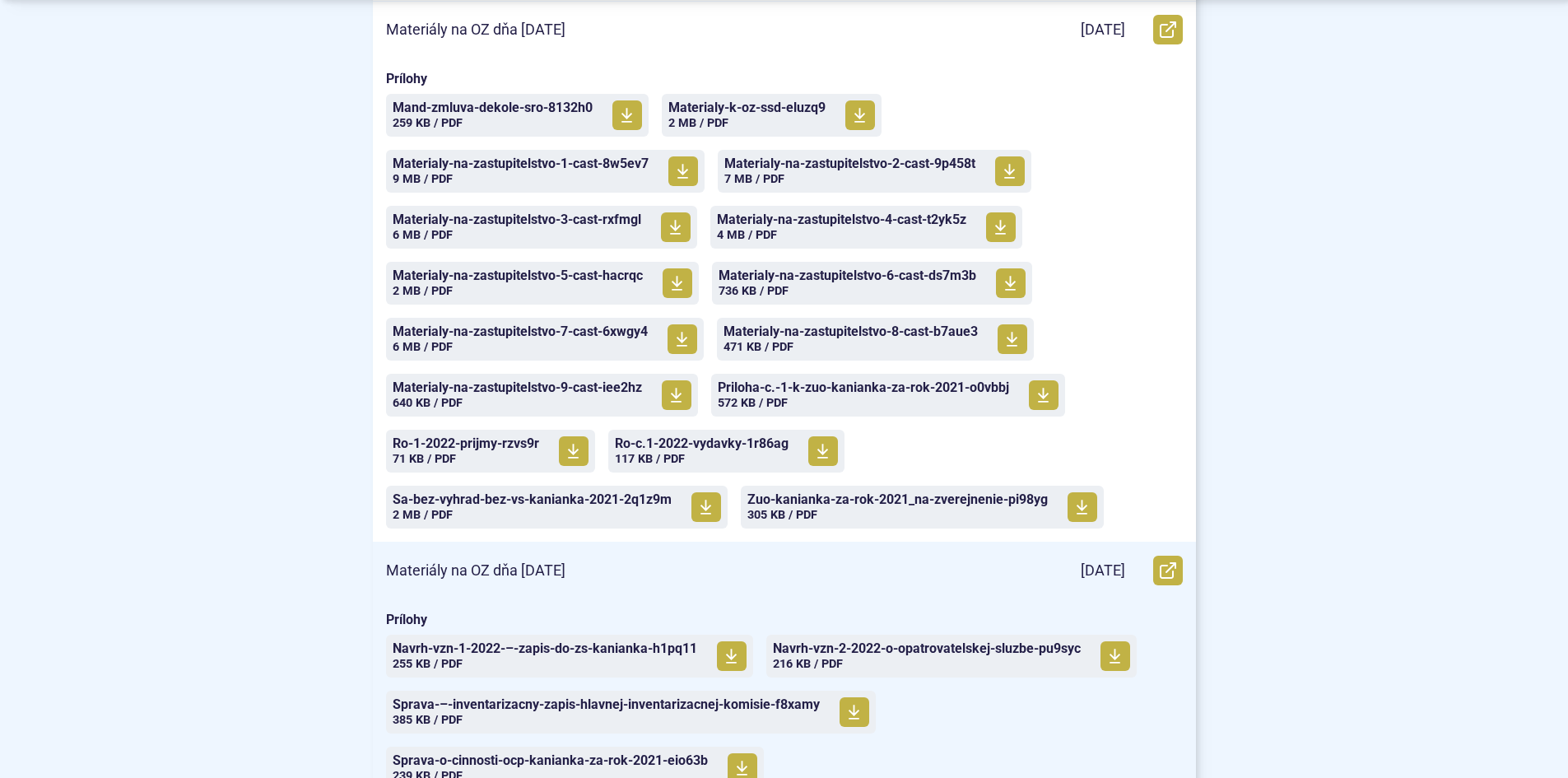
click at [729, 561] on div "Materiály na OZ dňa [DATE]" at bounding box center [693, 570] width 642 height 56
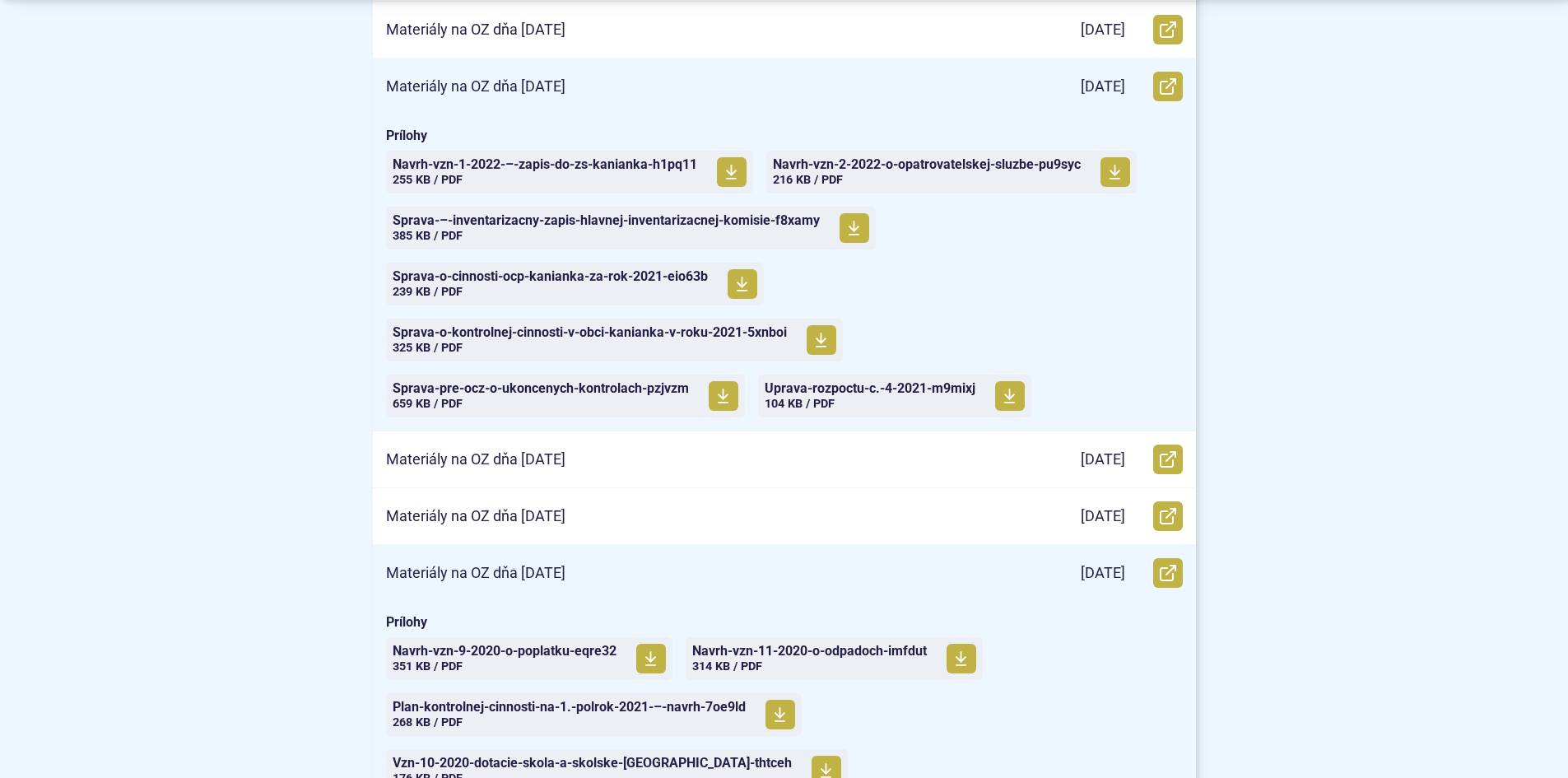
click at [729, 561] on div "Materiály na OZ dňa [DATE]" at bounding box center [693, 573] width 642 height 56
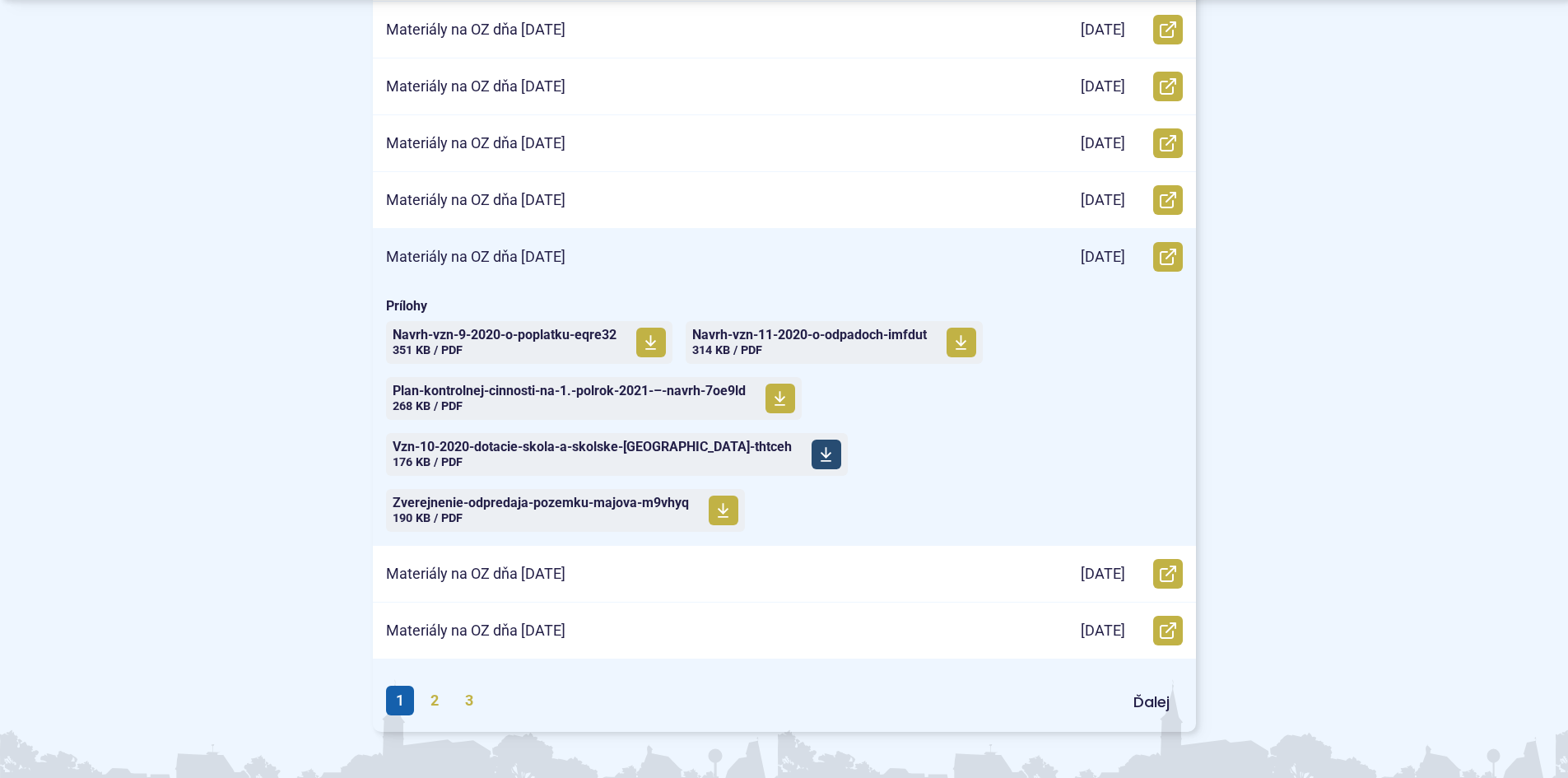
click at [700, 447] on span "Vzn-10-2020-dotacie-skola-a-skolske-[GEOGRAPHIC_DATA]-thtceh" at bounding box center [592, 447] width 400 height 13
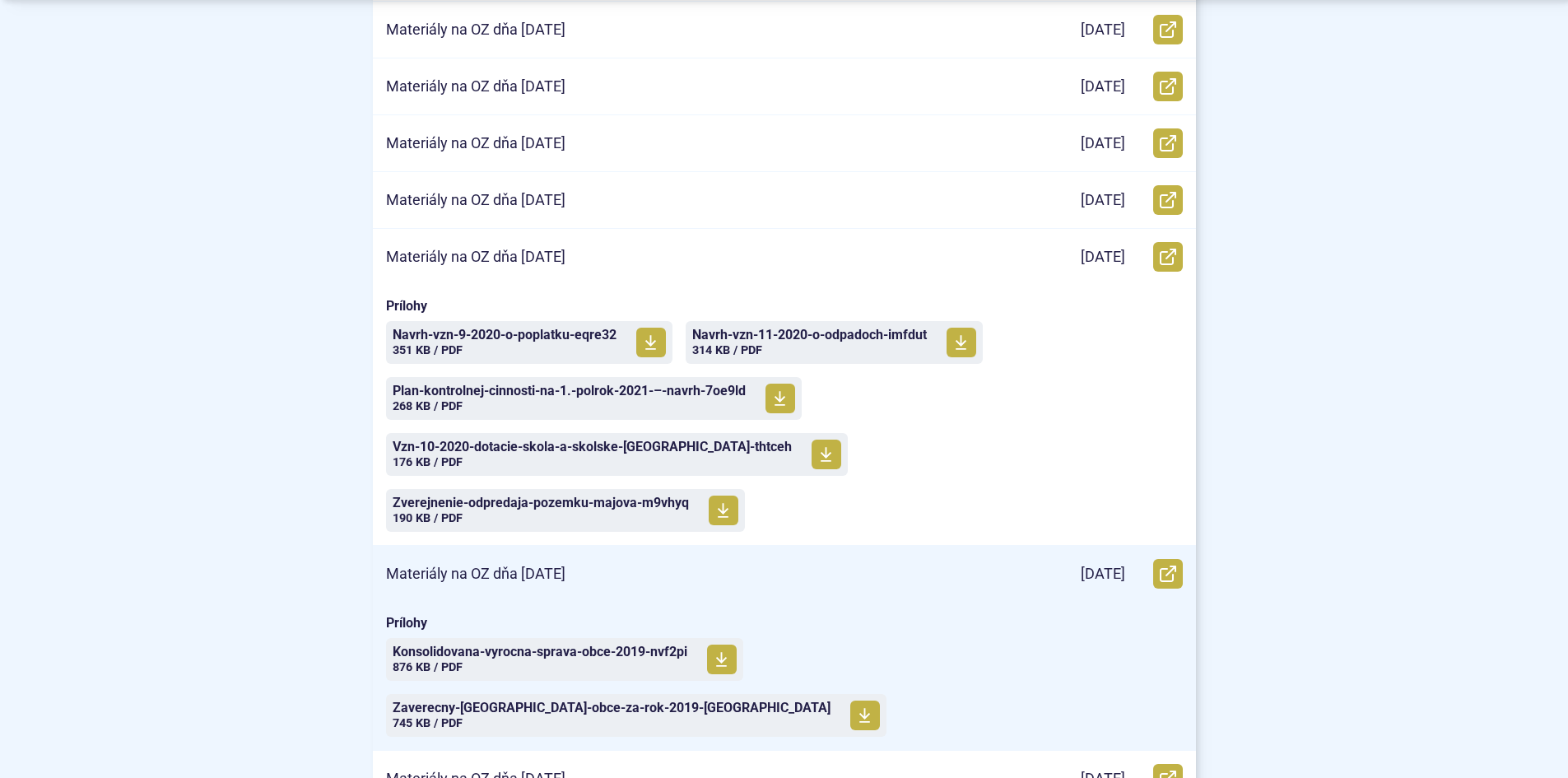
click at [616, 546] on div "Materiály na OZ dňa [DATE]" at bounding box center [693, 574] width 642 height 56
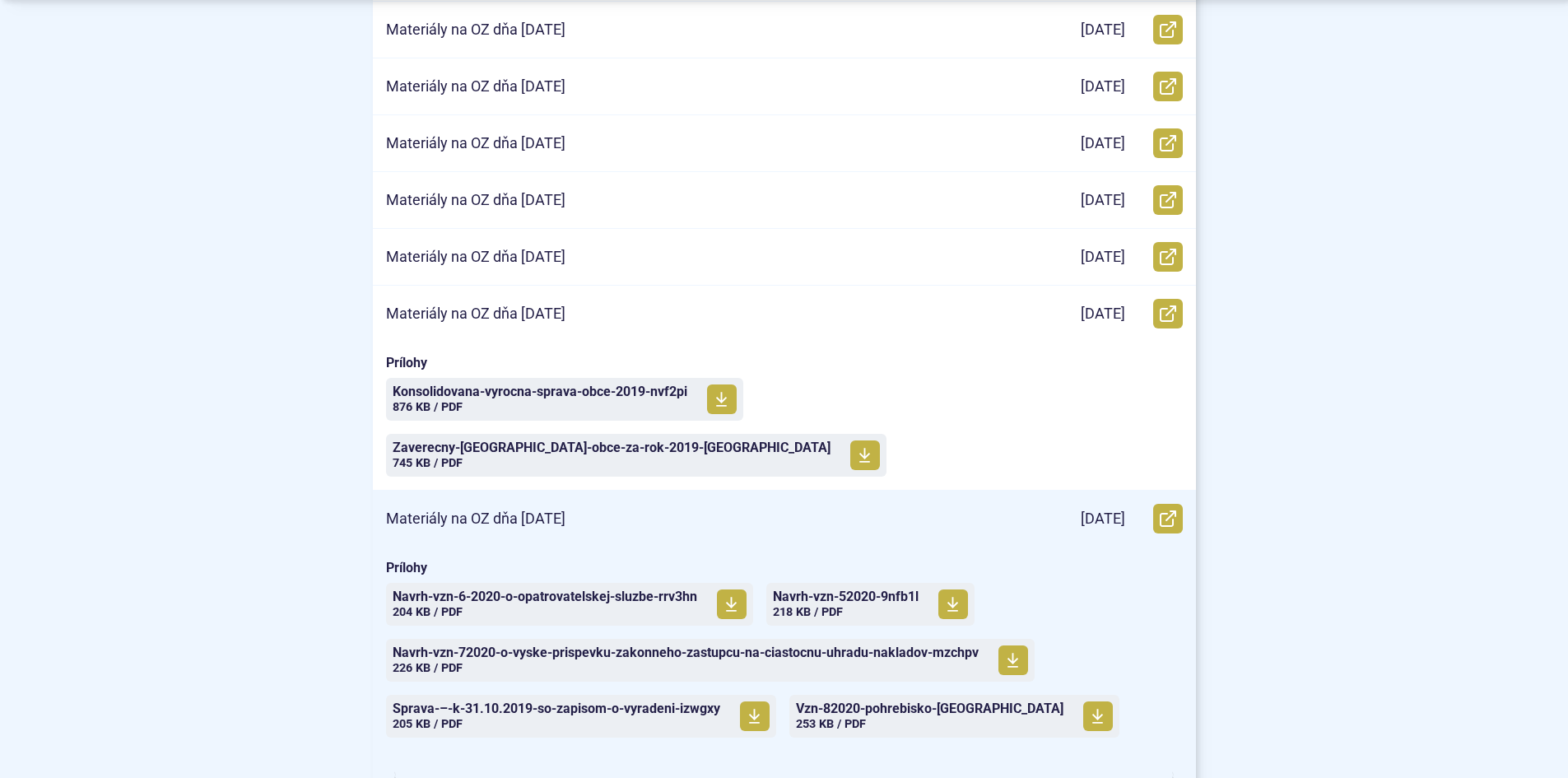
click at [562, 510] on p "Materiály na OZ dňa [DATE]" at bounding box center [475, 519] width 179 height 19
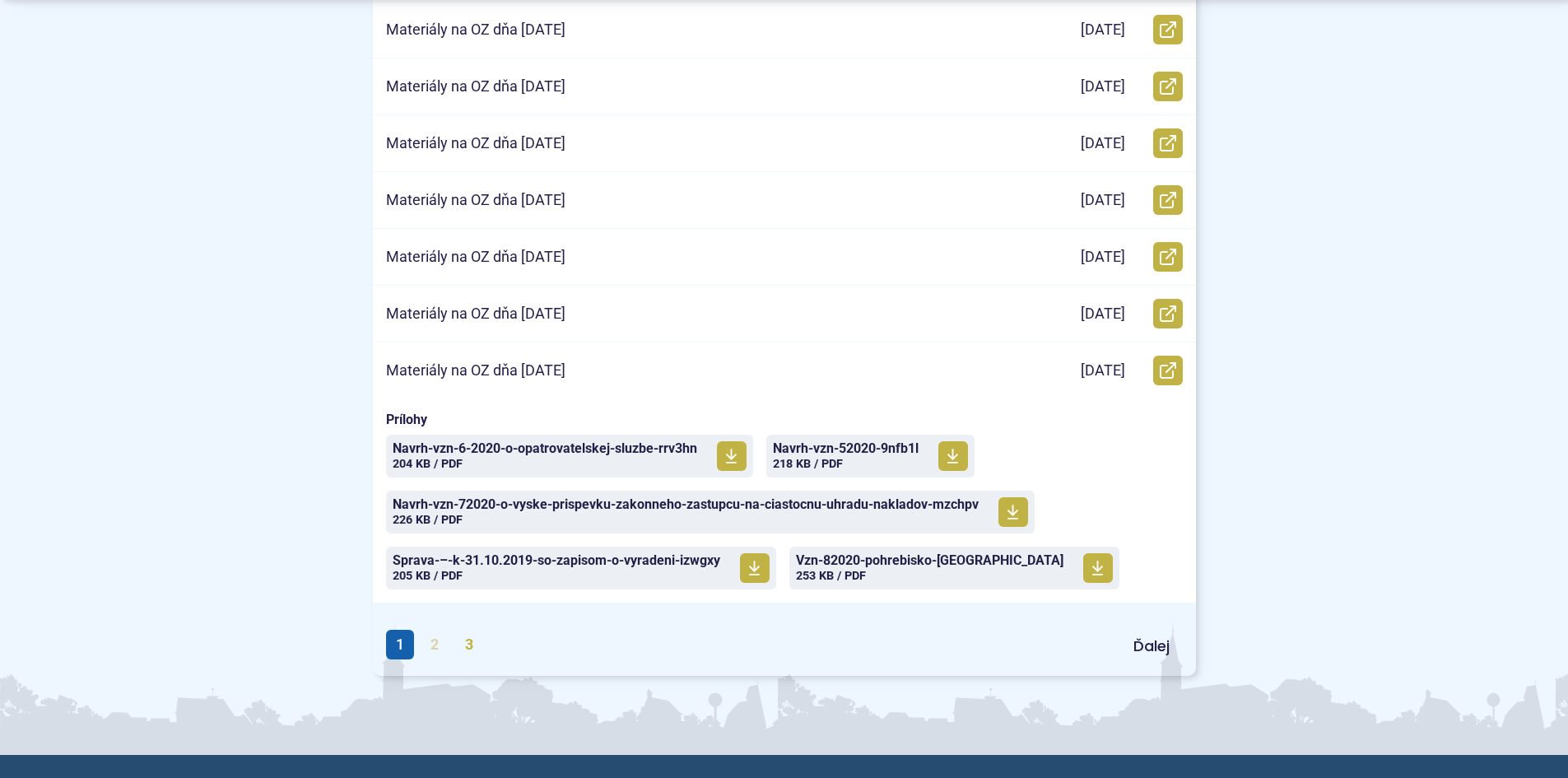
click at [435, 646] on link "2" at bounding box center [434, 644] width 28 height 29
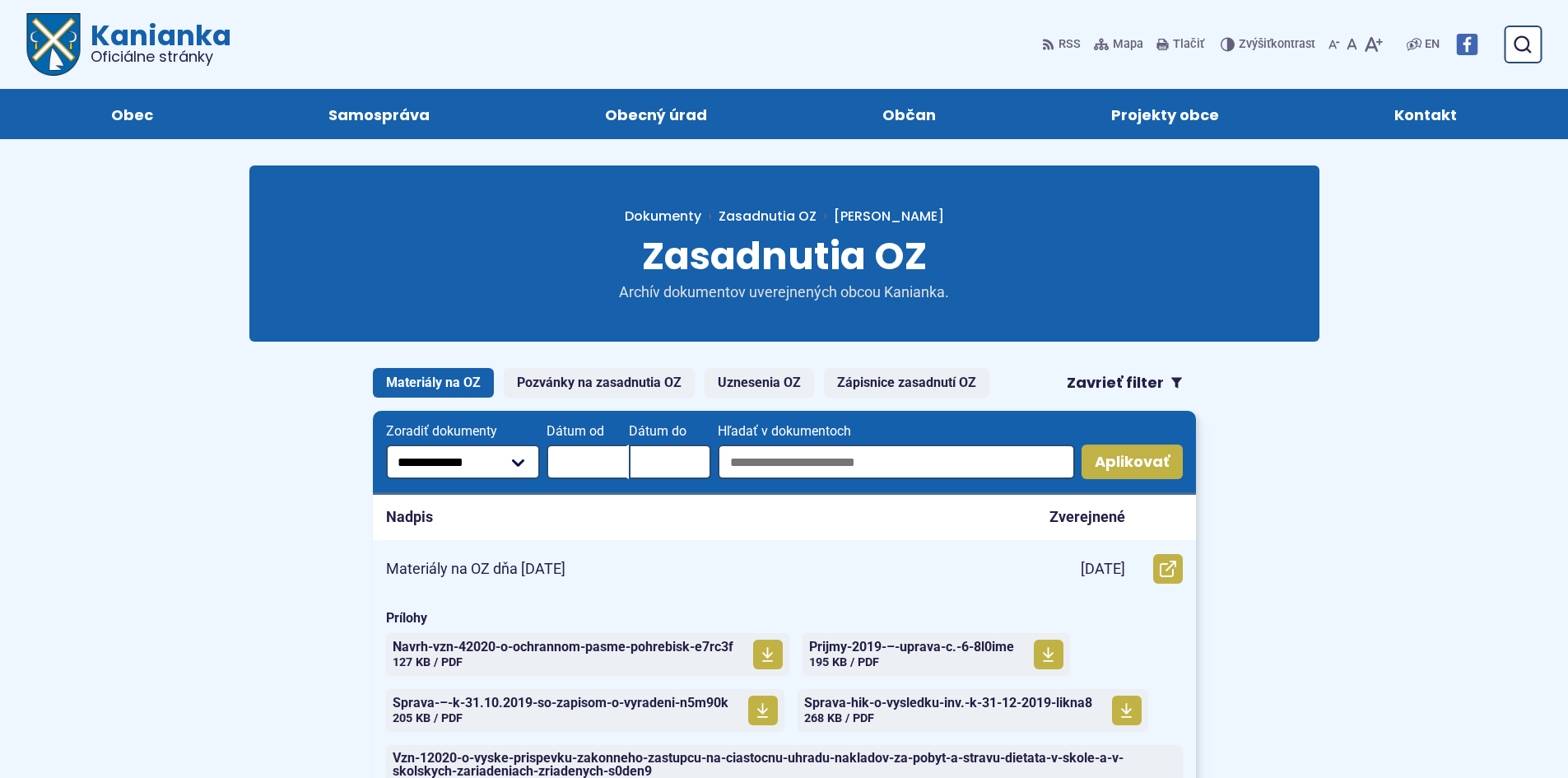
click at [490, 557] on div "Materiály na OZ dňa 26. 2. 2020" at bounding box center [693, 569] width 642 height 56
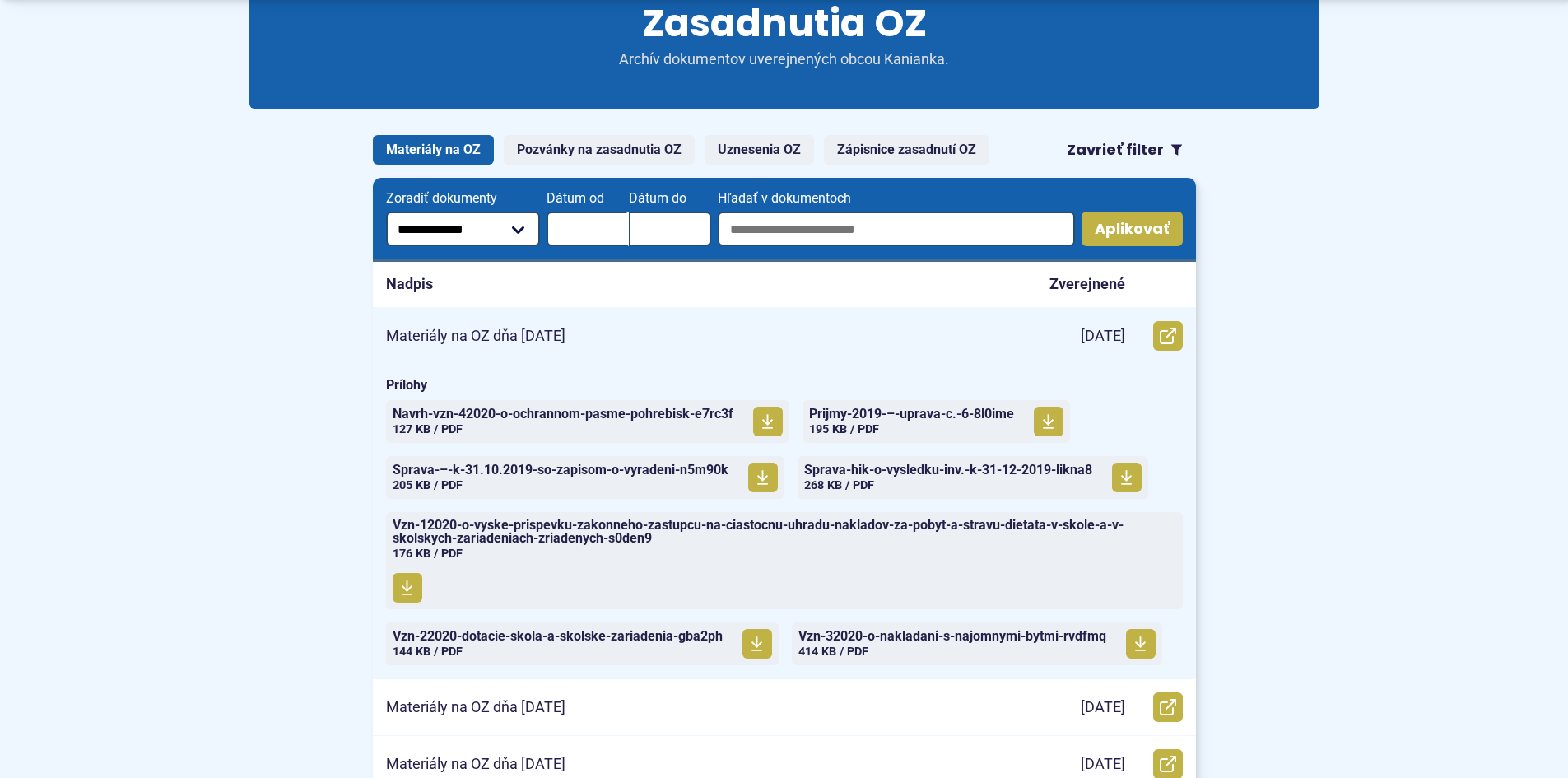
scroll to position [247, 0]
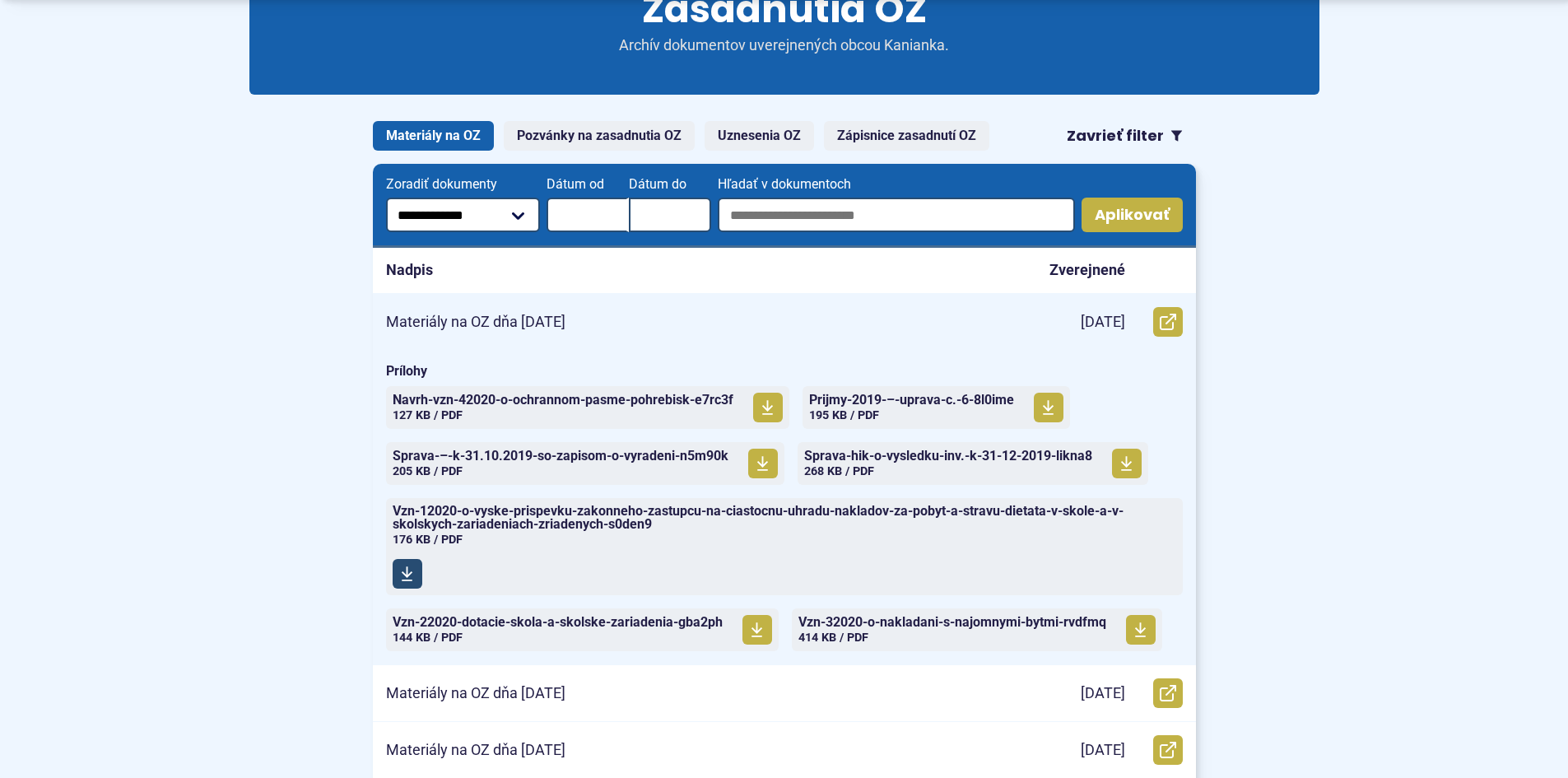
click at [514, 517] on span "Vzn-12020-o-vyske-prispevku-zakonneho-zastupcu-na-ciastocnu-uhradu-nakladov-za-…" at bounding box center [775, 517] width 764 height 26
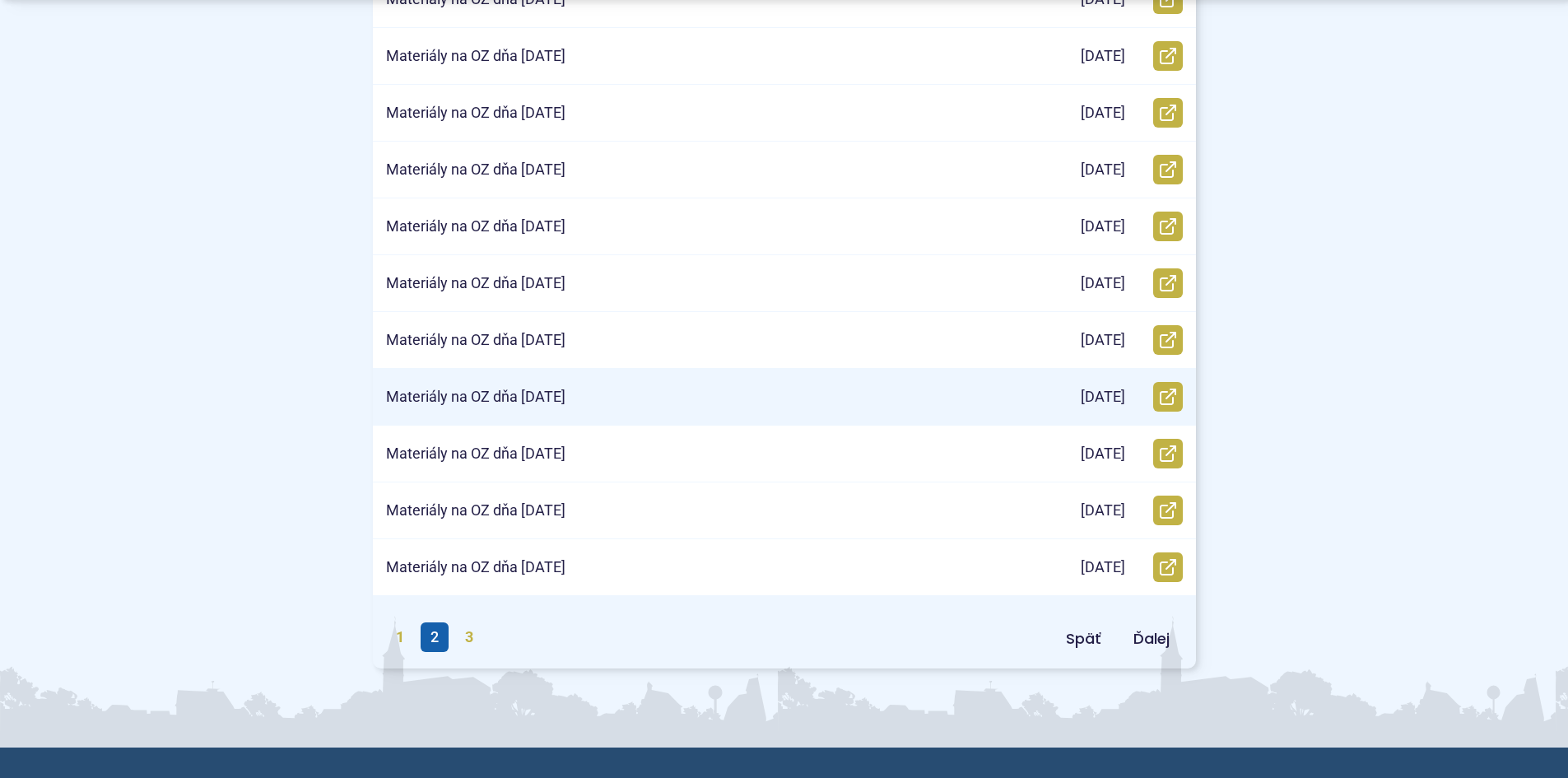
scroll to position [1235, 0]
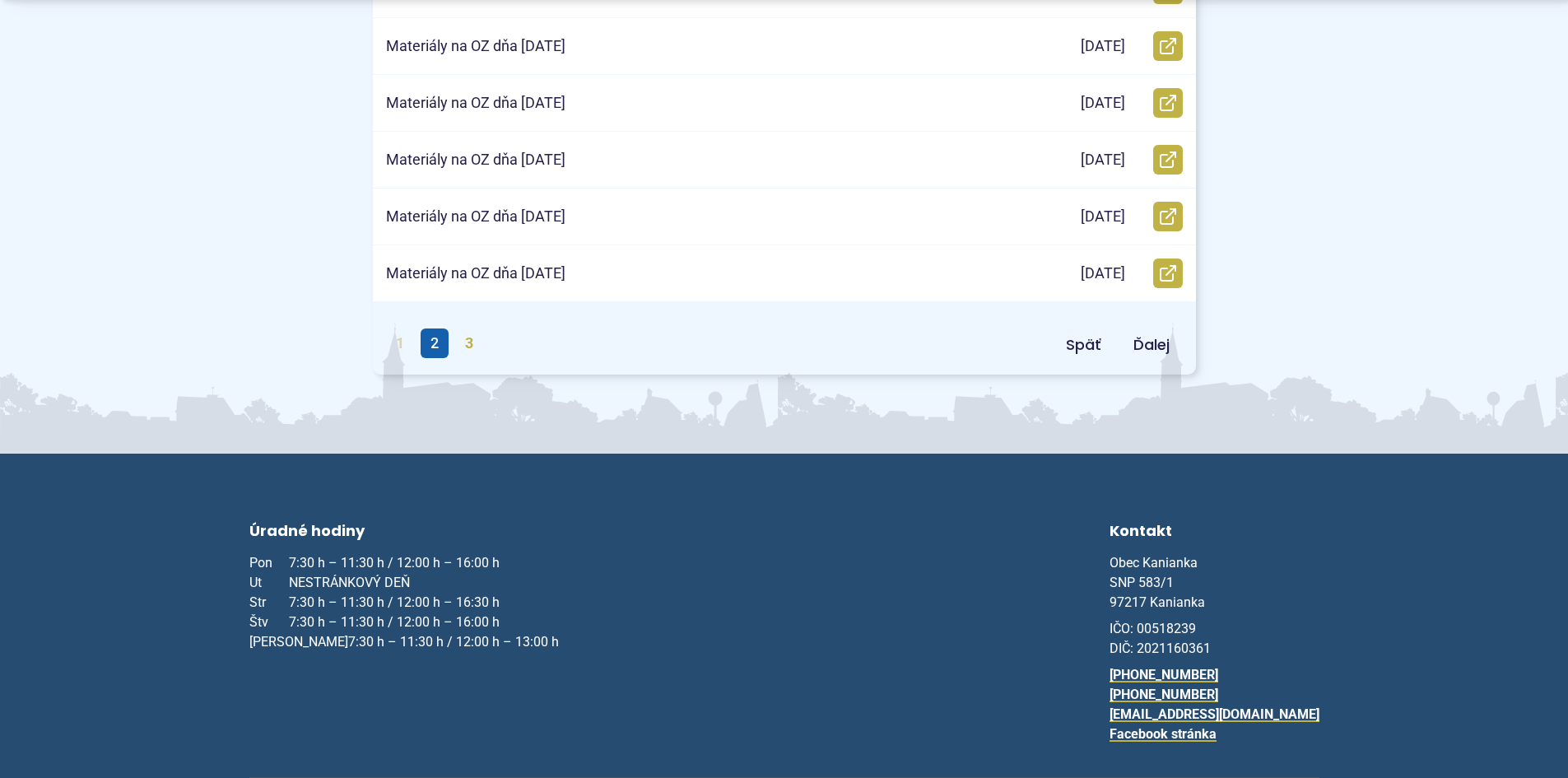
click at [399, 344] on link "1" at bounding box center [400, 342] width 28 height 29
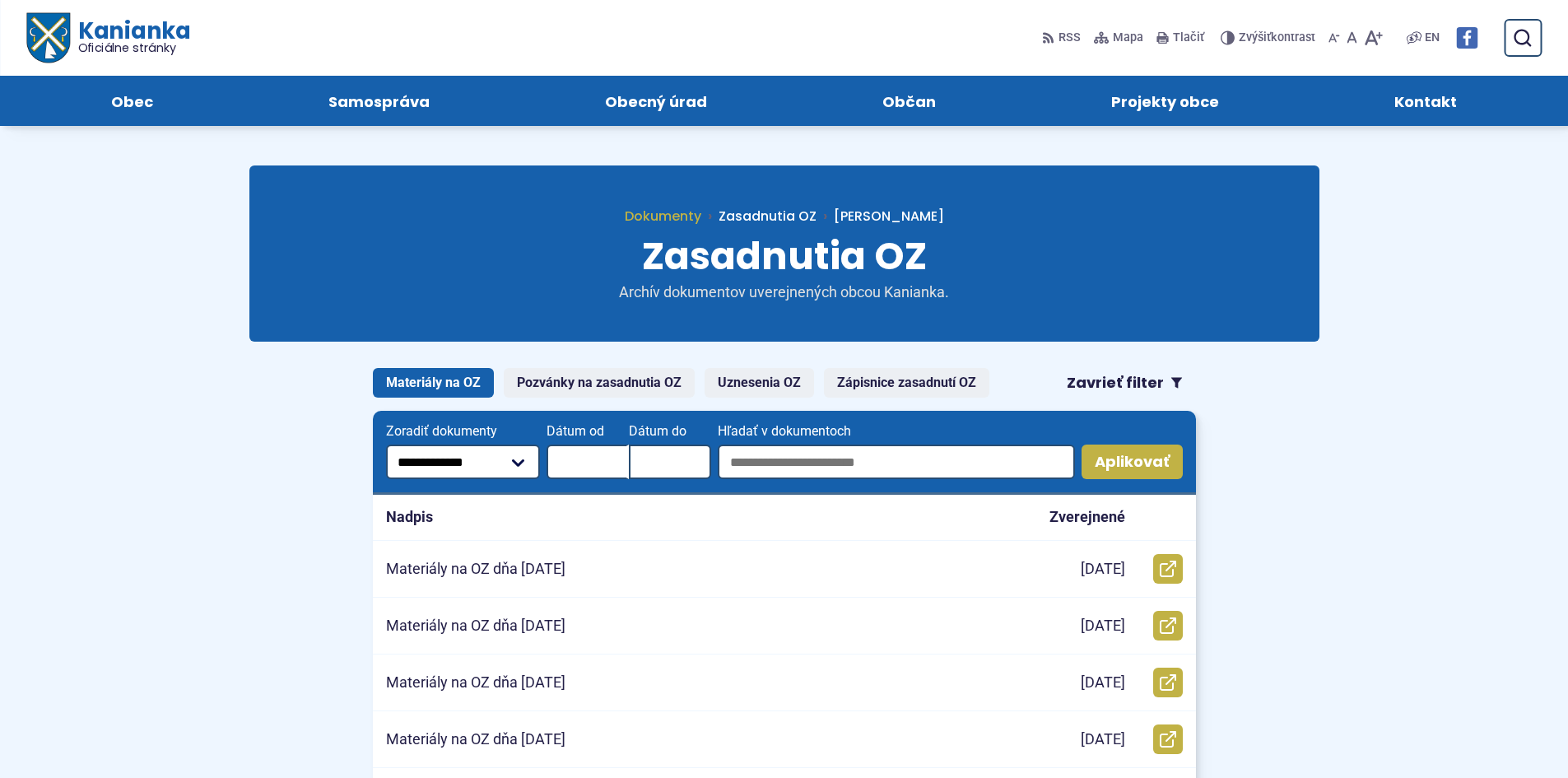
click at [702, 217] on span "Dokumenty" at bounding box center [663, 216] width 77 height 19
